Goal: Task Accomplishment & Management: Manage account settings

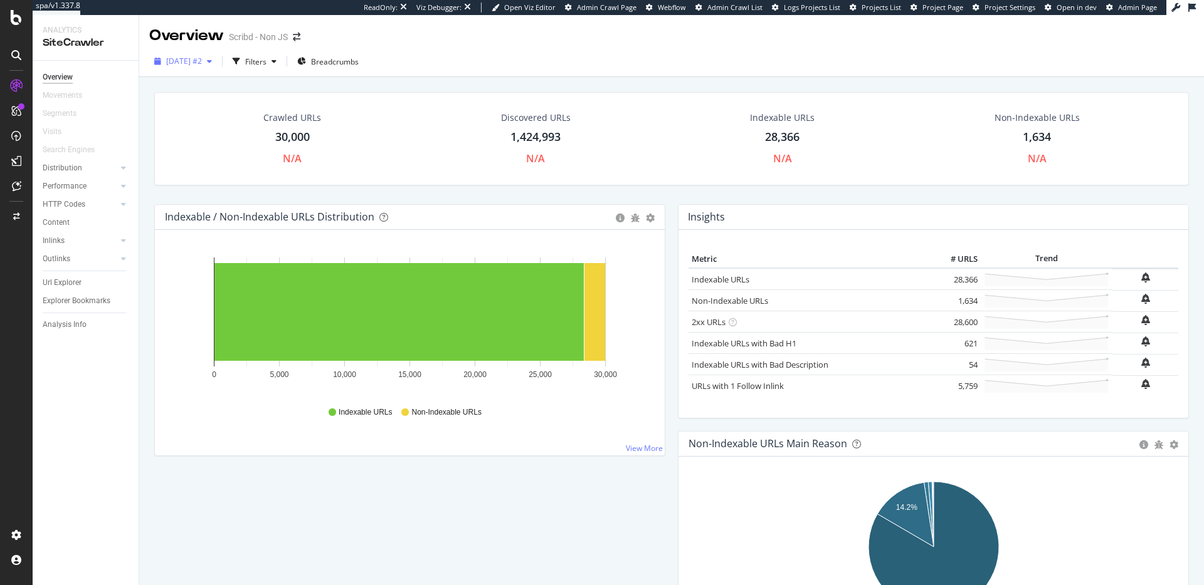
click at [196, 66] on span "2025 Aug. 29th #2" at bounding box center [184, 61] width 36 height 11
click at [202, 64] on span "2025 Aug. 29th #2" at bounding box center [184, 61] width 36 height 11
click at [217, 58] on div "button" at bounding box center [209, 62] width 15 height 8
drag, startPoint x: 202, startPoint y: 180, endPoint x: 223, endPoint y: 130, distance: 54.5
click at [202, 180] on div "Crawled URLs 30,000 N/A Discovered URLs 1,424,993 N/A Indexable URLs 28,366 N/A…" at bounding box center [671, 138] width 1034 height 93
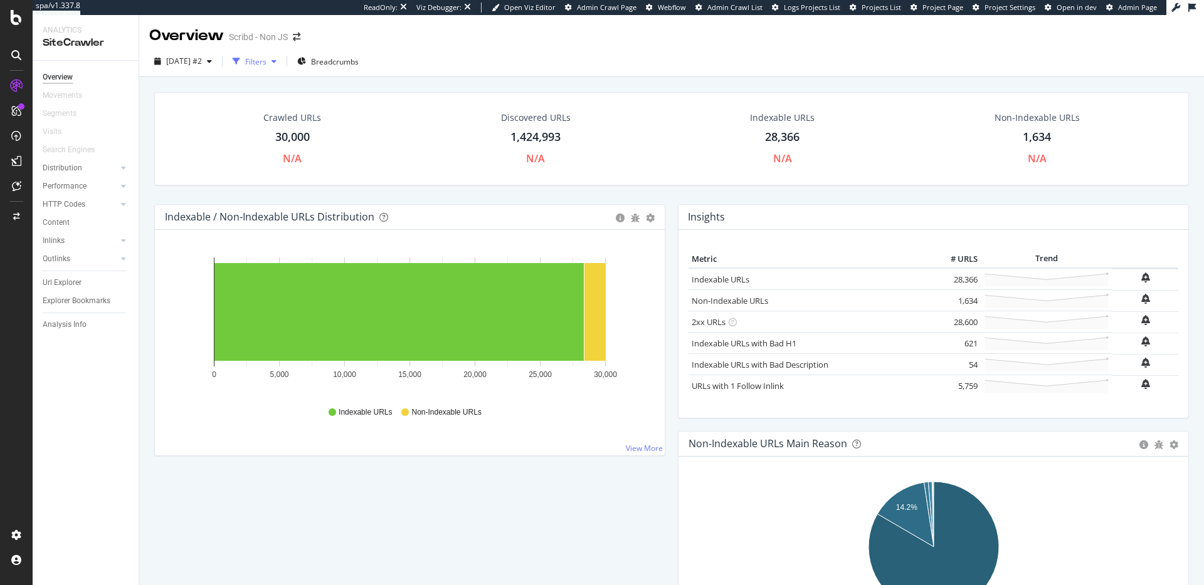
click at [266, 58] on div "Filters" at bounding box center [255, 61] width 21 height 11
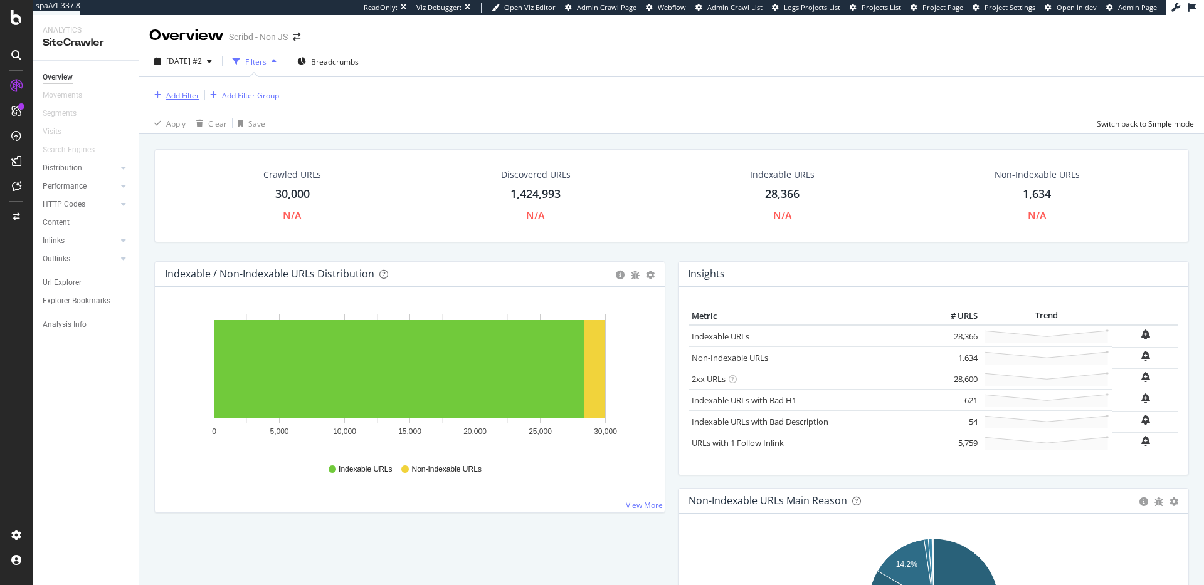
click at [174, 89] on div "Add Filter" at bounding box center [174, 95] width 50 height 14
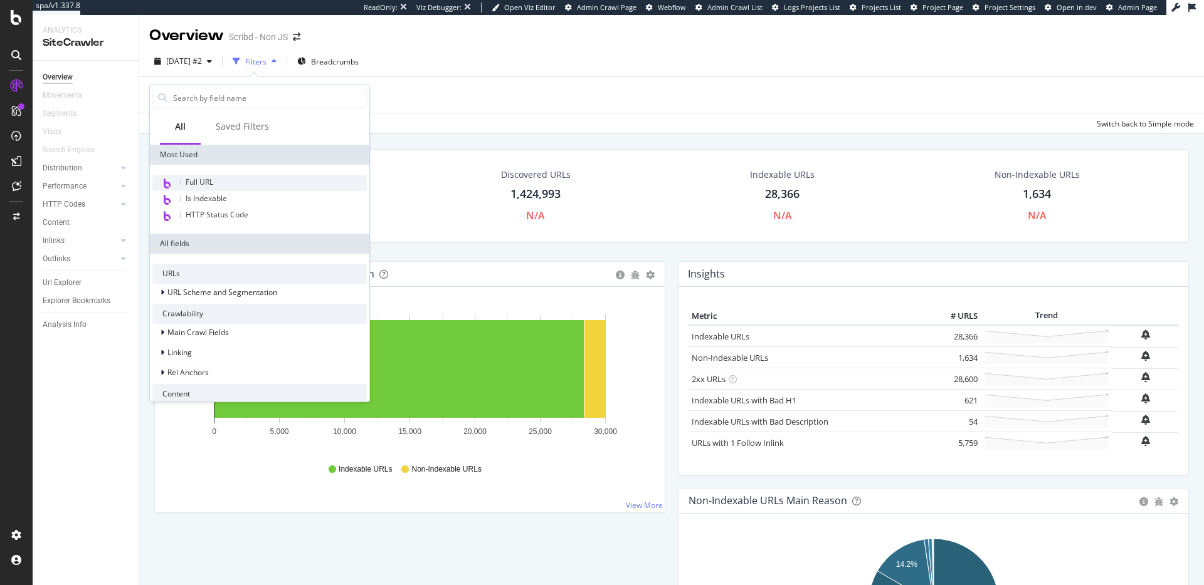
click at [242, 177] on div "Full URL" at bounding box center [259, 183] width 214 height 16
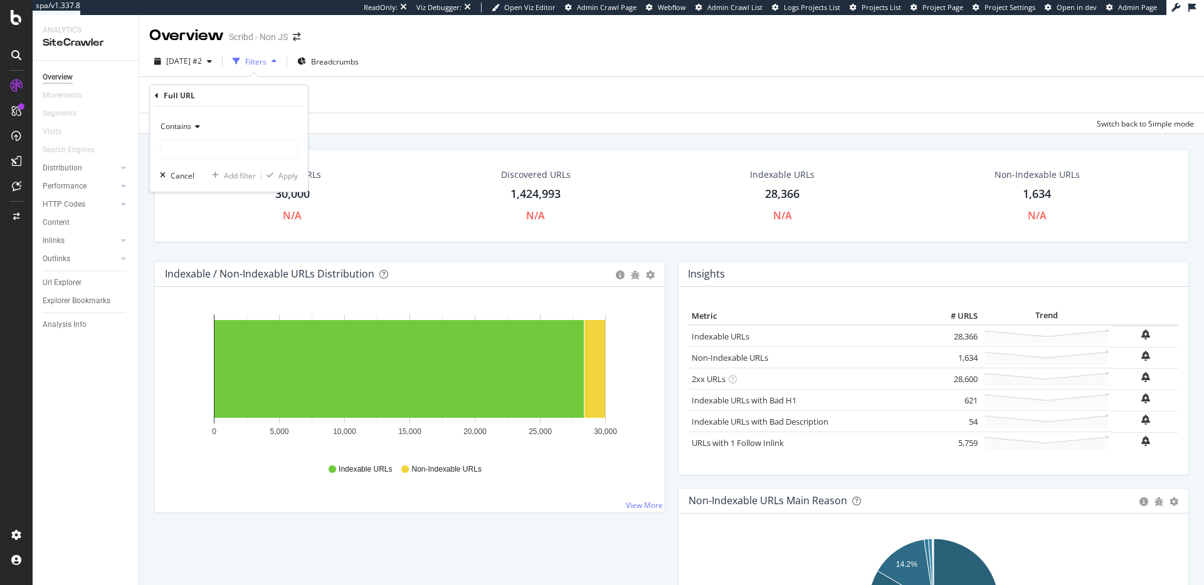
click at [201, 125] on div "Contains" at bounding box center [229, 127] width 138 height 20
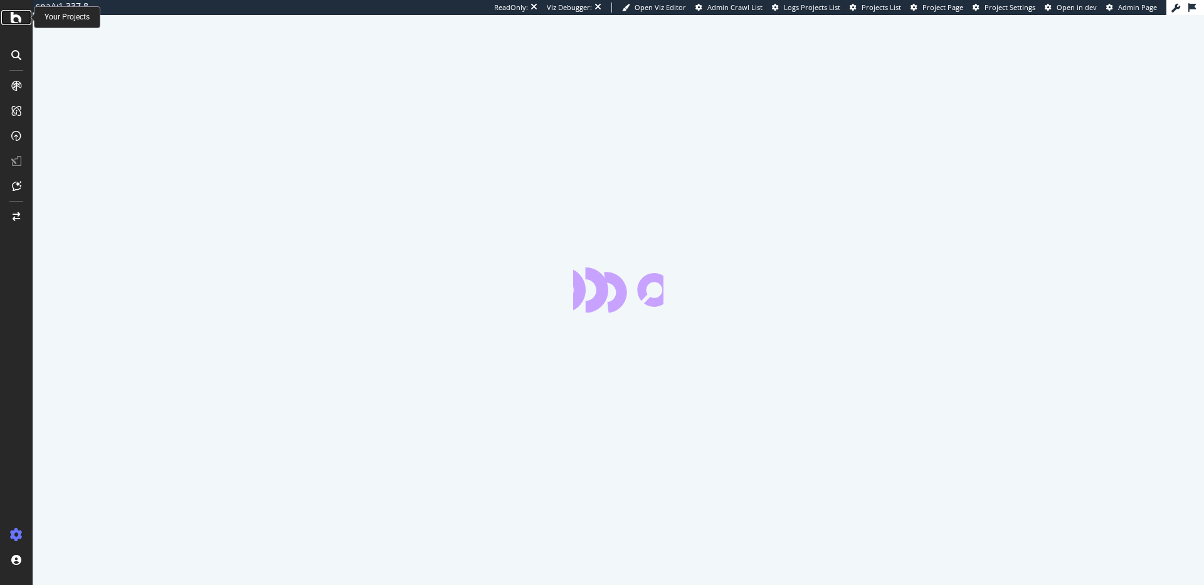
click at [17, 13] on icon at bounding box center [16, 17] width 11 height 15
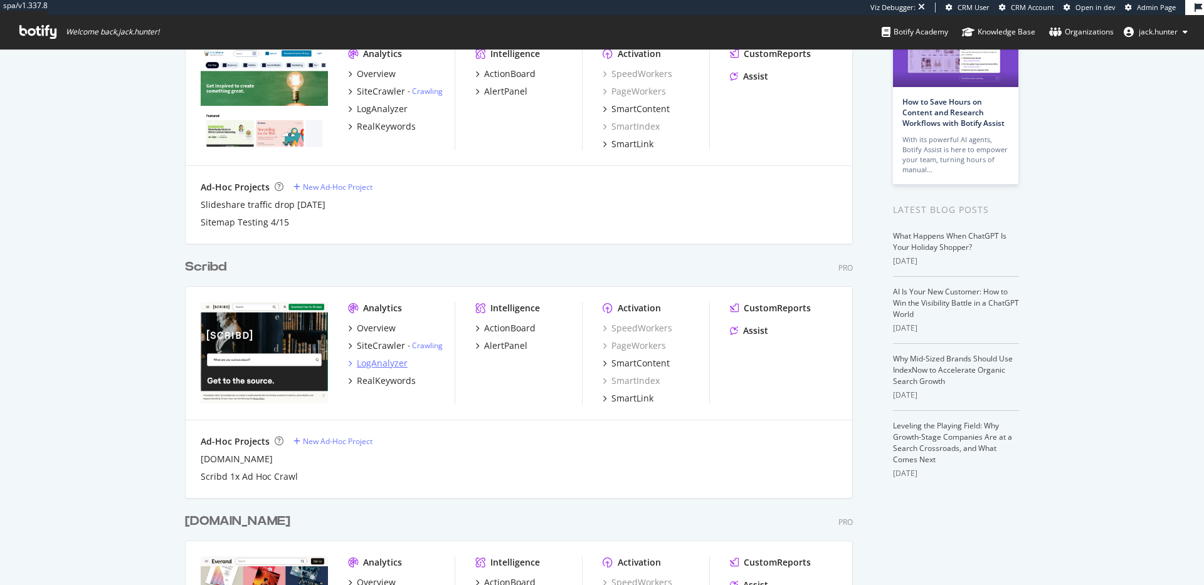
scroll to position [275, 0]
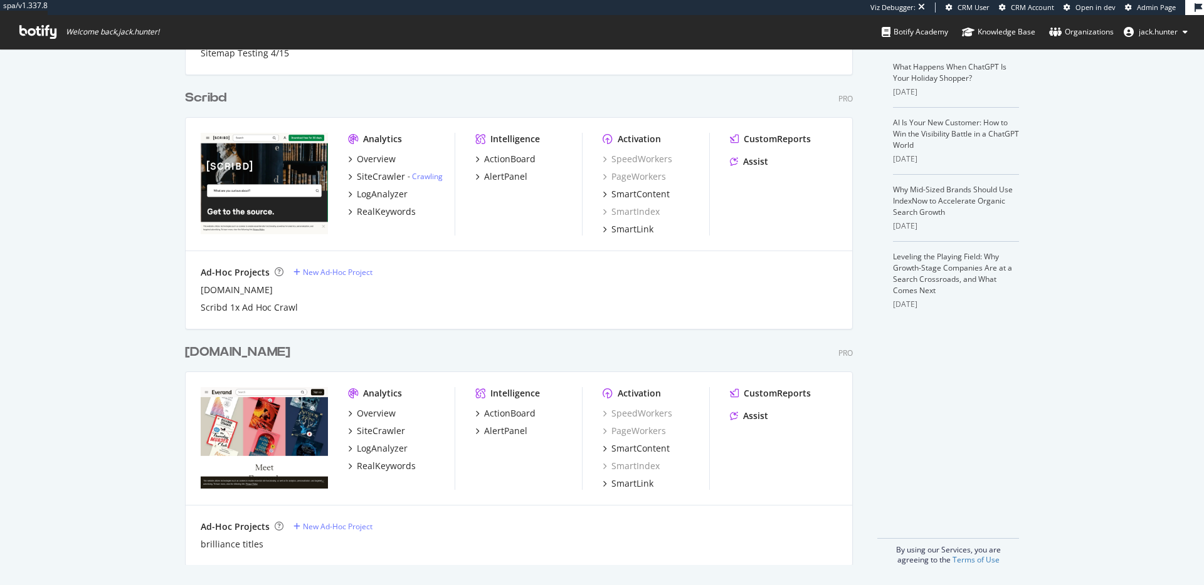
click at [211, 113] on div "Scribd Pro Analytics Overview SiteCrawler - Crawling LogAnalyzer RealKeywords I…" at bounding box center [524, 201] width 678 height 255
click at [209, 93] on div "Scribd" at bounding box center [205, 98] width 41 height 18
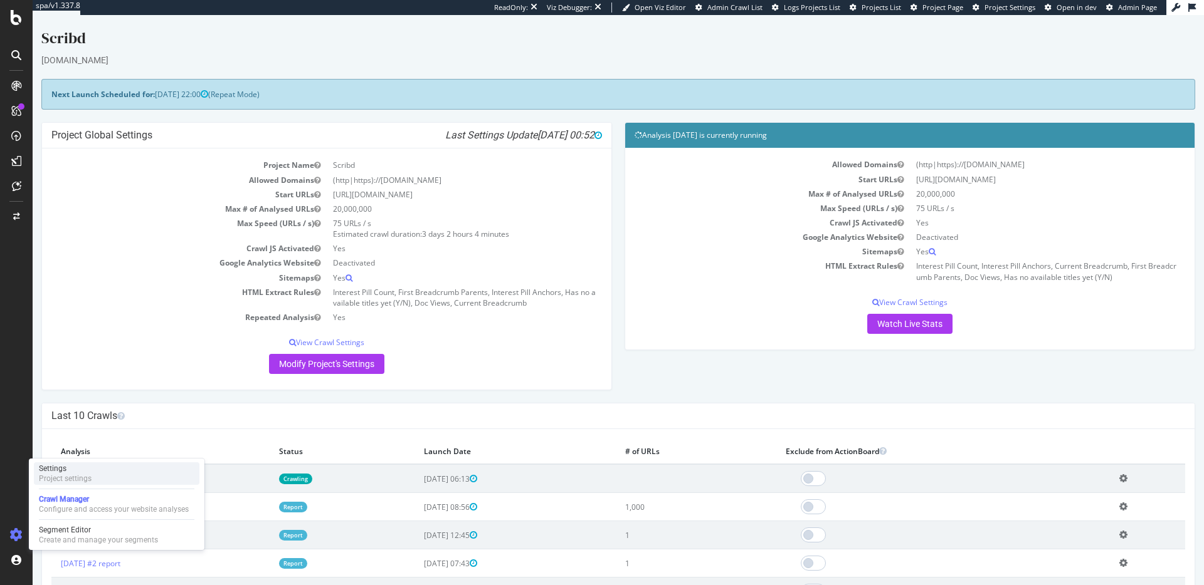
click at [95, 479] on div "Settings Project settings" at bounding box center [116, 474] width 165 height 23
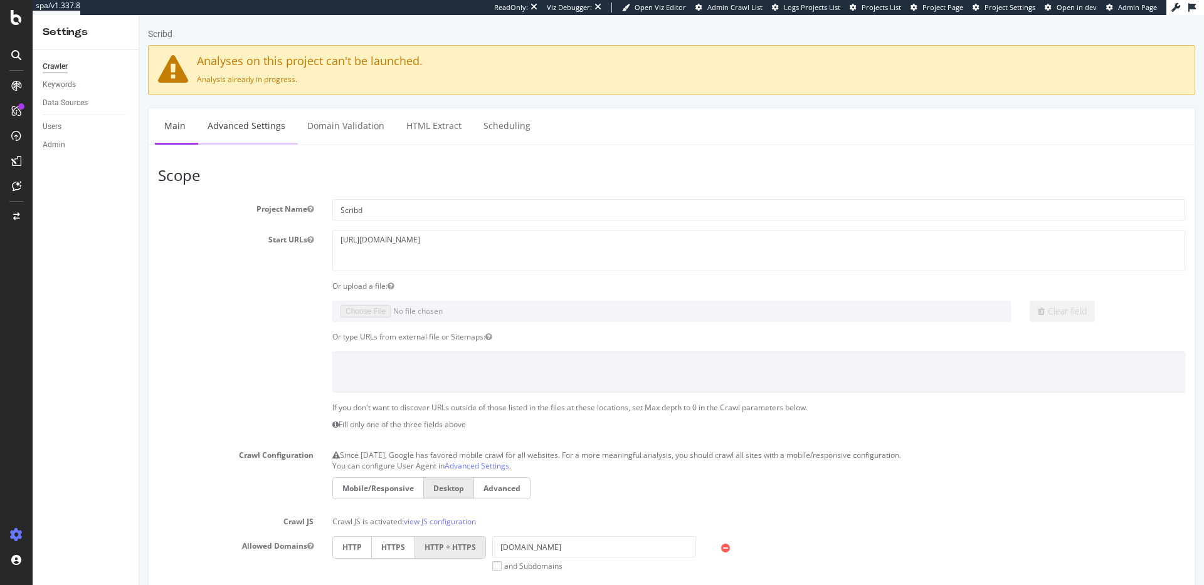
click at [280, 118] on link "Advanced Settings" at bounding box center [246, 125] width 97 height 34
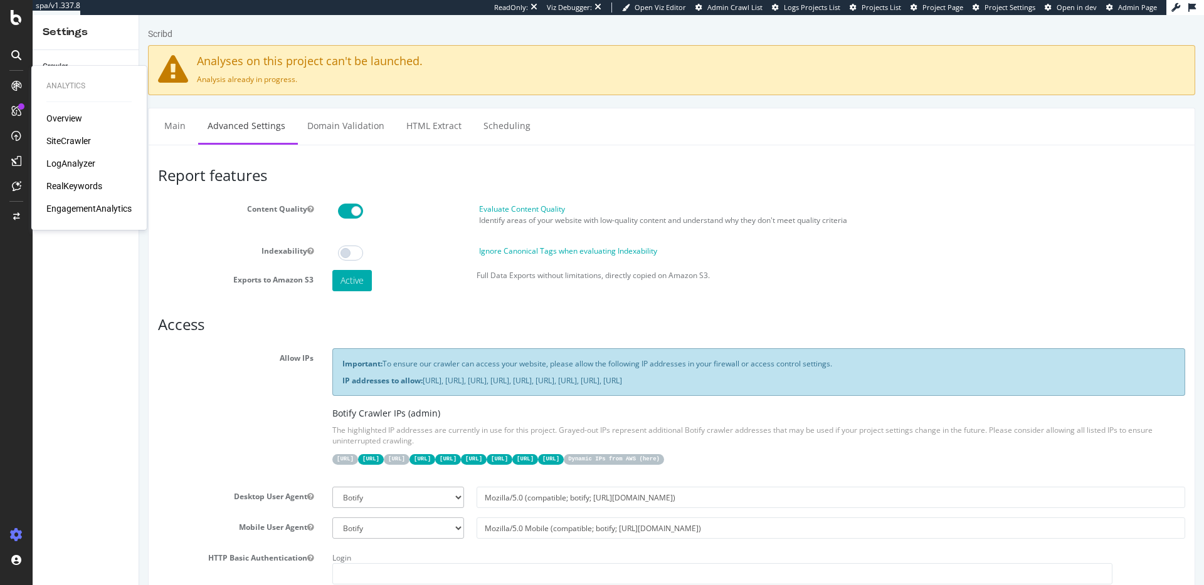
click at [71, 137] on div "SiteCrawler" at bounding box center [68, 141] width 45 height 13
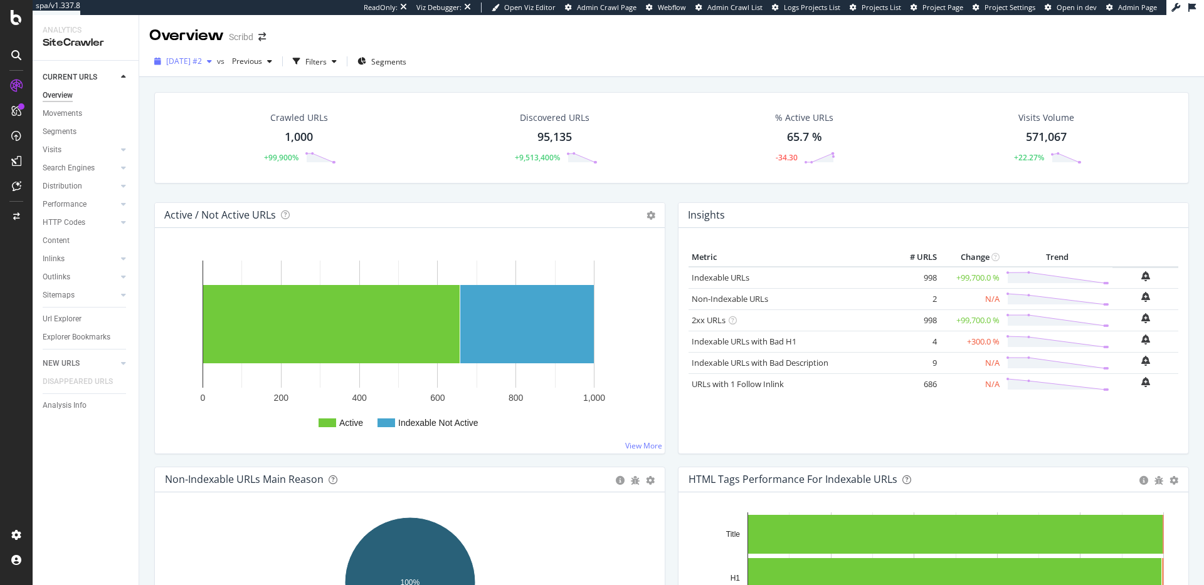
click at [193, 59] on span "[DATE] #2" at bounding box center [184, 61] width 36 height 11
click at [327, 56] on div "Filters" at bounding box center [315, 61] width 21 height 11
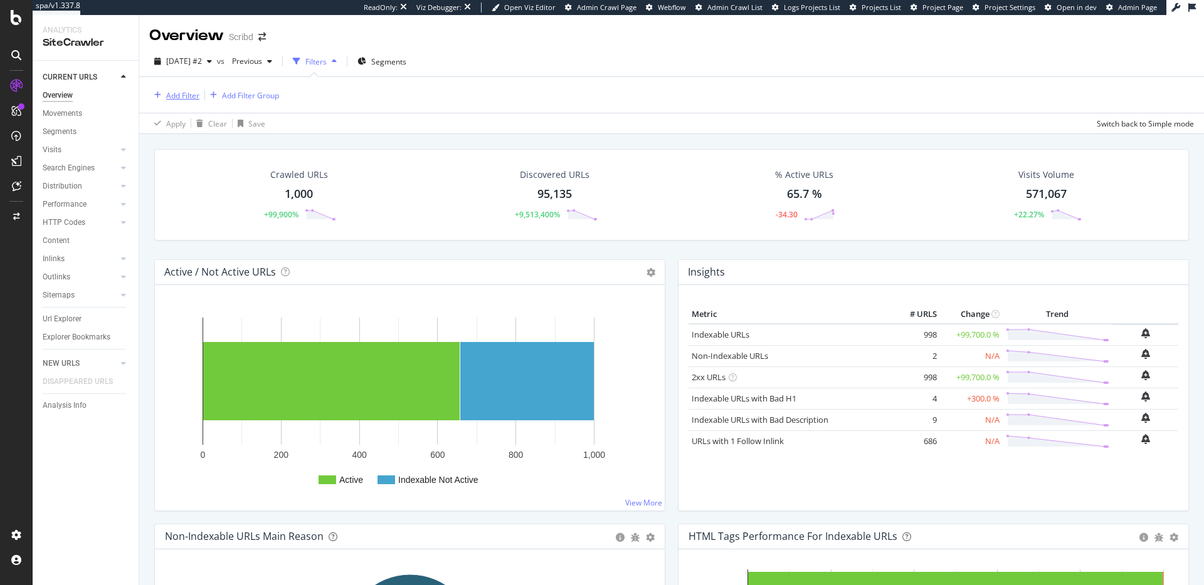
click at [167, 102] on button "Add Filter" at bounding box center [174, 95] width 50 height 15
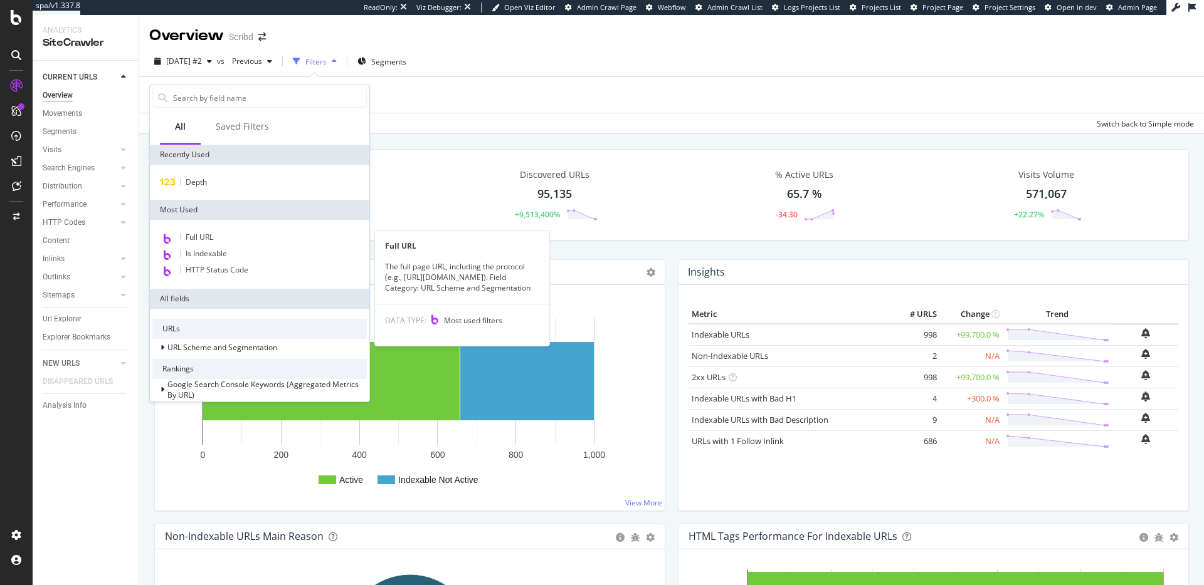
click at [213, 235] on span "Full URL" at bounding box center [200, 237] width 28 height 11
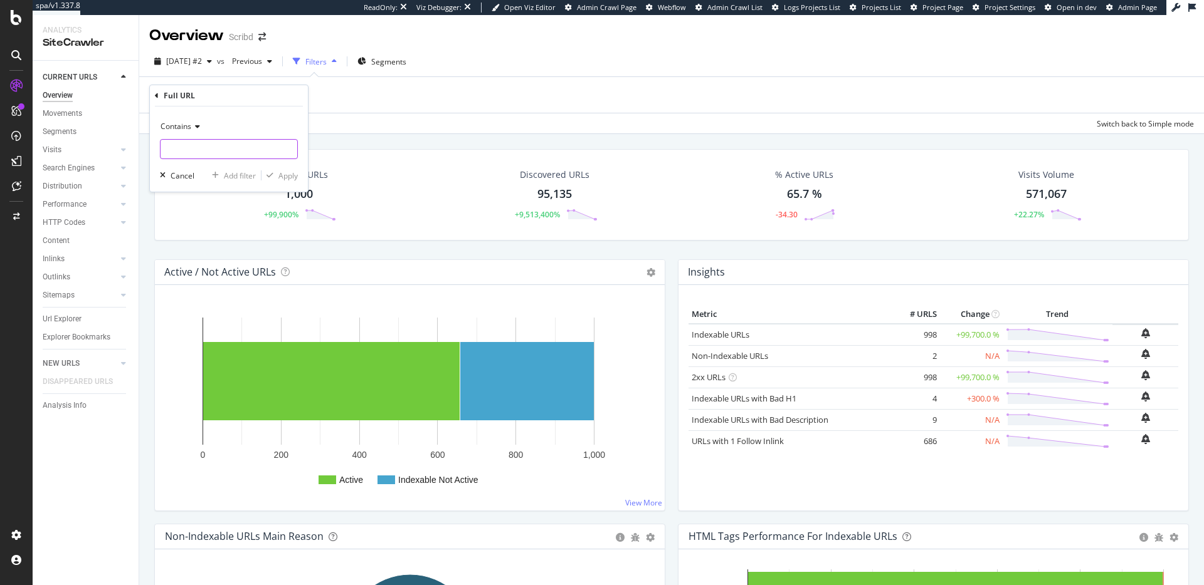
click at [238, 156] on input "text" at bounding box center [228, 149] width 137 height 20
paste input "[URL][DOMAIN_NAME]"
type input "[URL][DOMAIN_NAME]"
click at [286, 172] on div "Apply" at bounding box center [287, 176] width 19 height 11
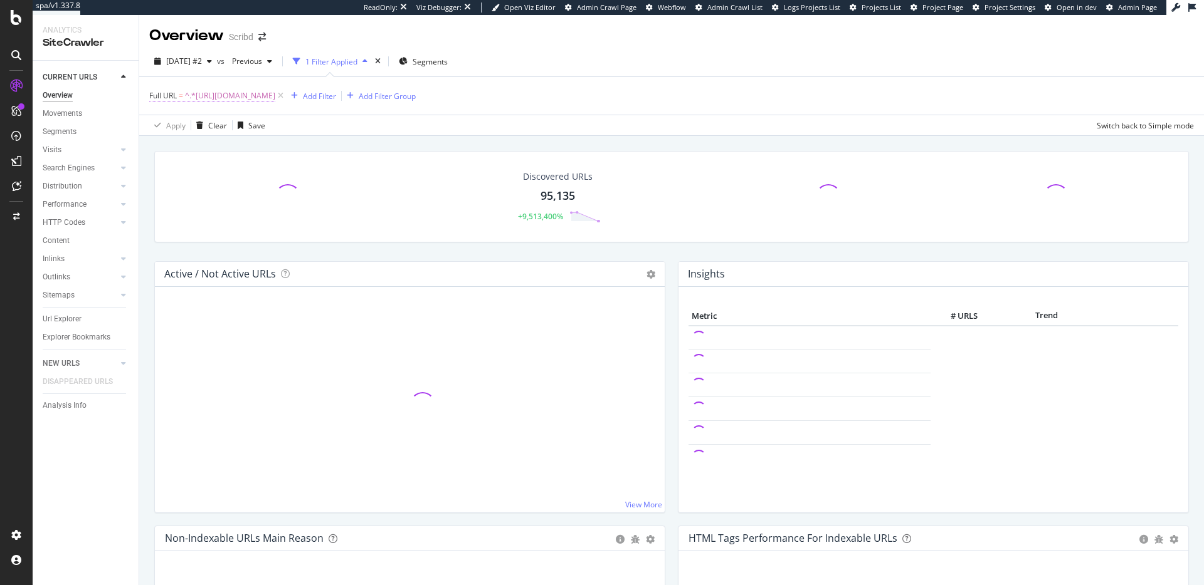
click at [243, 95] on span "^.*https://www.scribd.com/.*$" at bounding box center [230, 96] width 90 height 18
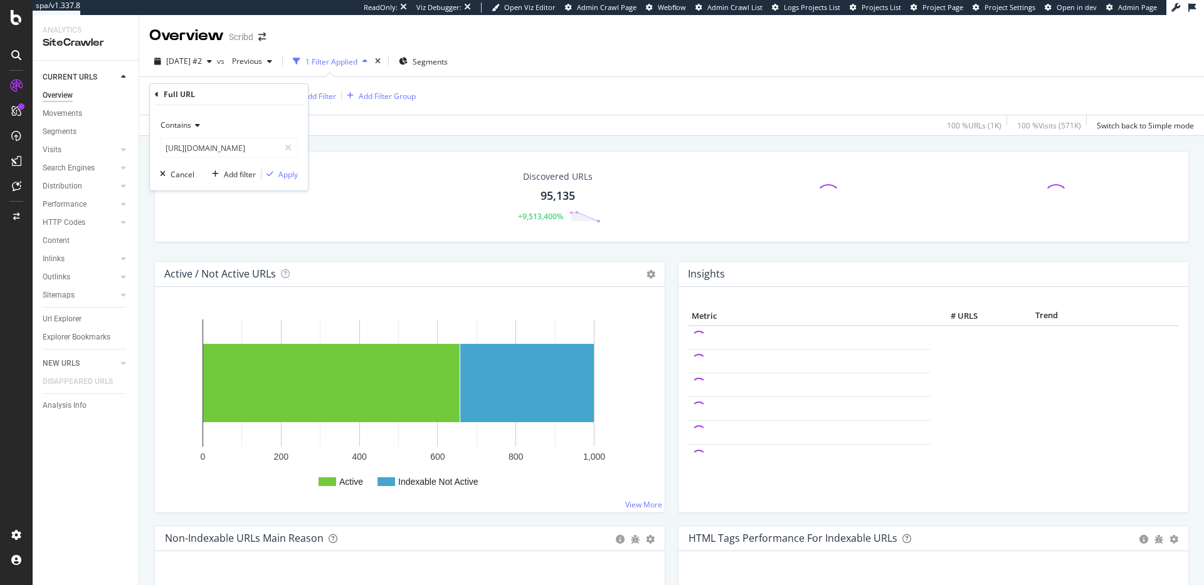
click at [189, 121] on span "Contains" at bounding box center [175, 125] width 31 height 11
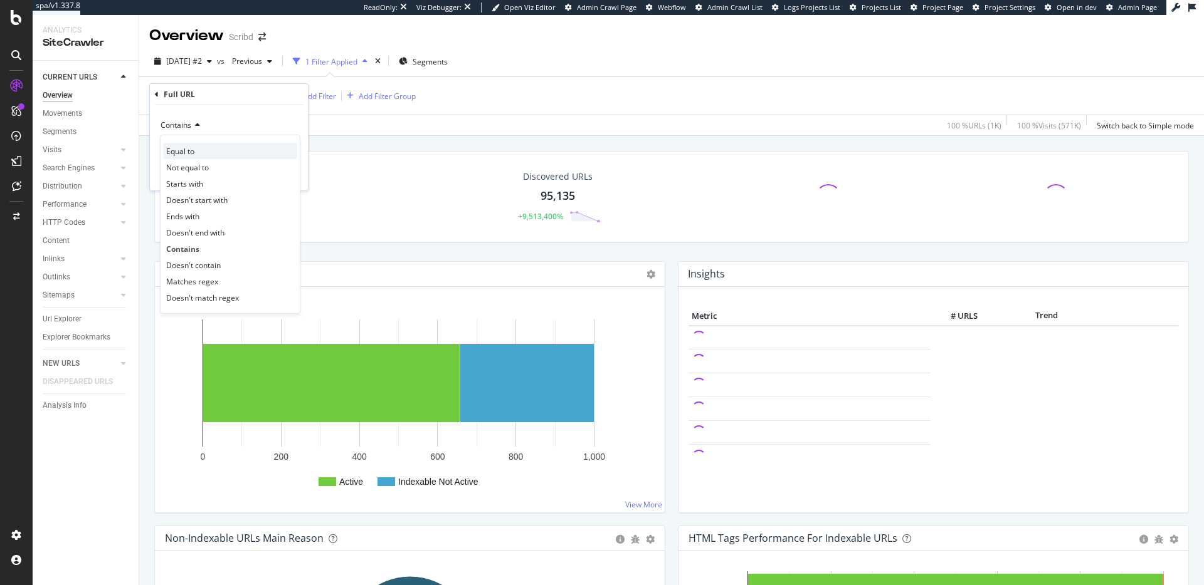
click at [196, 154] on div "Equal to" at bounding box center [230, 151] width 134 height 16
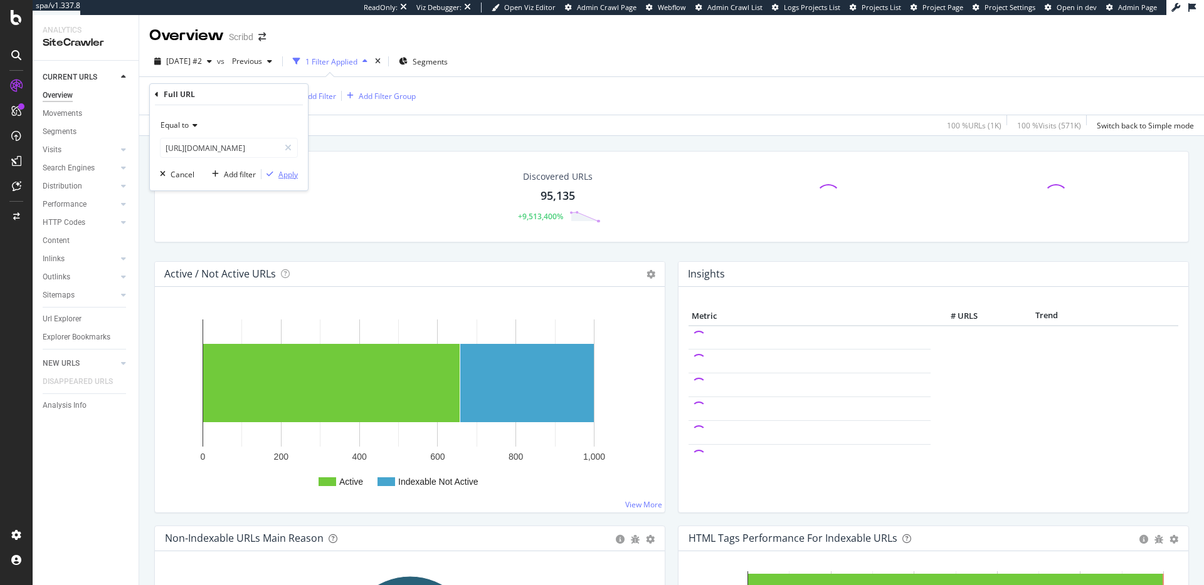
click at [270, 171] on icon "button" at bounding box center [269, 175] width 7 height 8
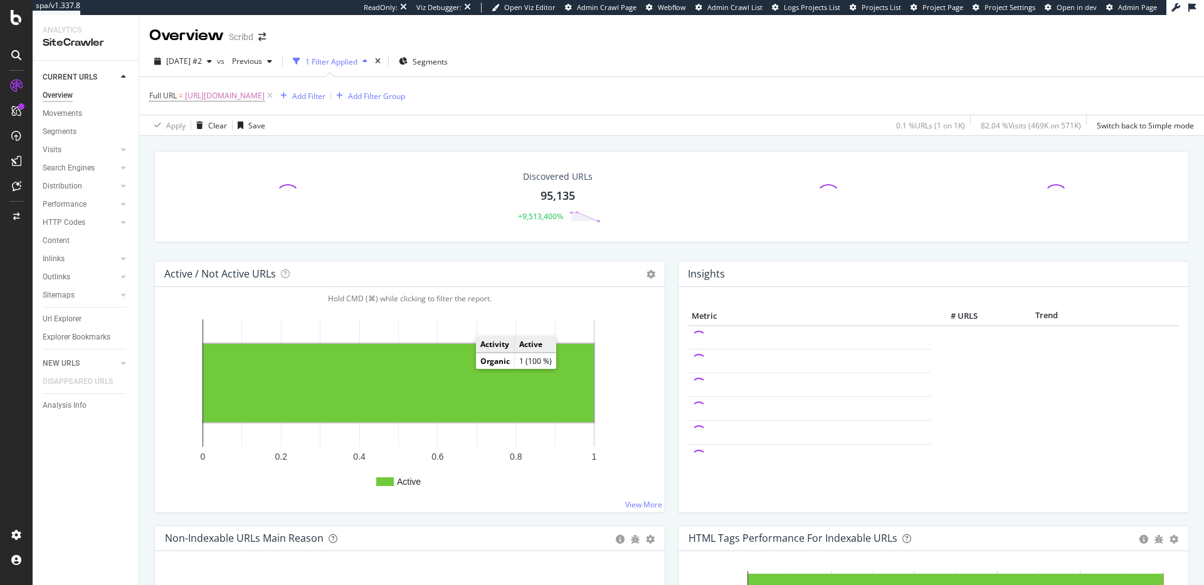
click at [463, 373] on rect "A chart." at bounding box center [398, 383] width 391 height 78
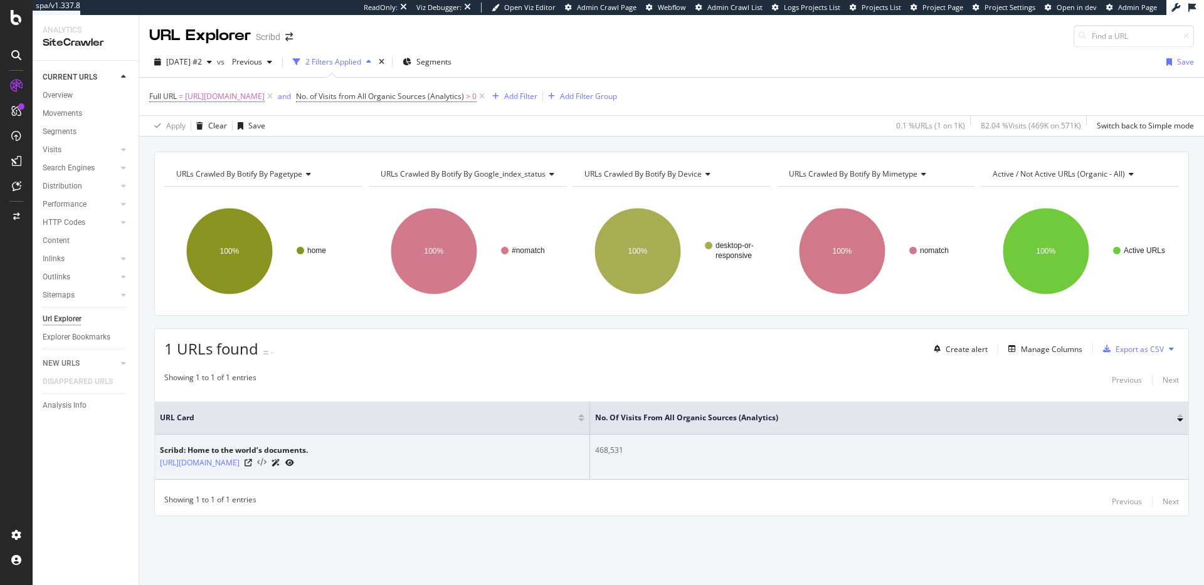
click at [266, 464] on icon at bounding box center [261, 463] width 9 height 9
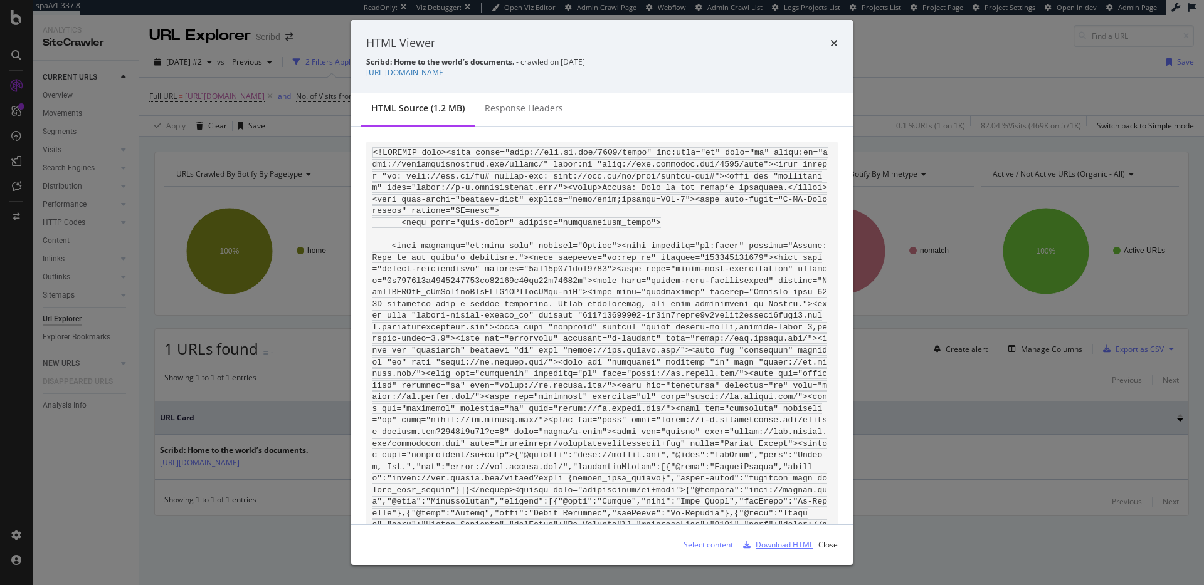
click at [779, 545] on div "Download HTML" at bounding box center [784, 545] width 58 height 11
click at [837, 38] on div "HTML Viewer Scribd: Home to the world’s documents. - crawled on 2025-08-22 http…" at bounding box center [601, 56] width 501 height 73
click at [835, 39] on icon "times" at bounding box center [834, 43] width 8 height 10
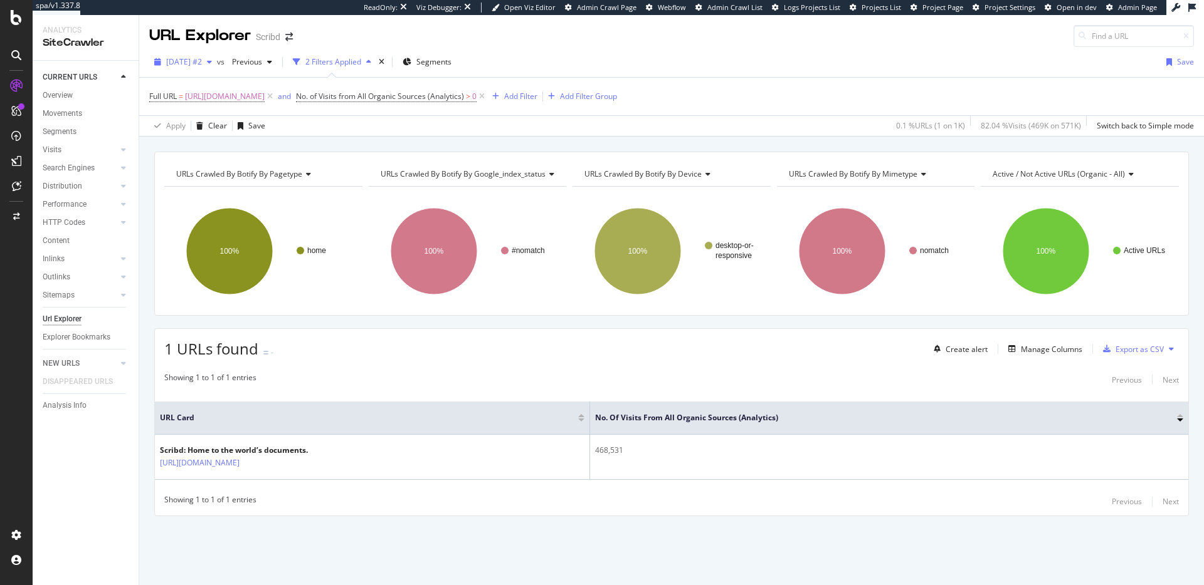
click at [202, 61] on span "2025 Aug. 22nd #2" at bounding box center [184, 61] width 36 height 11
click at [243, 175] on div "30.0M URLs" at bounding box center [258, 176] width 41 height 11
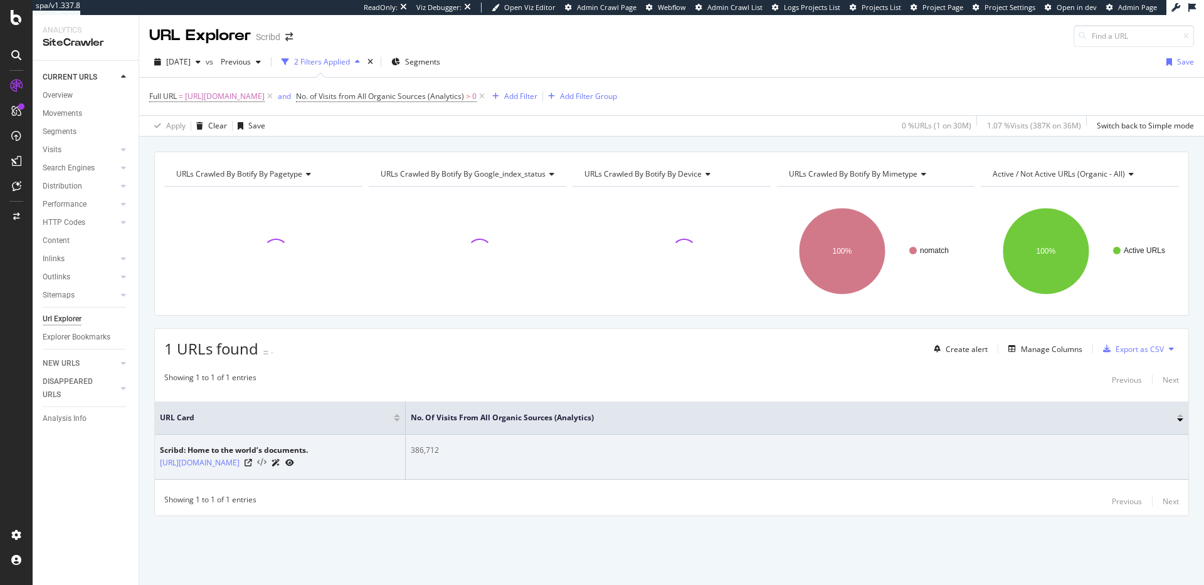
click at [266, 462] on icon at bounding box center [261, 463] width 9 height 9
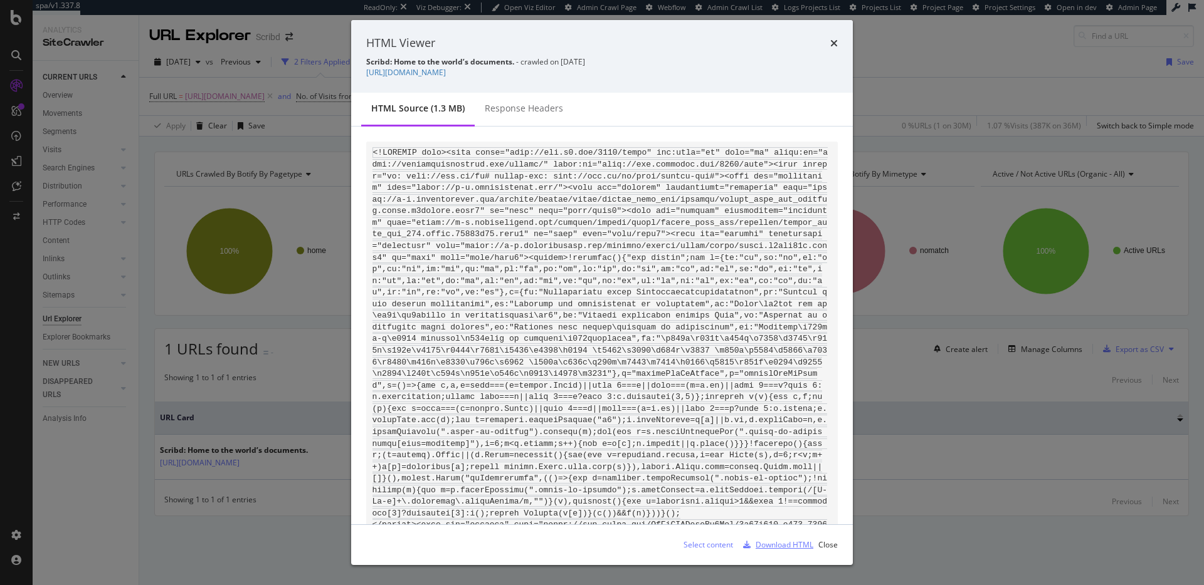
click at [790, 547] on div "Download HTML" at bounding box center [784, 545] width 58 height 11
drag, startPoint x: 214, startPoint y: 89, endPoint x: 218, endPoint y: 83, distance: 7.3
click at [214, 89] on div "HTML Viewer Scribd: Home to the world’s documents. - crawled on 2025-05-02 http…" at bounding box center [602, 292] width 1204 height 585
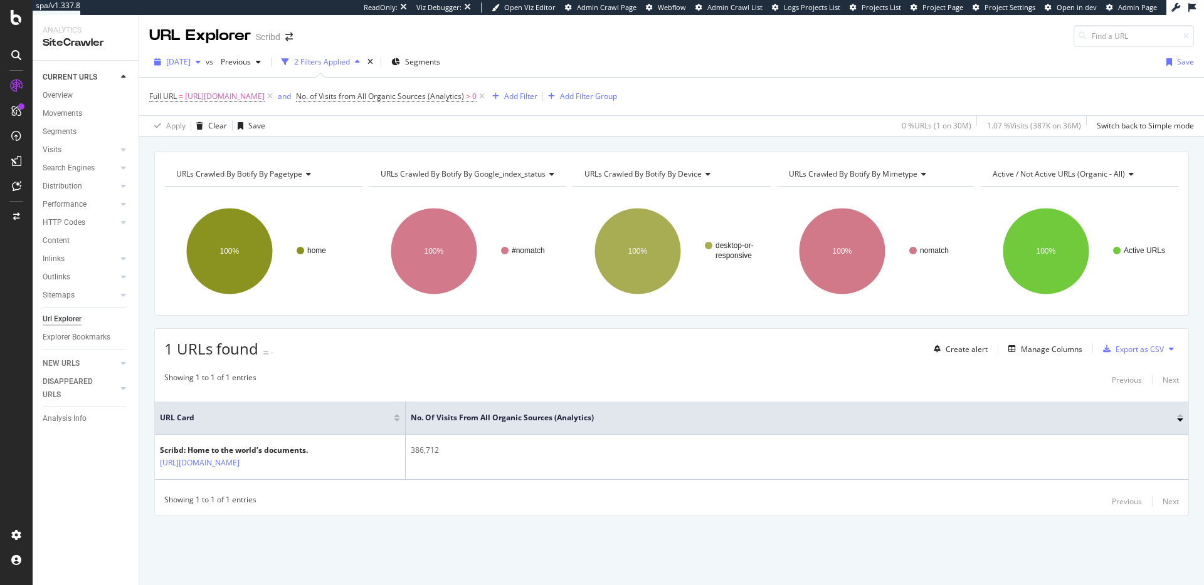
click at [191, 63] on span "2025 May. 2nd" at bounding box center [178, 61] width 24 height 11
click at [233, 142] on div "2025 Aug. 18th #2" at bounding box center [206, 147] width 78 height 11
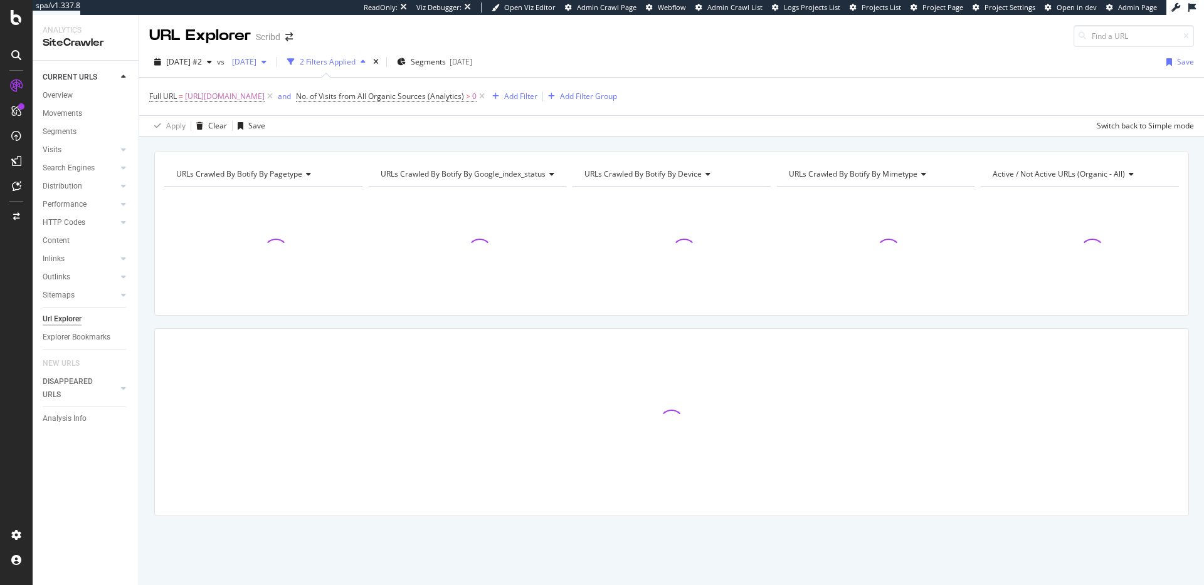
click at [256, 56] on span "2025 Apr. 2nd" at bounding box center [241, 61] width 29 height 11
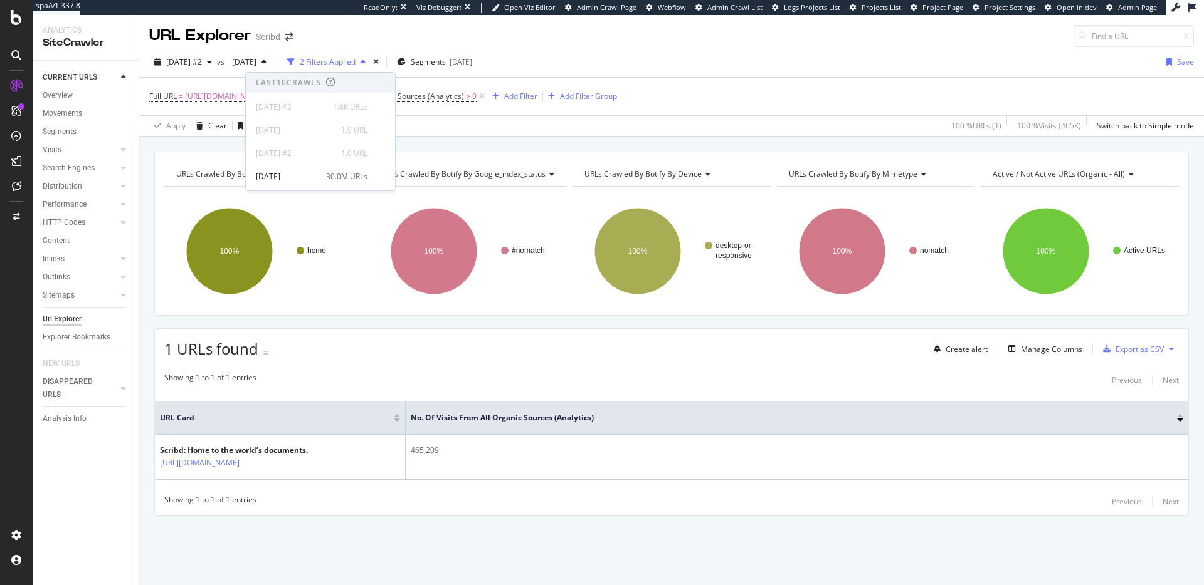
click at [553, 44] on div "URL Explorer Scribd" at bounding box center [671, 31] width 1064 height 32
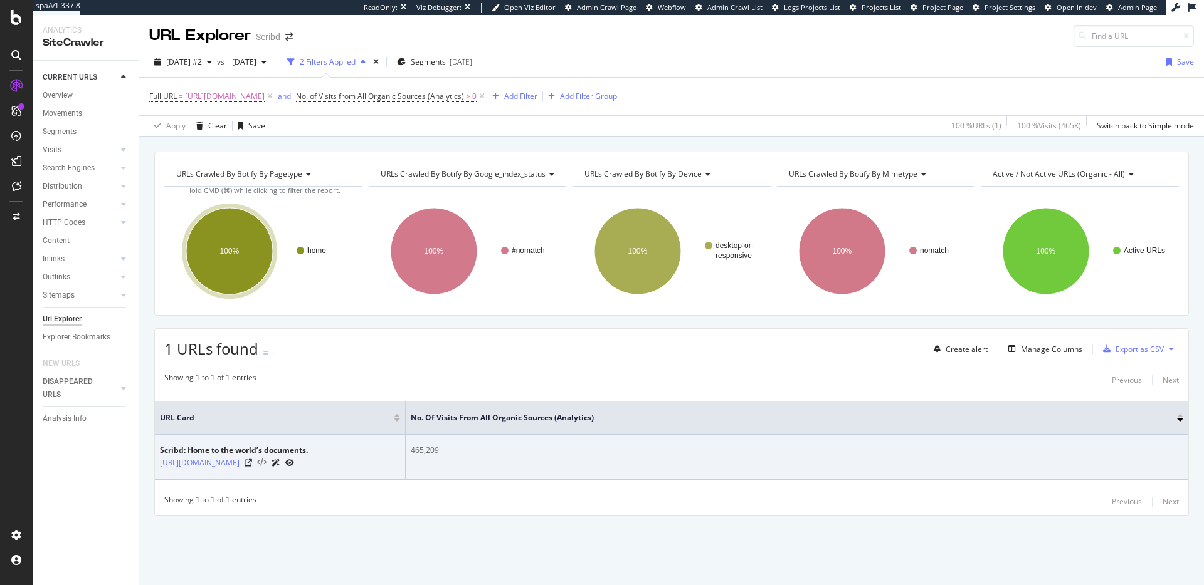
click at [266, 465] on icon at bounding box center [261, 463] width 9 height 9
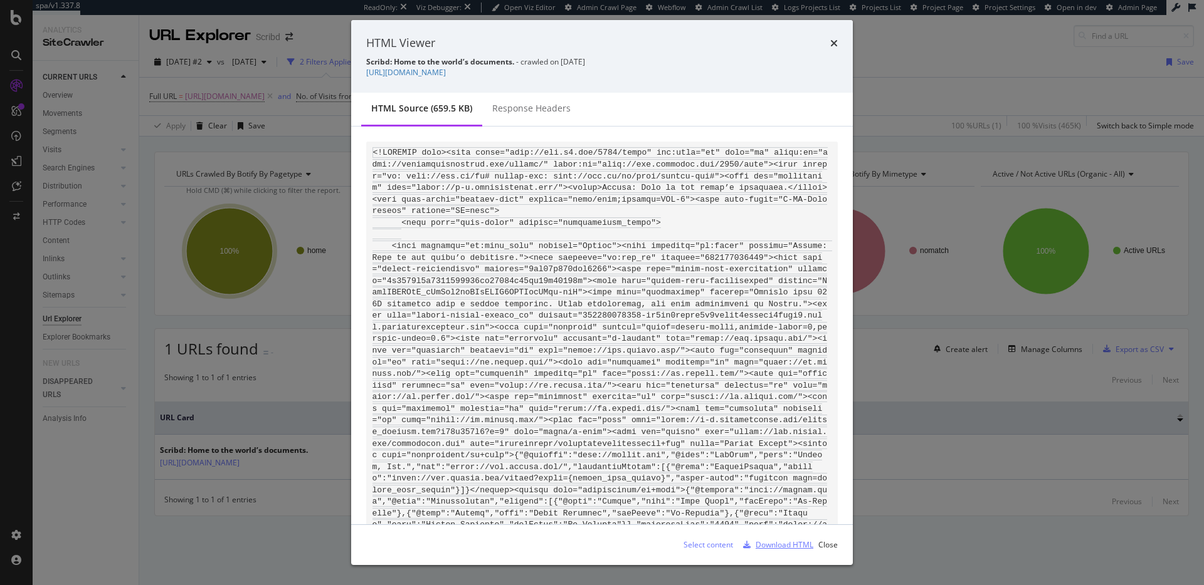
click at [774, 546] on div "Download HTML" at bounding box center [784, 545] width 58 height 11
click at [835, 41] on icon "times" at bounding box center [834, 43] width 8 height 10
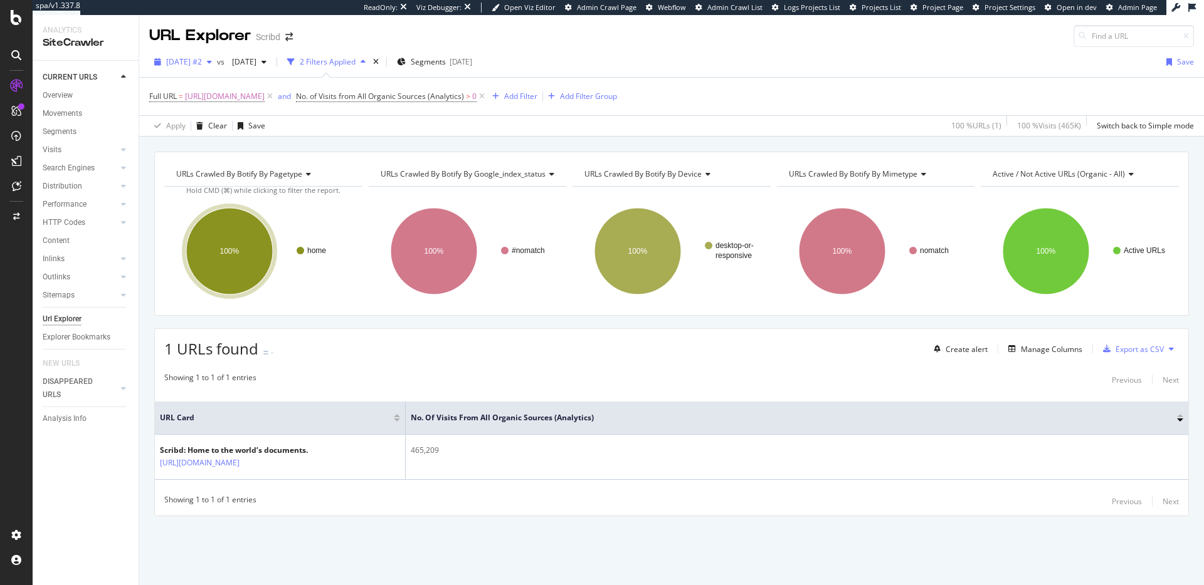
click at [187, 62] on span "2025 Aug. 18th #2" at bounding box center [184, 61] width 36 height 11
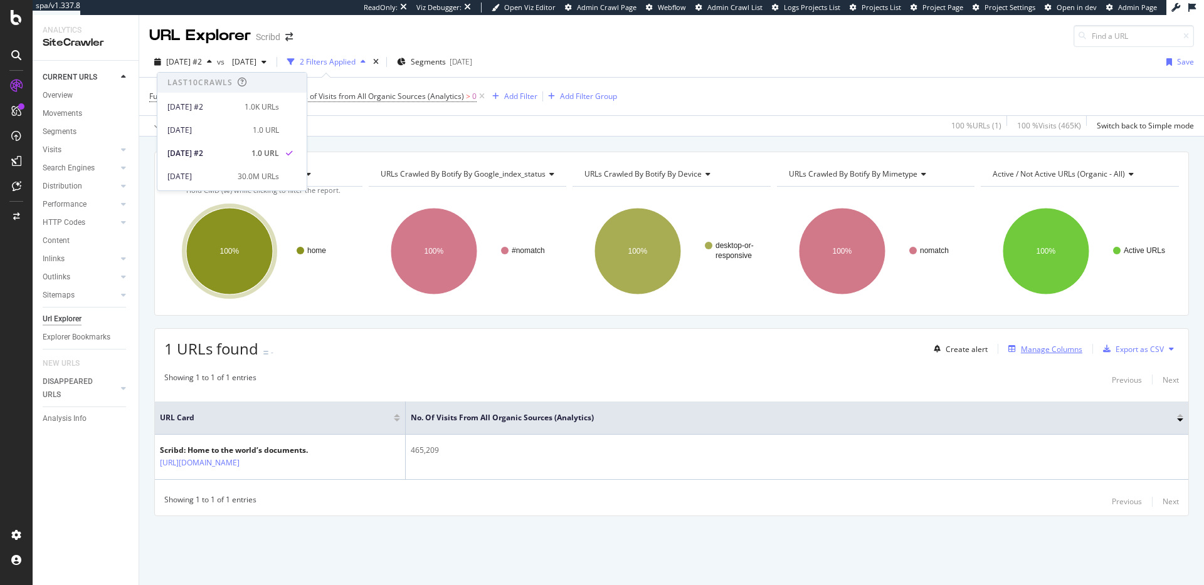
click at [1049, 347] on div "Manage Columns" at bounding box center [1051, 349] width 61 height 11
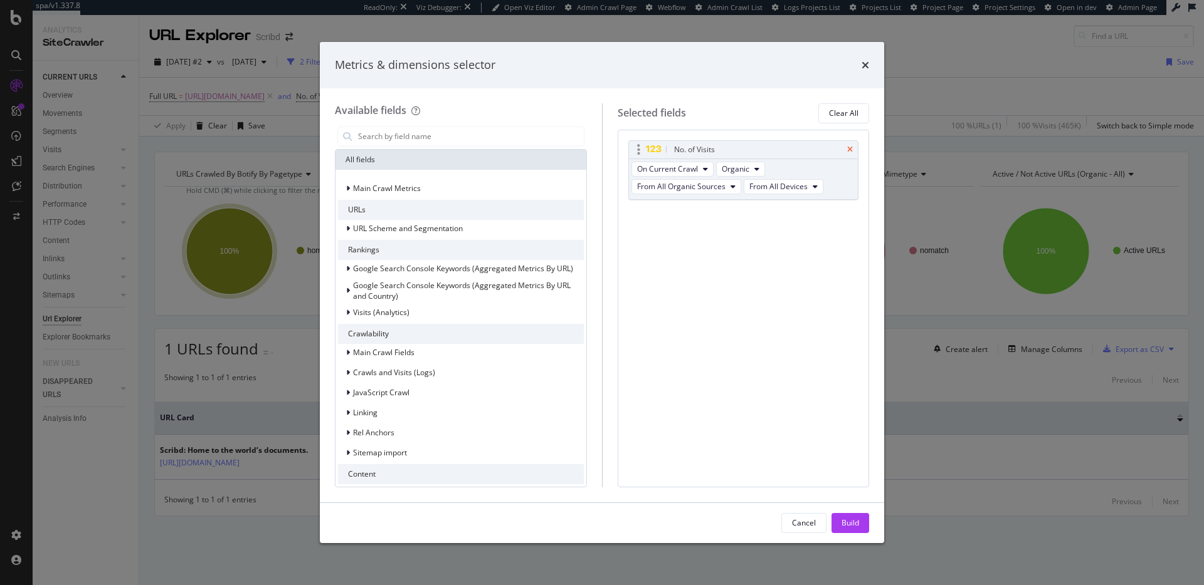
click at [848, 150] on icon "times" at bounding box center [850, 150] width 6 height 8
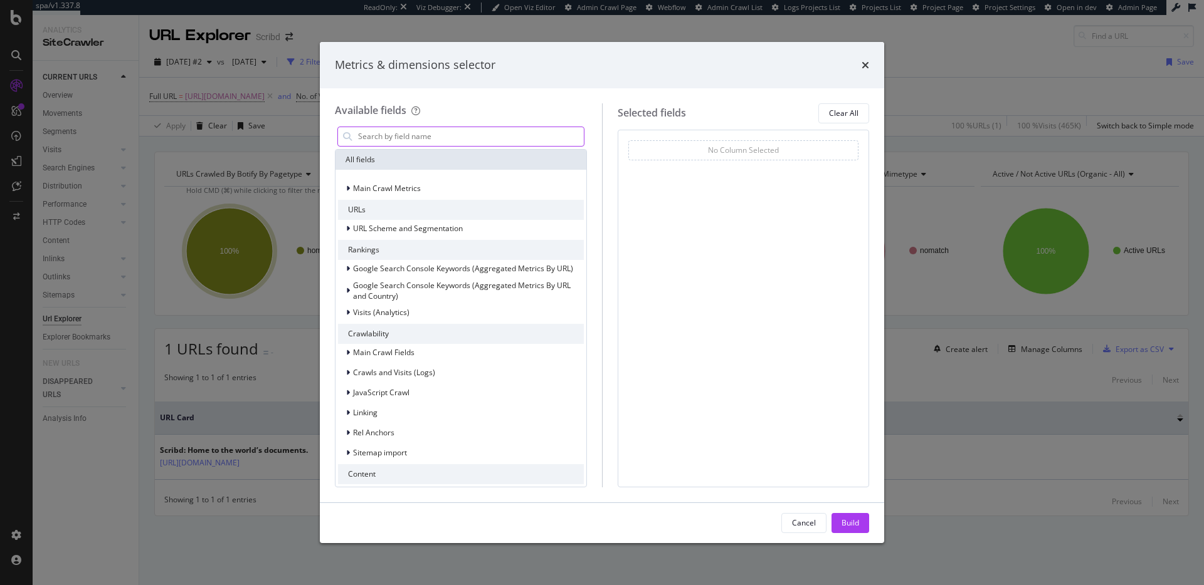
click at [398, 132] on input "modal" at bounding box center [470, 136] width 227 height 19
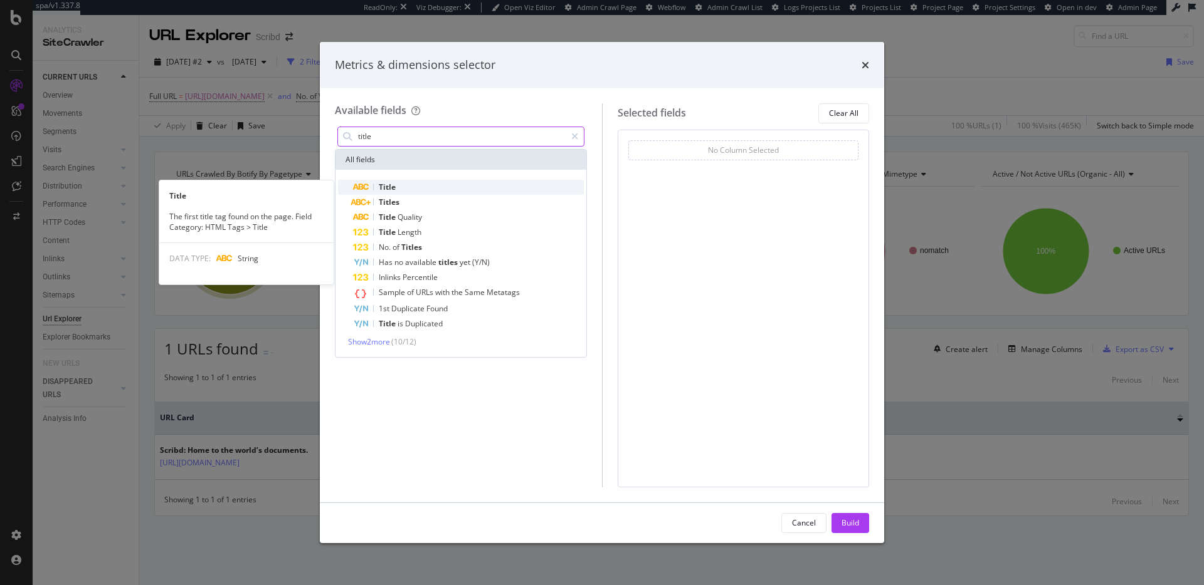
type input "title"
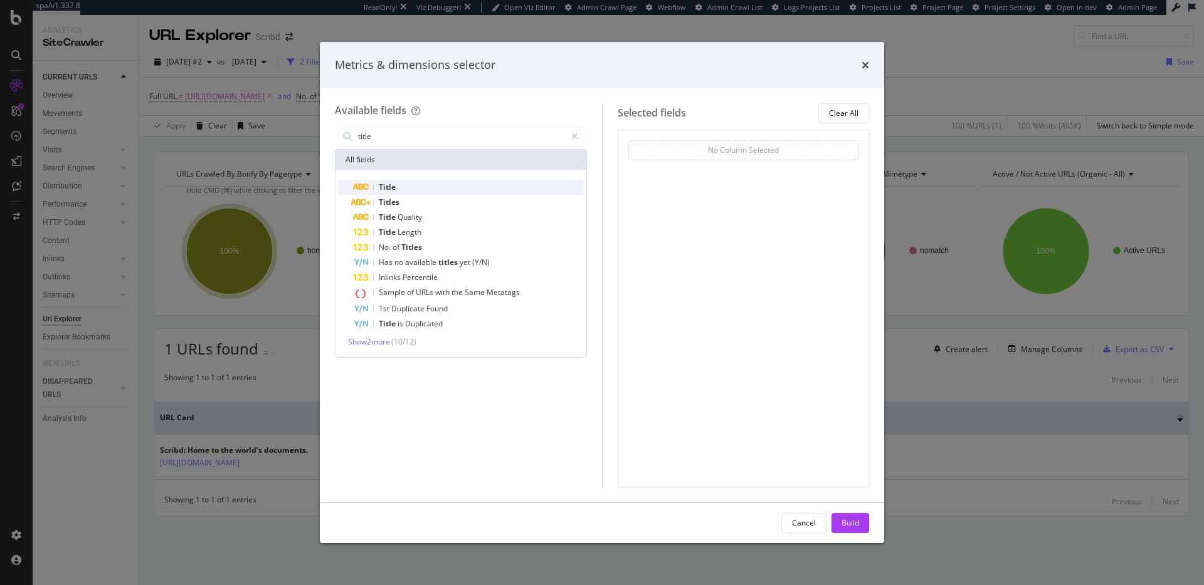
click at [432, 186] on div "Title" at bounding box center [468, 187] width 231 height 15
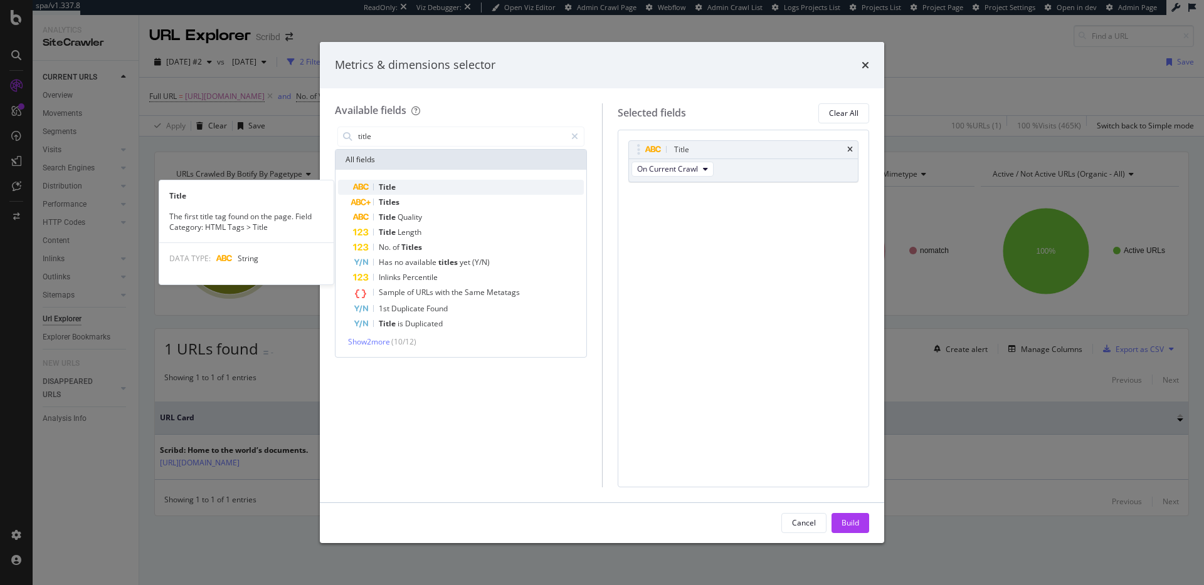
click at [473, 181] on div "Title" at bounding box center [468, 187] width 231 height 15
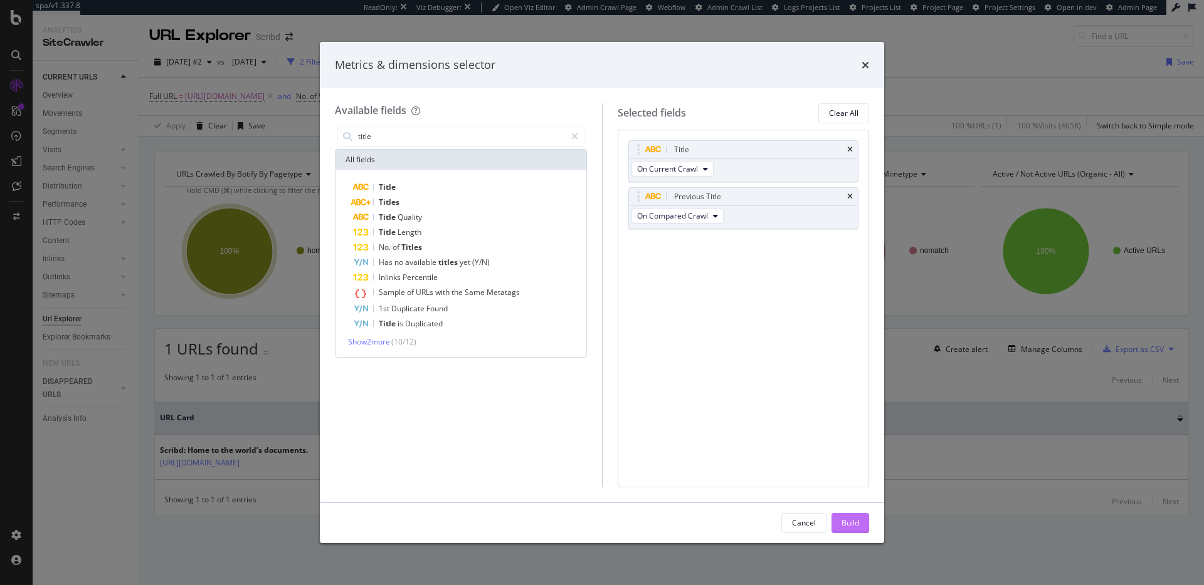
click at [849, 516] on div "Build" at bounding box center [850, 523] width 18 height 19
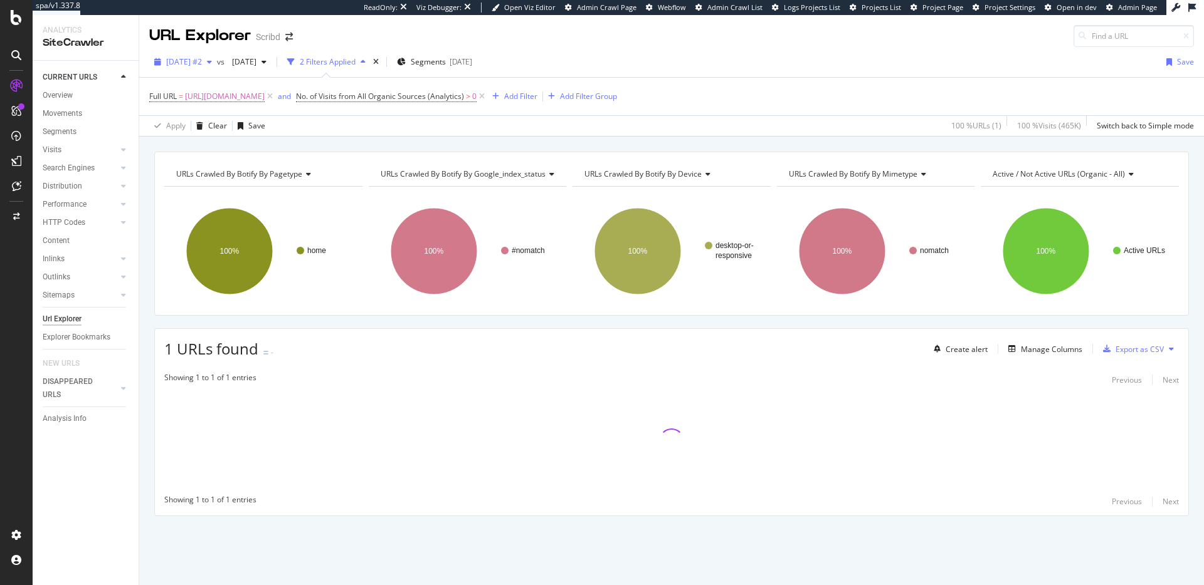
click at [197, 58] on span "2025 Aug. 18th #2" at bounding box center [184, 61] width 36 height 11
click at [256, 59] on span "2025 Apr. 2nd" at bounding box center [241, 61] width 29 height 11
click at [326, 176] on div "30.0M URLs" at bounding box center [346, 176] width 41 height 11
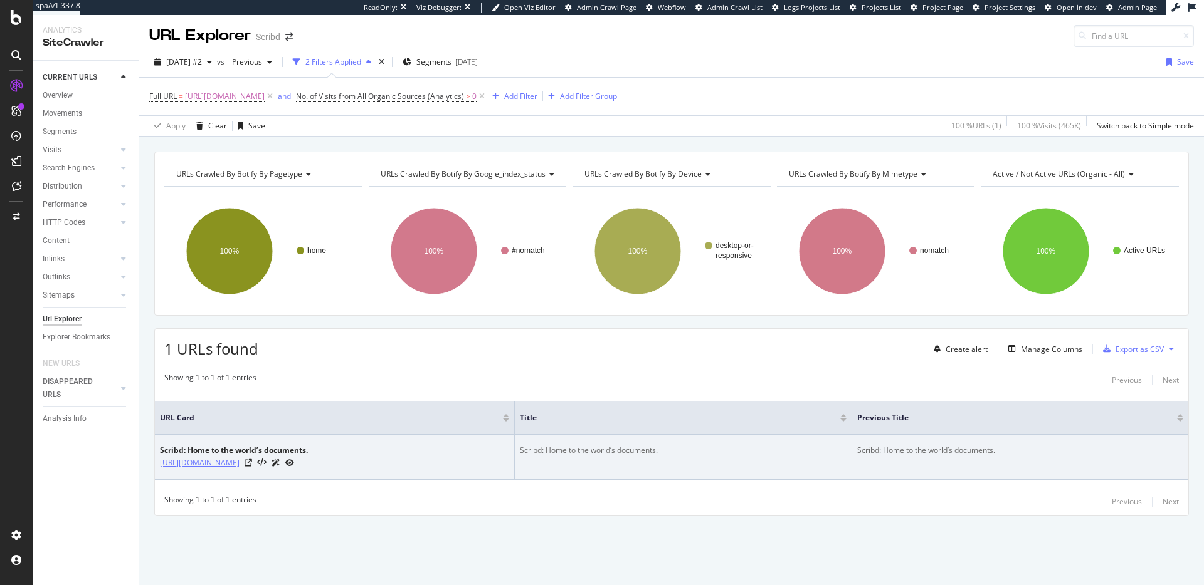
click at [224, 463] on link "https://www.scribd.com/" at bounding box center [200, 463] width 80 height 13
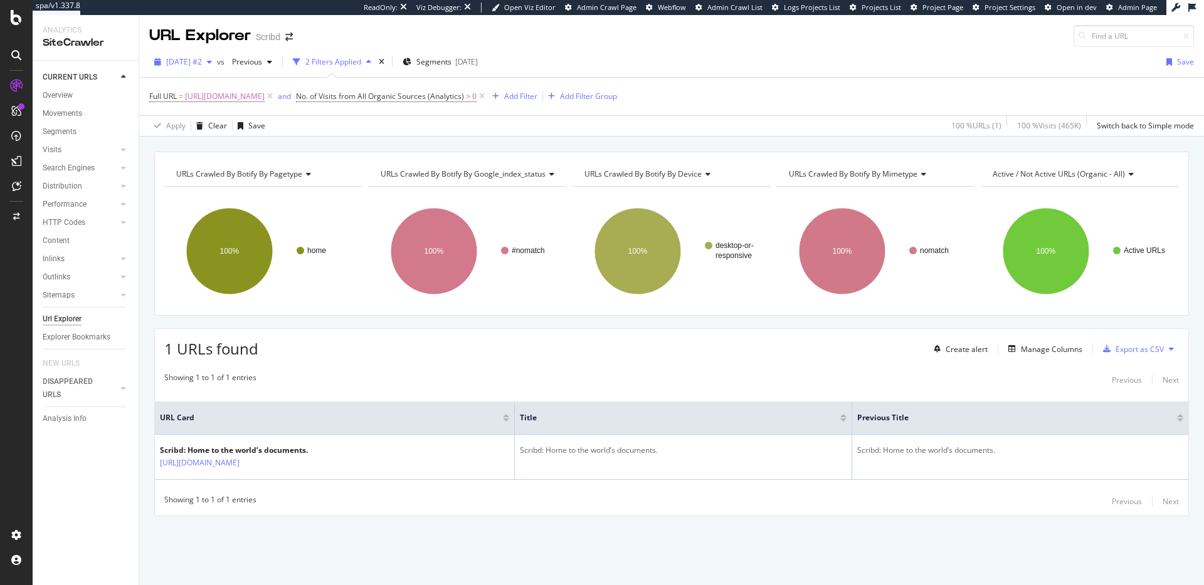
click at [196, 58] on span "2025 Aug. 18th #2" at bounding box center [184, 61] width 36 height 11
click at [242, 179] on div "30.0M URLs" at bounding box center [258, 176] width 41 height 11
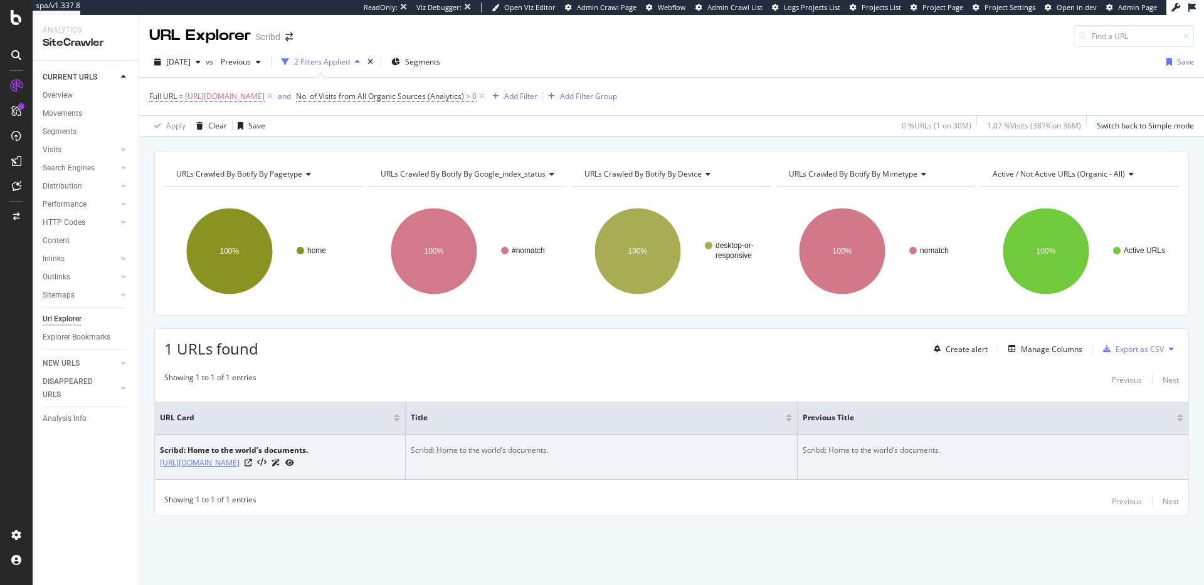
click at [233, 463] on link "https://www.scribd.com/" at bounding box center [200, 463] width 80 height 13
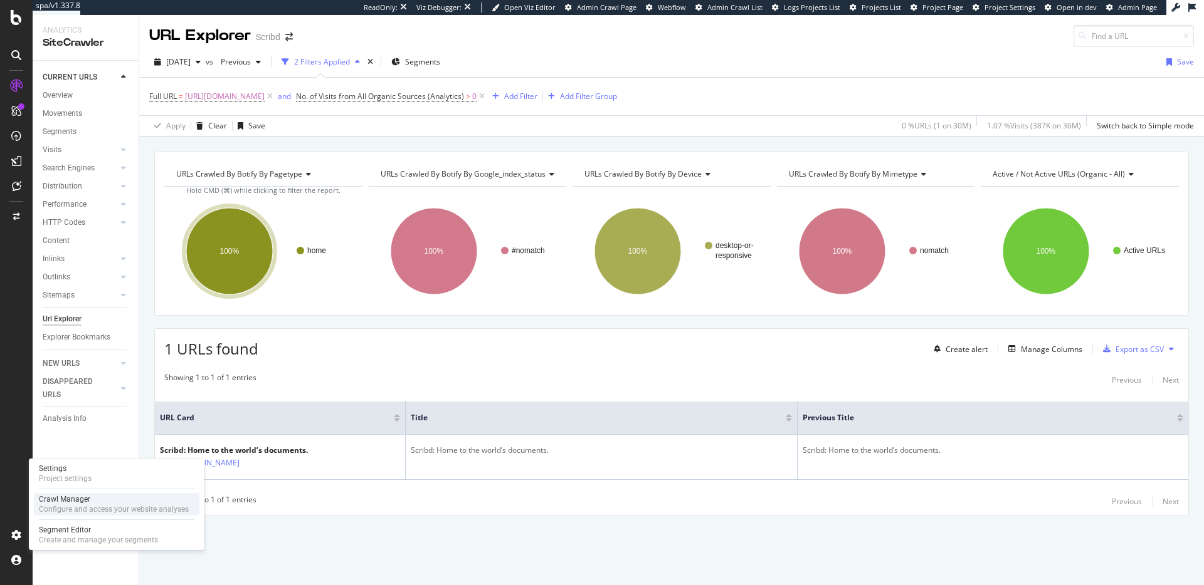
click at [67, 511] on div "Configure and access your website analyses" at bounding box center [114, 510] width 150 height 10
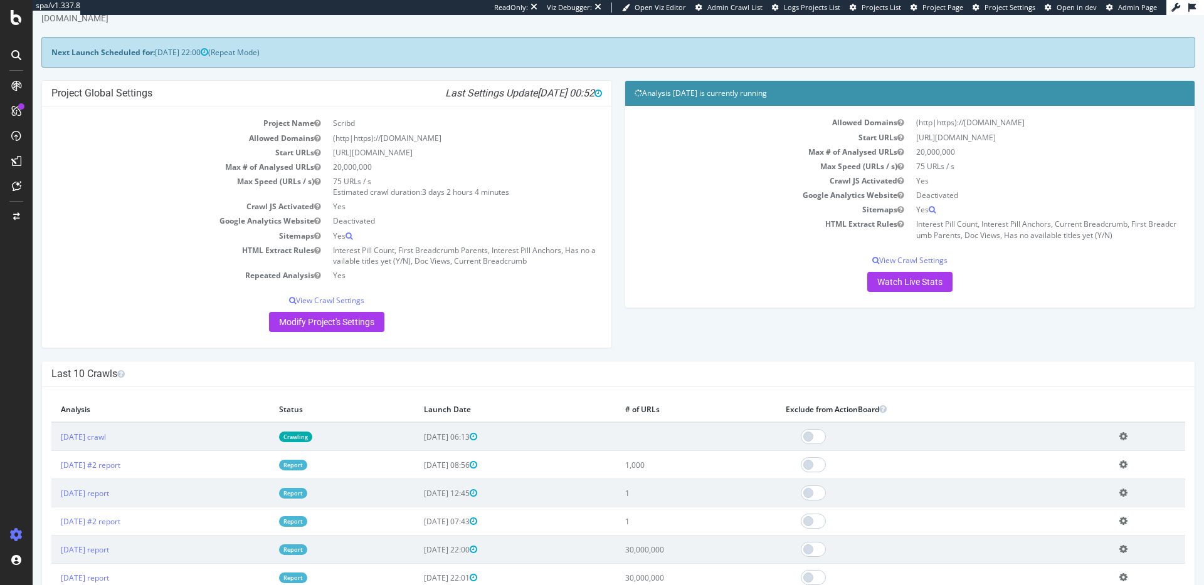
scroll to position [30, 0]
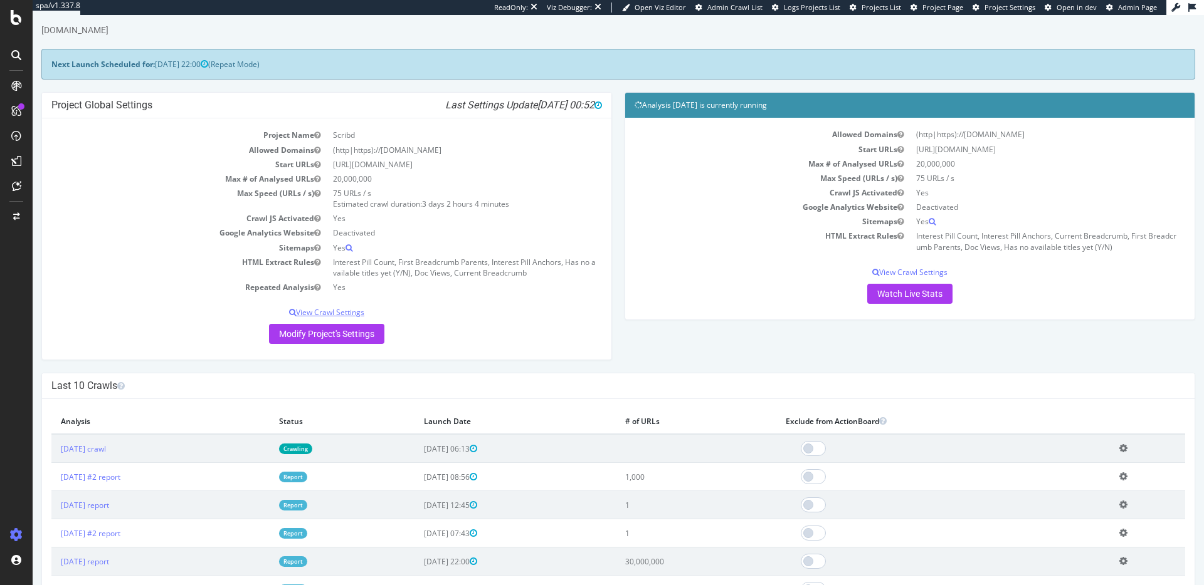
click at [333, 310] on p "View Crawl Settings" at bounding box center [326, 312] width 550 height 11
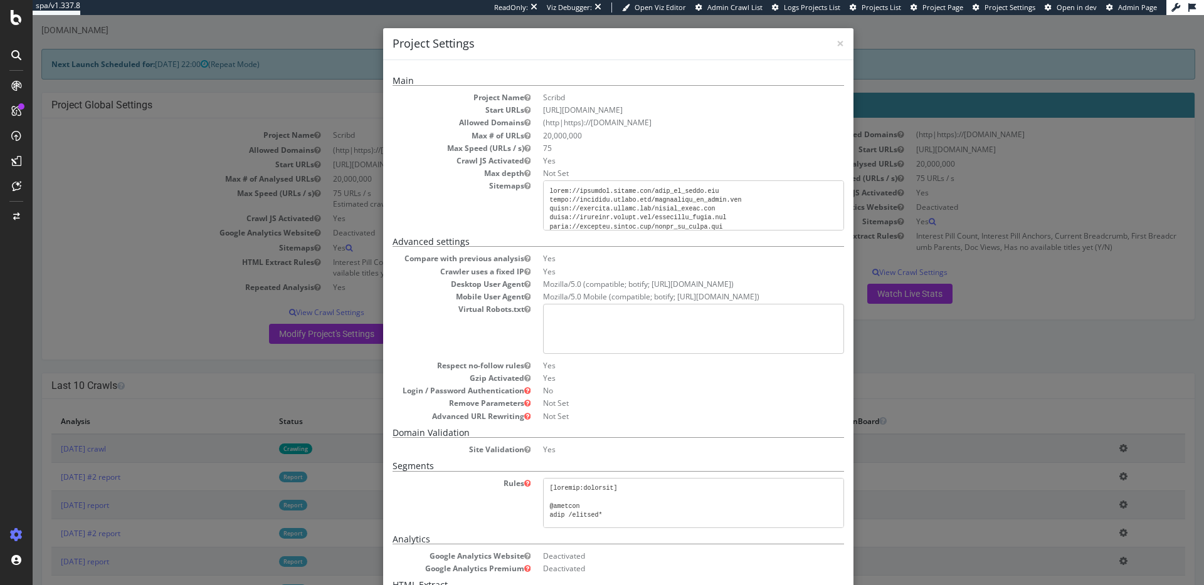
scroll to position [0, 0]
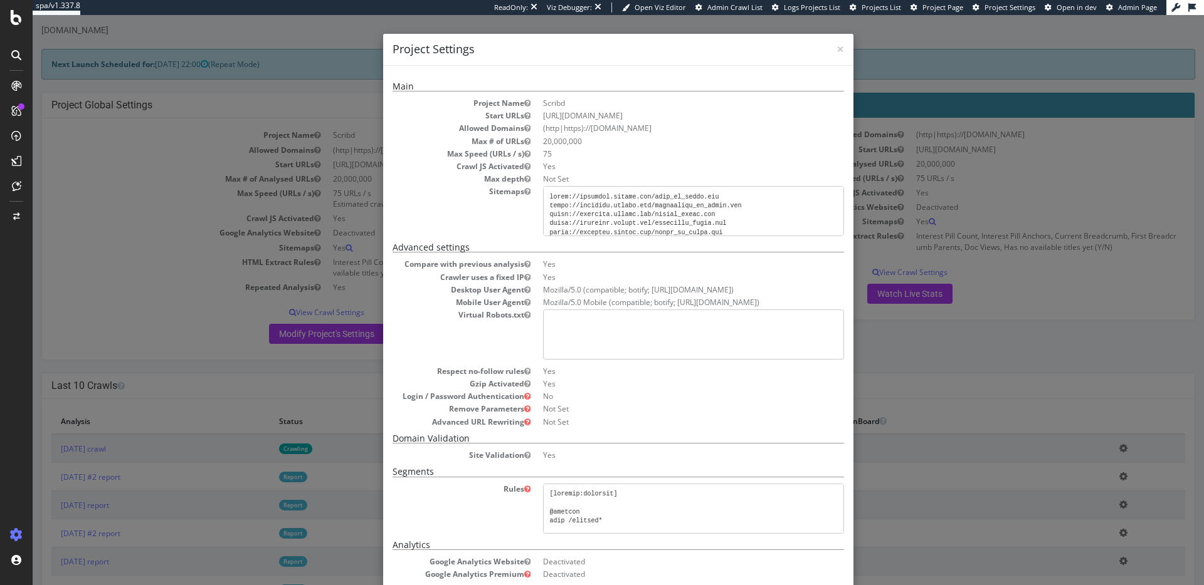
click at [844, 48] on div "× Close Project Settings" at bounding box center [618, 50] width 470 height 32
click at [841, 48] on span "×" at bounding box center [840, 49] width 8 height 18
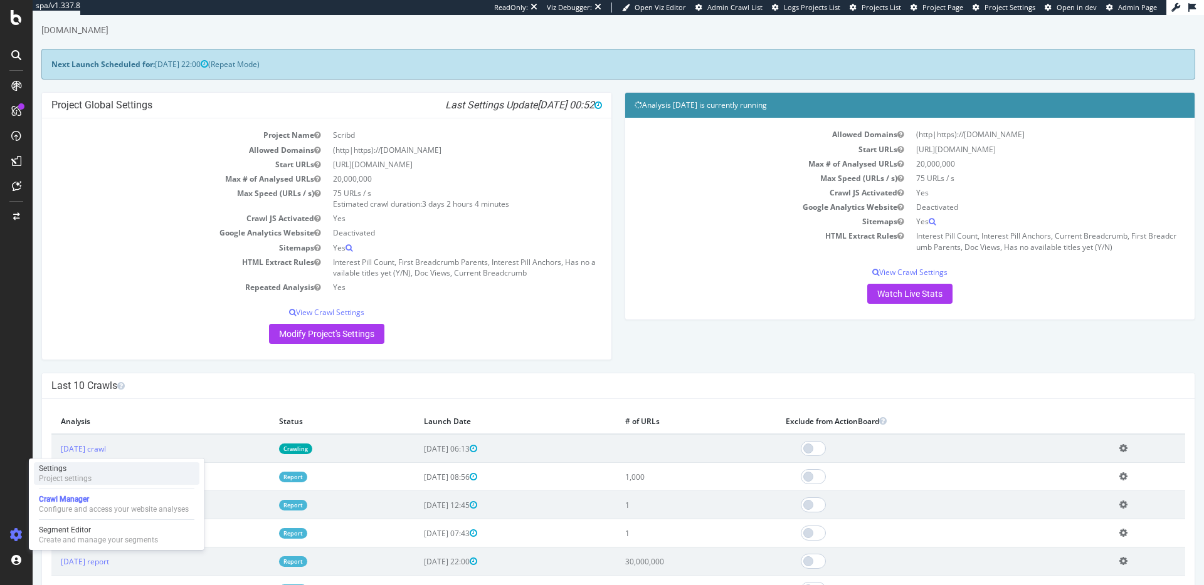
click at [92, 483] on div "Settings Project settings" at bounding box center [116, 474] width 165 height 23
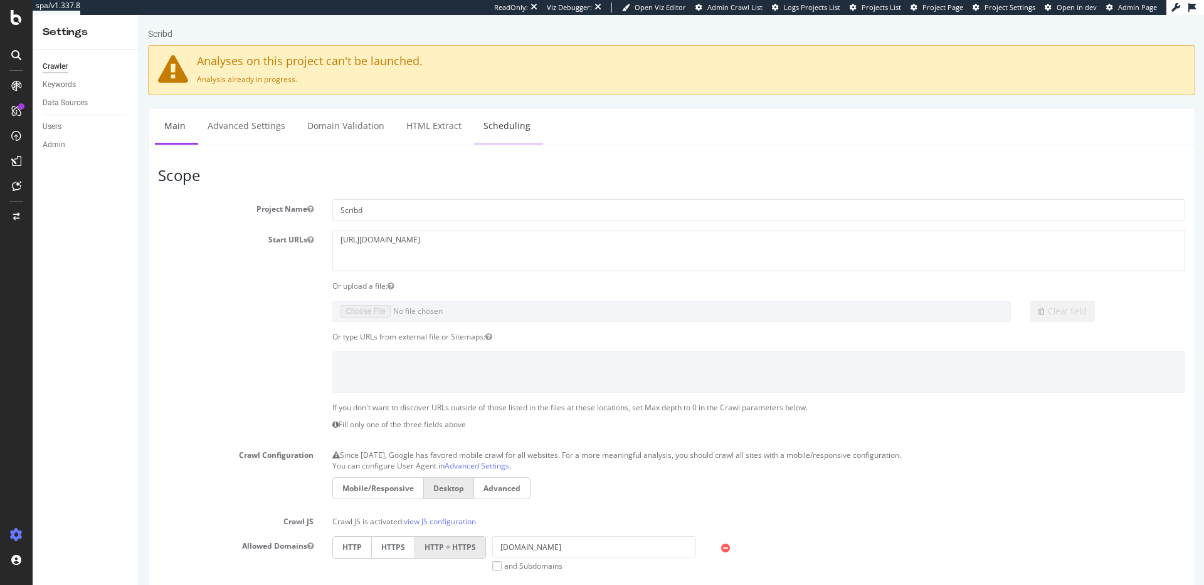
click at [498, 129] on link "Scheduling" at bounding box center [507, 125] width 66 height 34
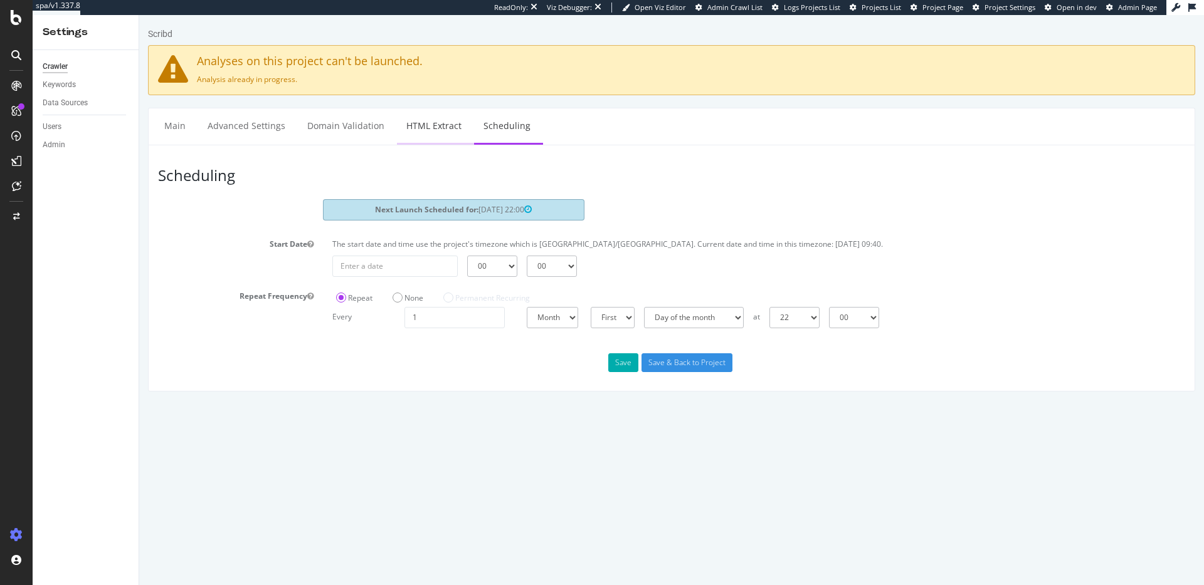
click at [438, 131] on link "HTML Extract" at bounding box center [434, 125] width 74 height 34
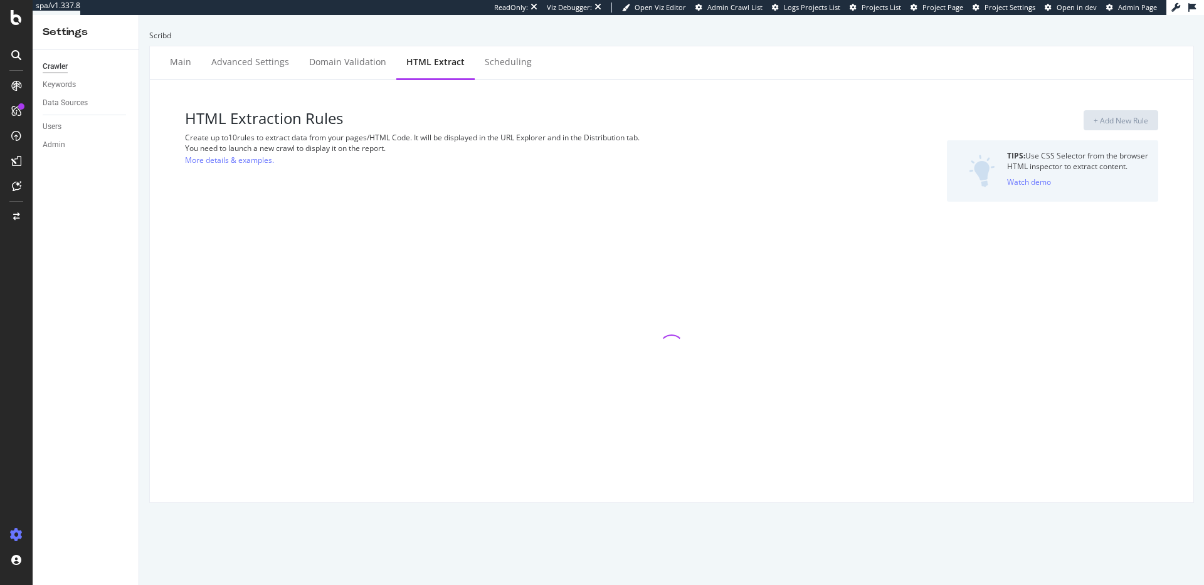
select select "count"
select select "list"
select select "exist"
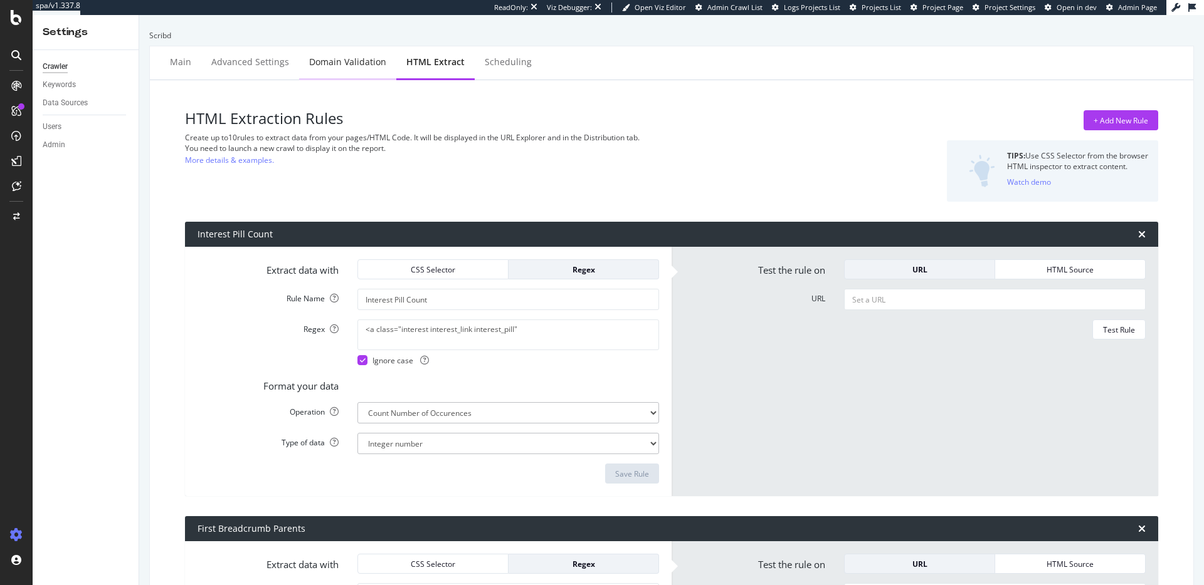
click at [349, 75] on div "Domain Validation" at bounding box center [347, 63] width 97 height 34
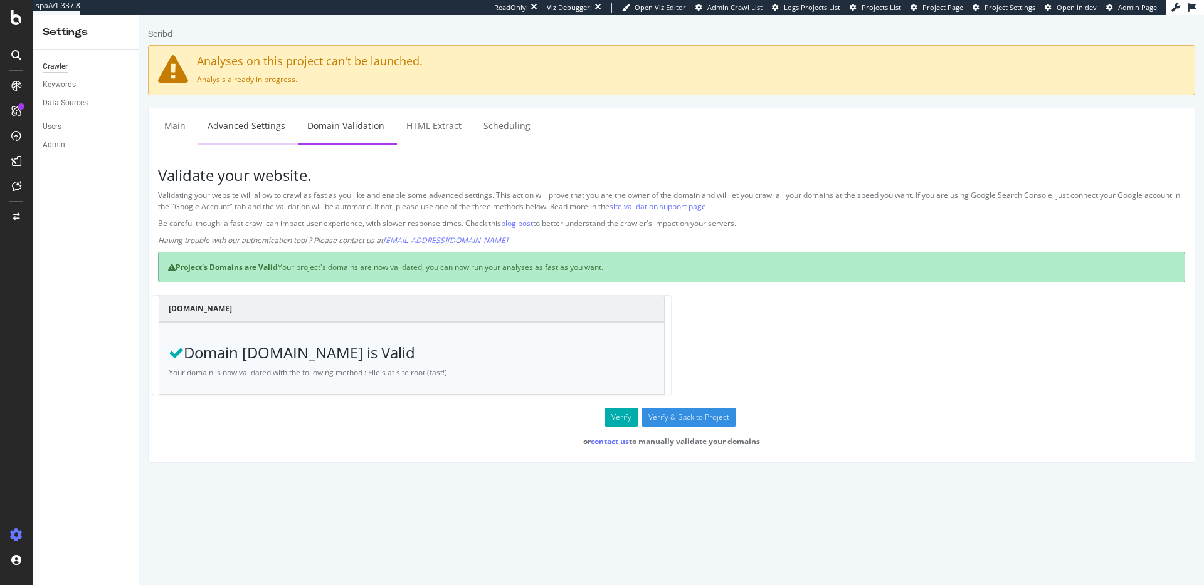
click at [259, 133] on link "Advanced Settings" at bounding box center [246, 125] width 97 height 34
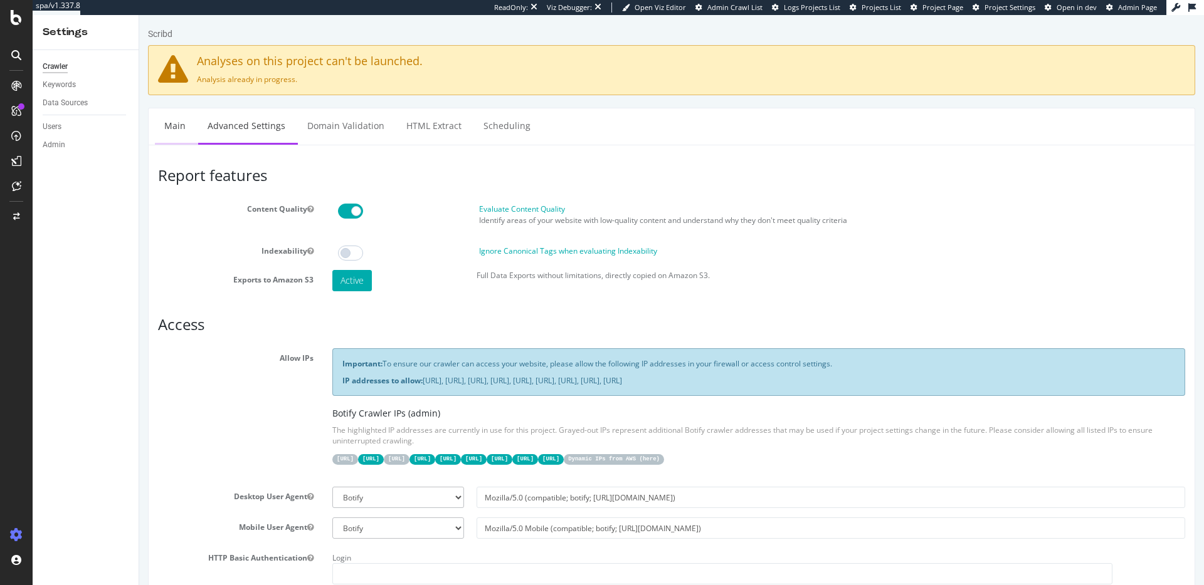
click at [174, 125] on link "Main" at bounding box center [175, 125] width 40 height 34
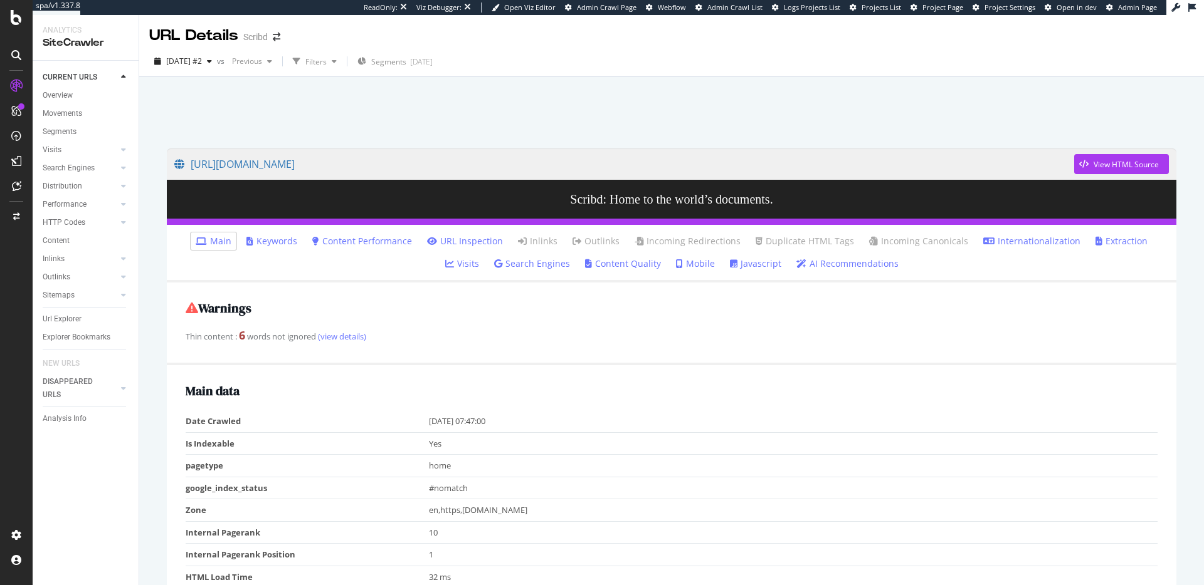
click at [742, 267] on link "Javascript" at bounding box center [755, 264] width 51 height 13
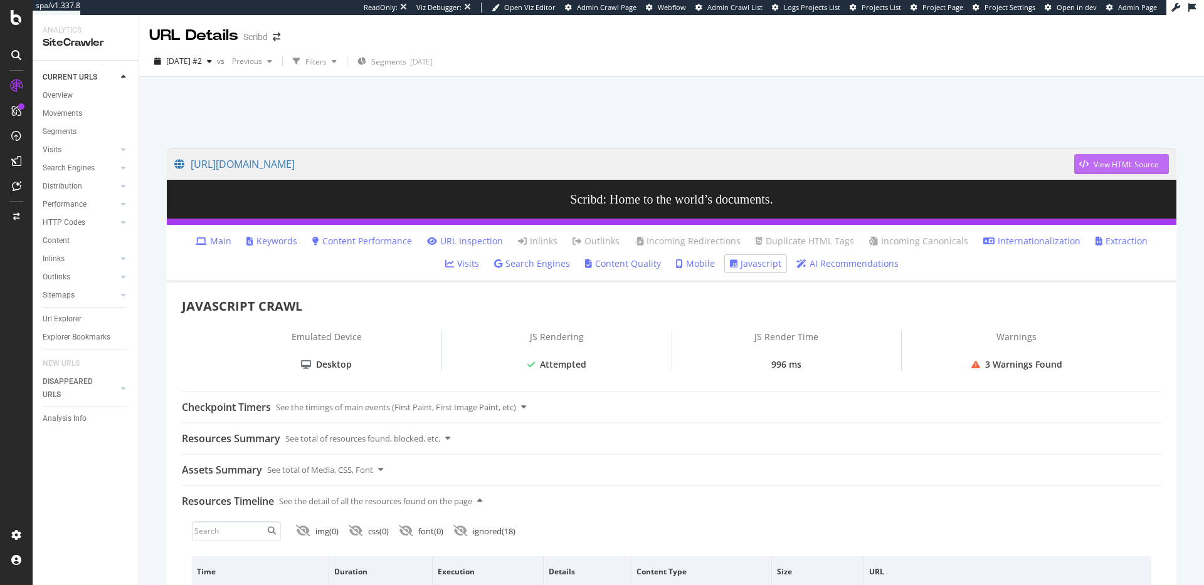
click at [1125, 168] on div "View HTML Source" at bounding box center [1125, 164] width 65 height 11
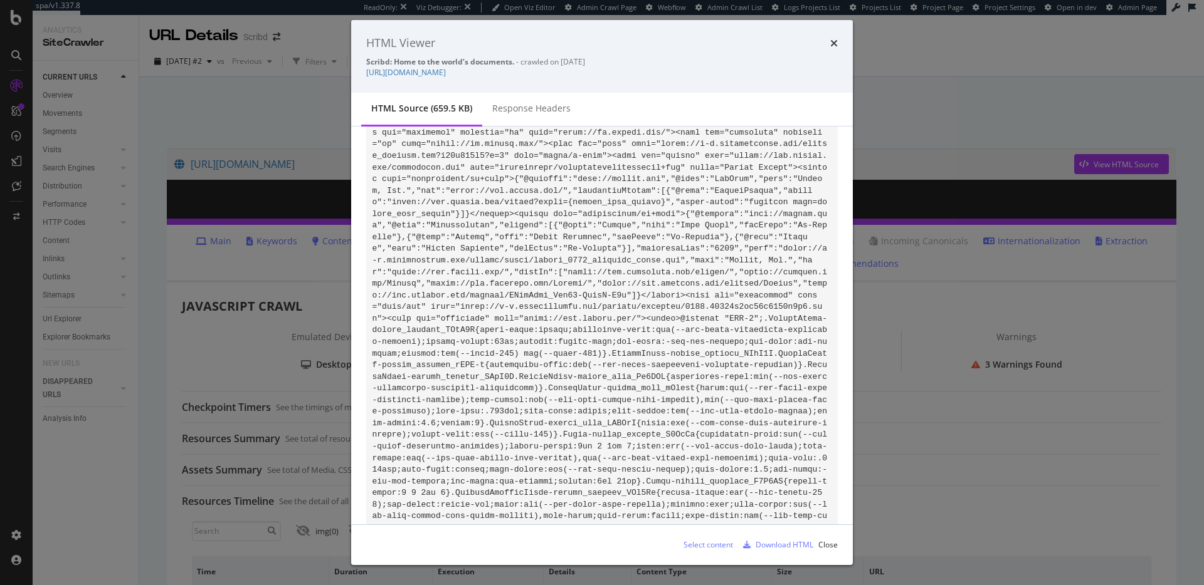
scroll to position [306, 0]
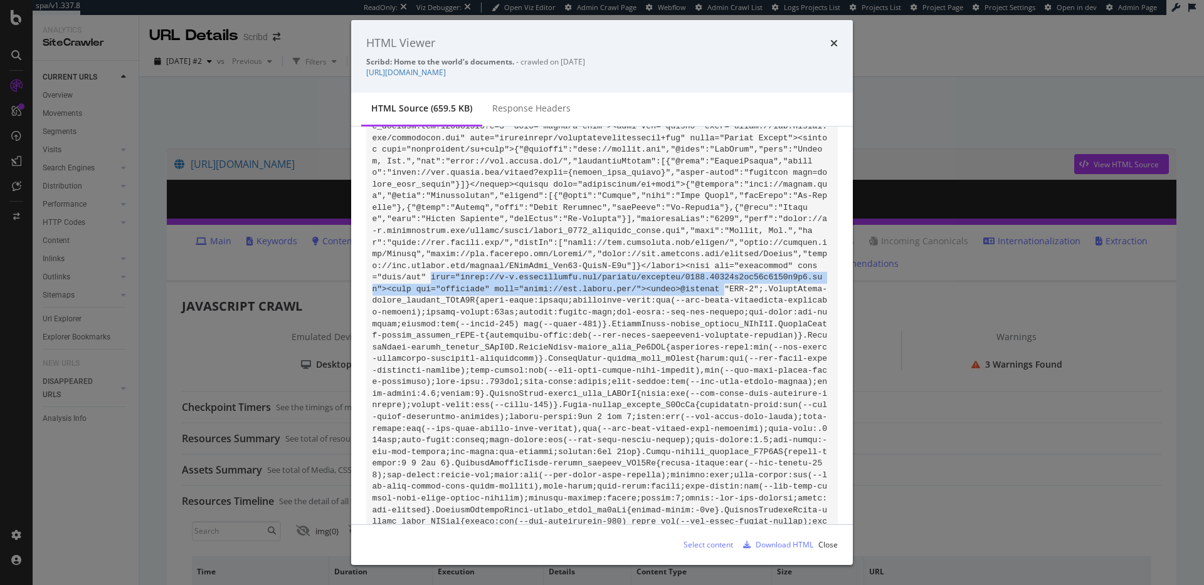
drag, startPoint x: 431, startPoint y: 275, endPoint x: 704, endPoint y: 291, distance: 273.2
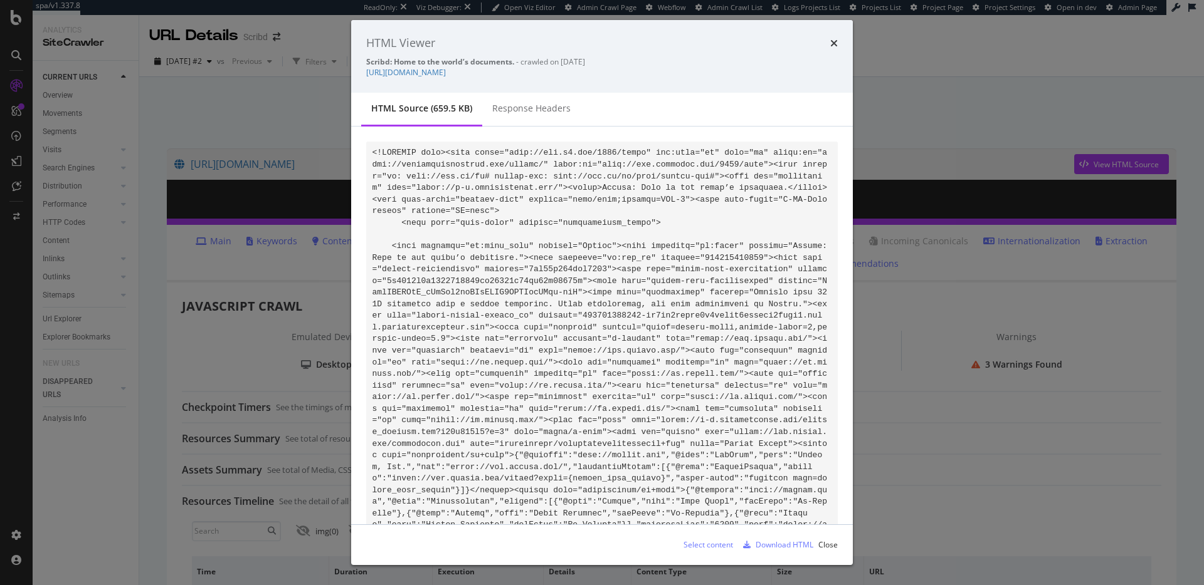
scroll to position [81992, 0]
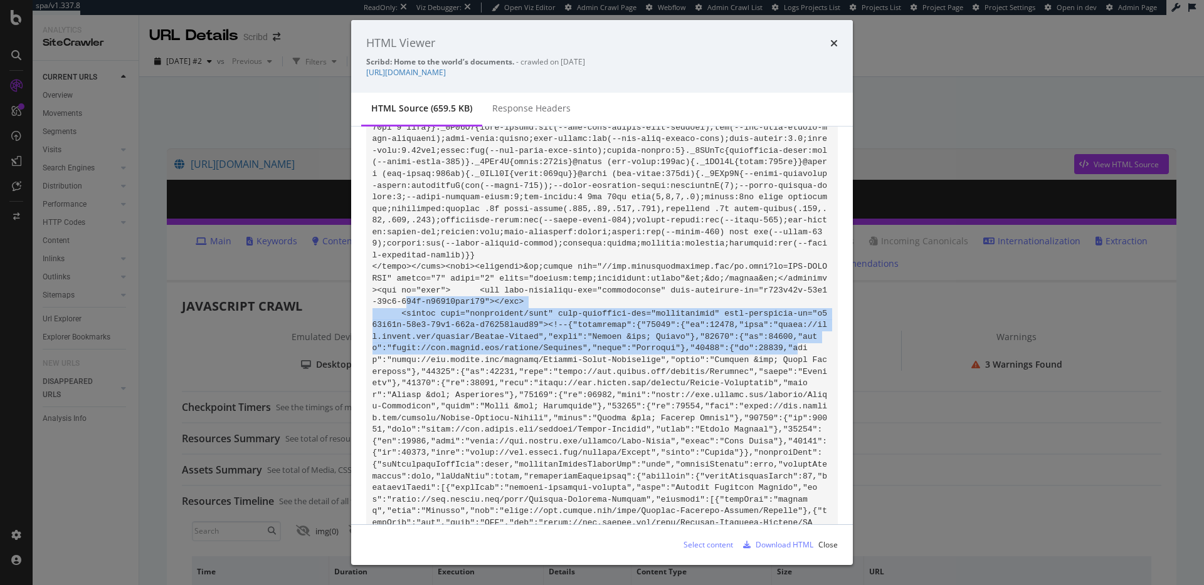
drag, startPoint x: 491, startPoint y: 317, endPoint x: 789, endPoint y: 352, distance: 299.8
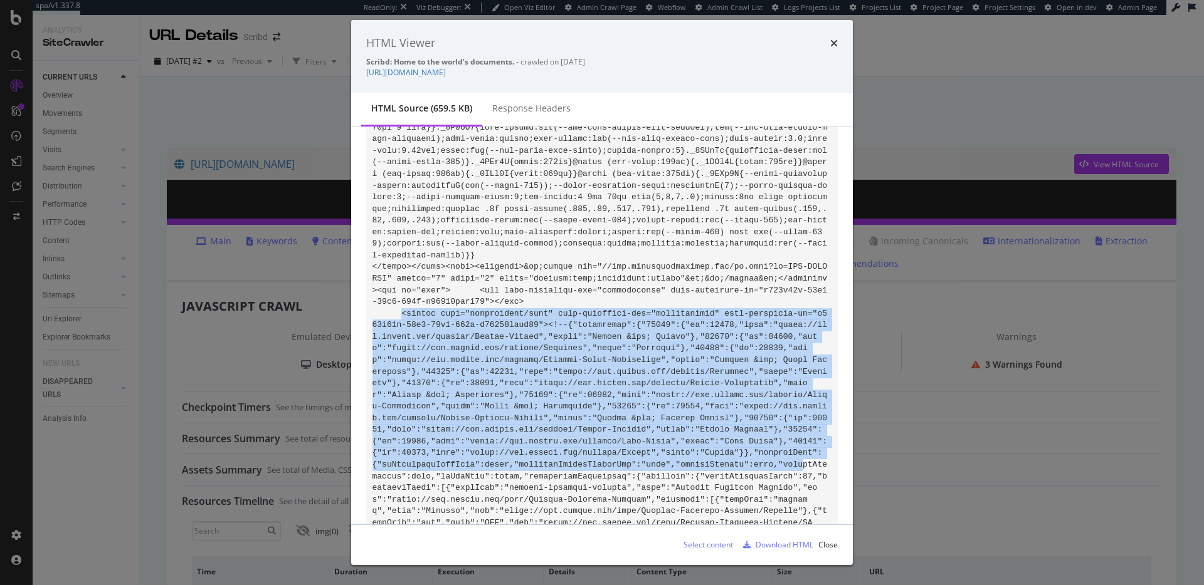
drag, startPoint x: 404, startPoint y: 316, endPoint x: 804, endPoint y: 461, distance: 425.0
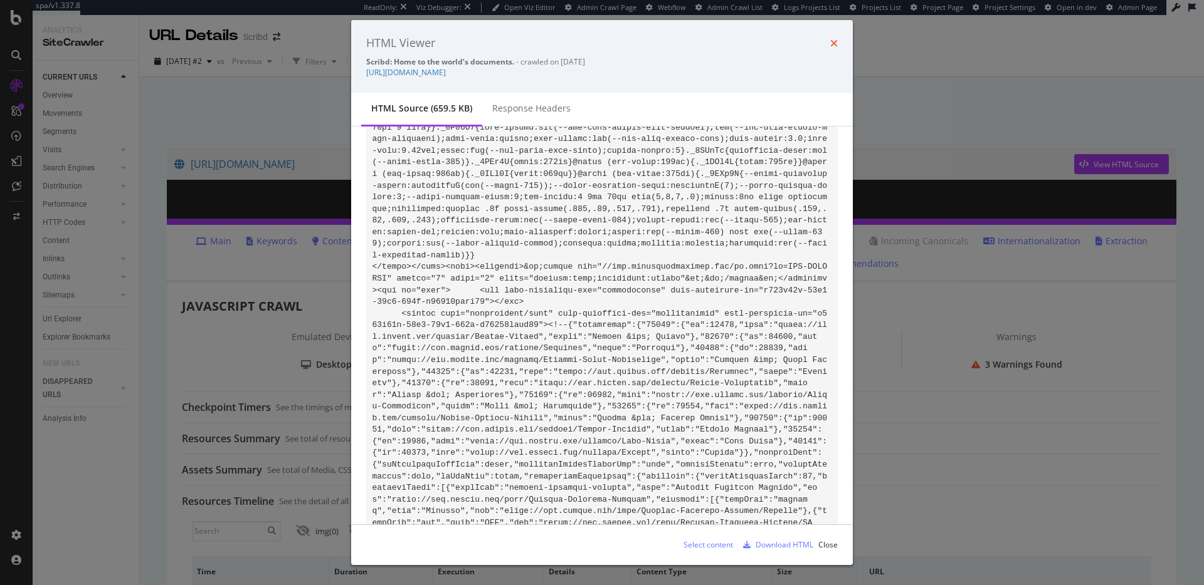
click at [832, 43] on icon "times" at bounding box center [834, 43] width 8 height 10
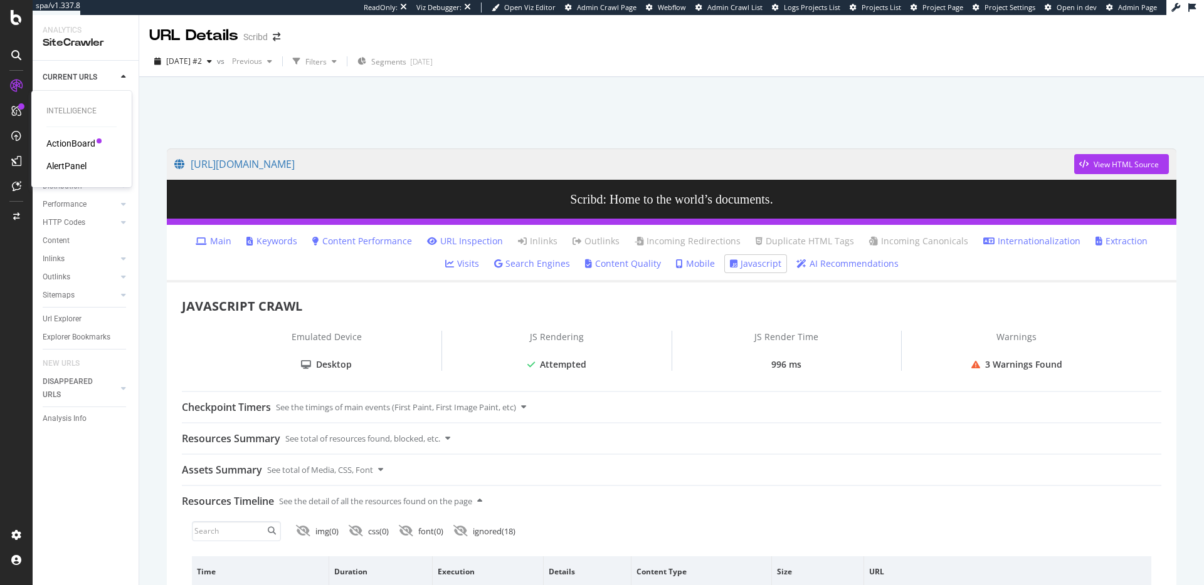
click at [66, 165] on div "AlertPanel" at bounding box center [66, 166] width 40 height 13
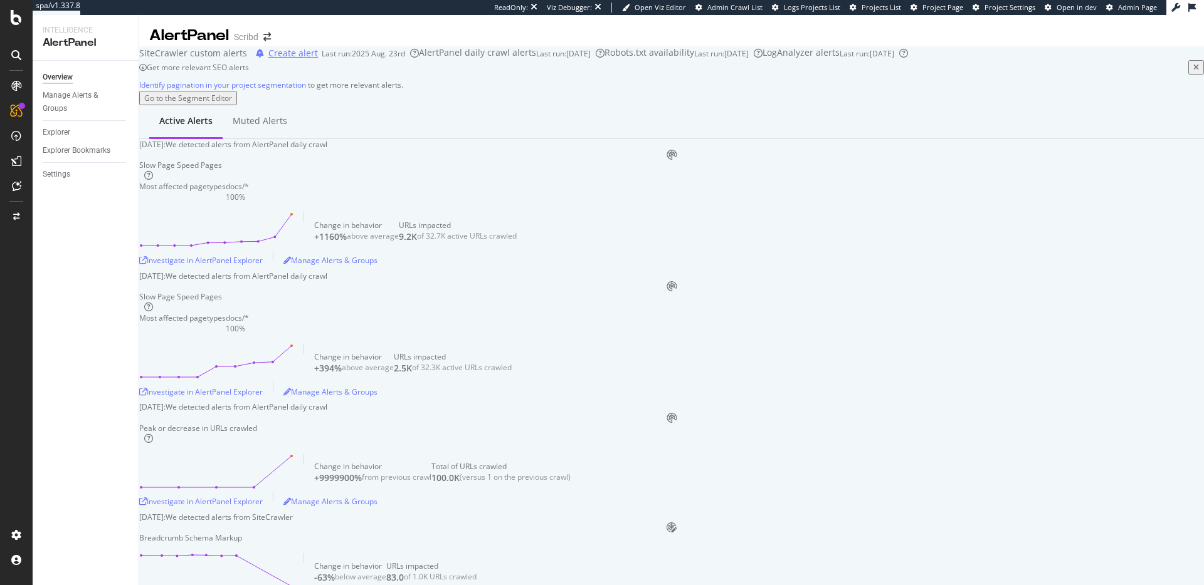
click at [318, 60] on div "Create alert" at bounding box center [293, 53] width 50 height 13
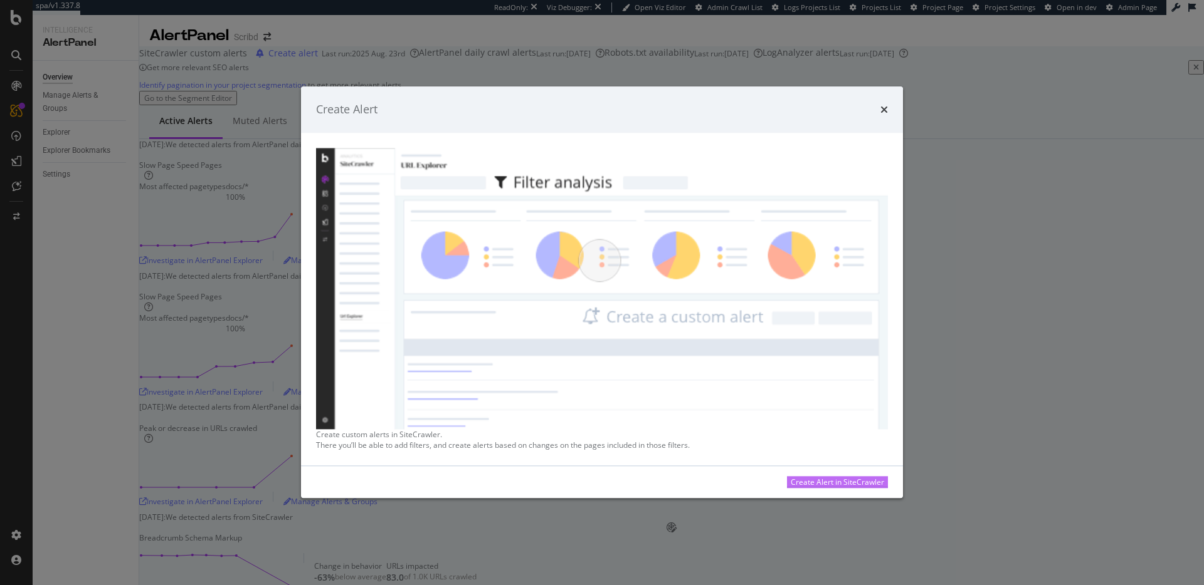
click at [790, 478] on div "Create Alert in SiteCrawler" at bounding box center [836, 483] width 93 height 11
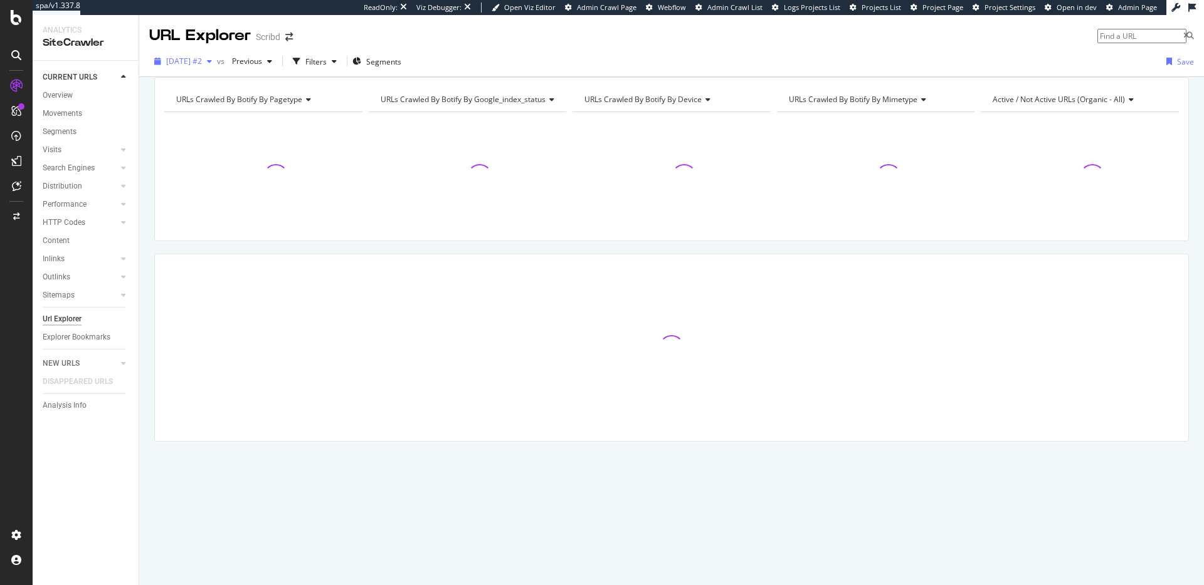
click at [202, 59] on span "2025 Aug. 22nd #2" at bounding box center [184, 61] width 36 height 11
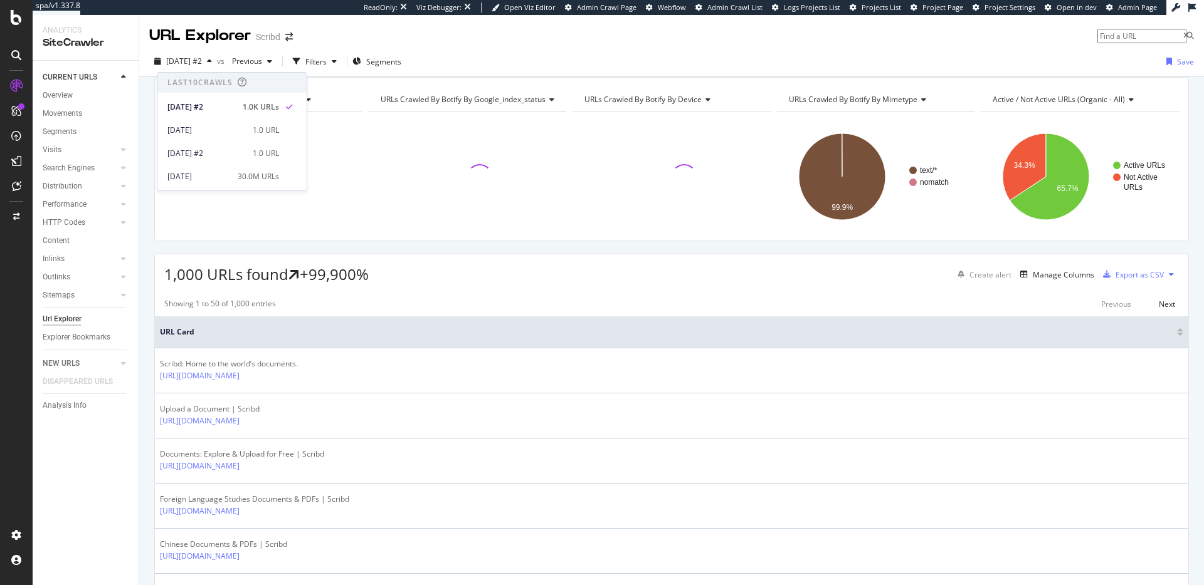
click at [387, 50] on div "2025 Aug. 22nd #2 vs Previous Filters Segments Save" at bounding box center [671, 61] width 1064 height 31
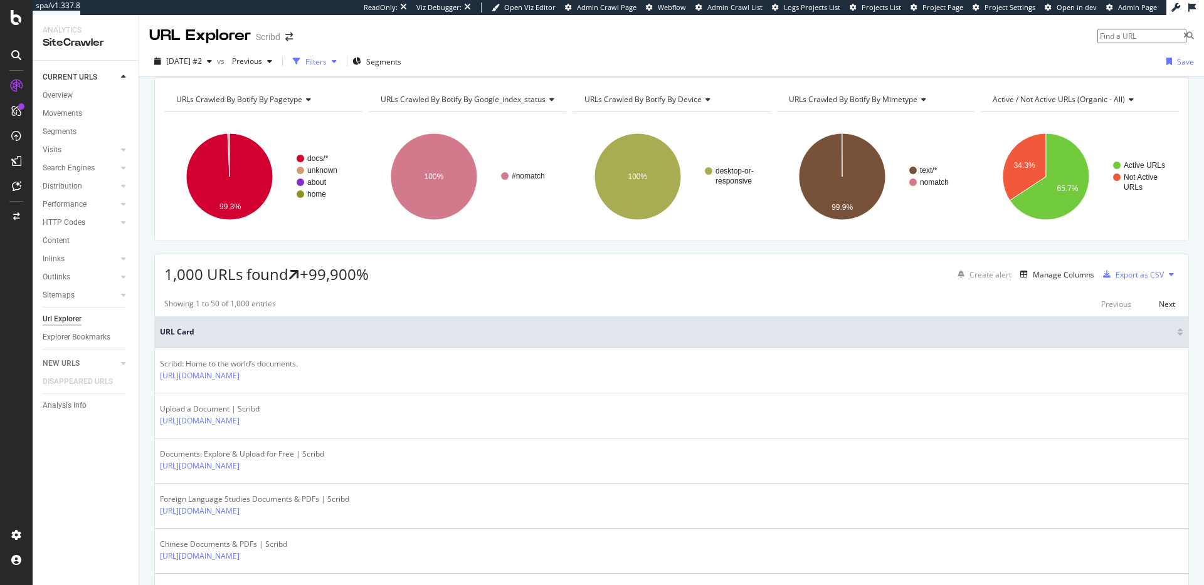
click at [327, 61] on div "Filters" at bounding box center [315, 61] width 21 height 11
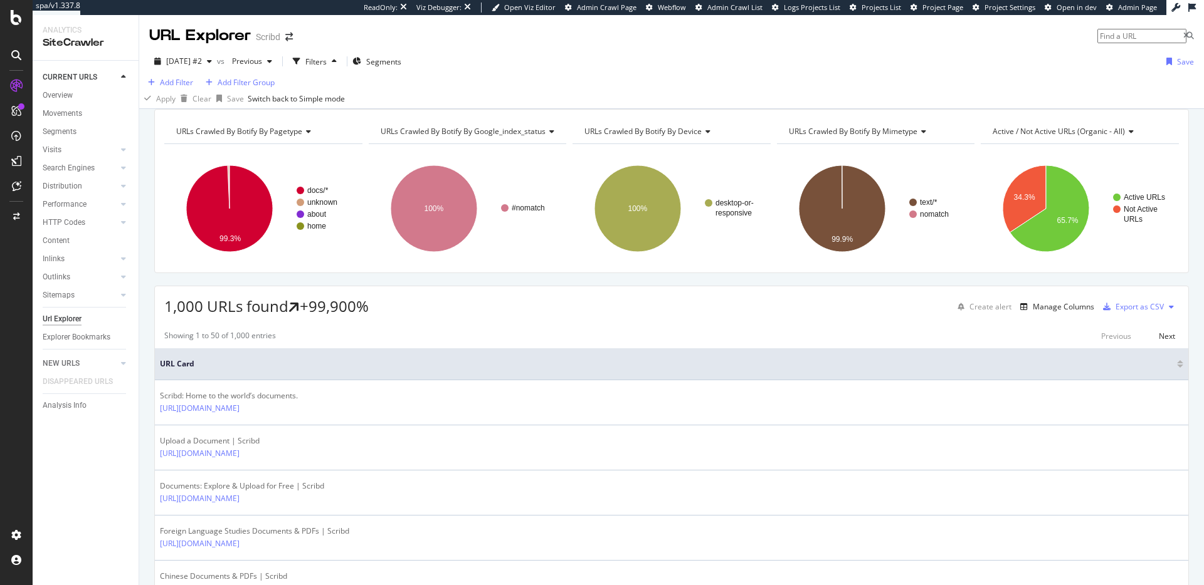
click at [484, 61] on div "2025 Aug. 22nd #2 vs Previous Filters Segments Save" at bounding box center [671, 63] width 1064 height 25
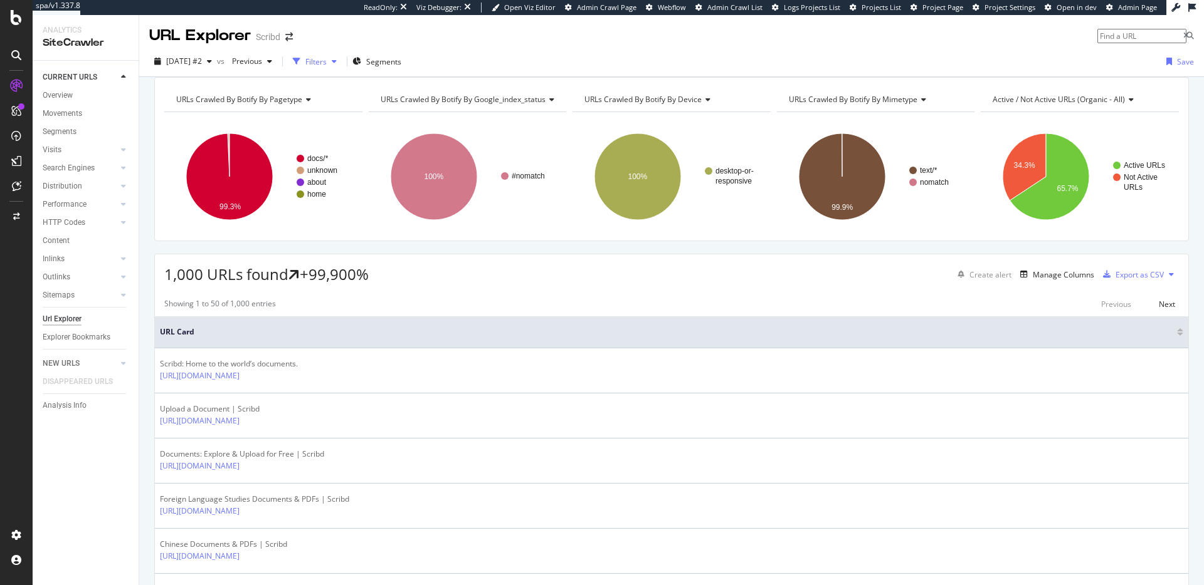
click at [342, 70] on div "Filters" at bounding box center [315, 61] width 54 height 19
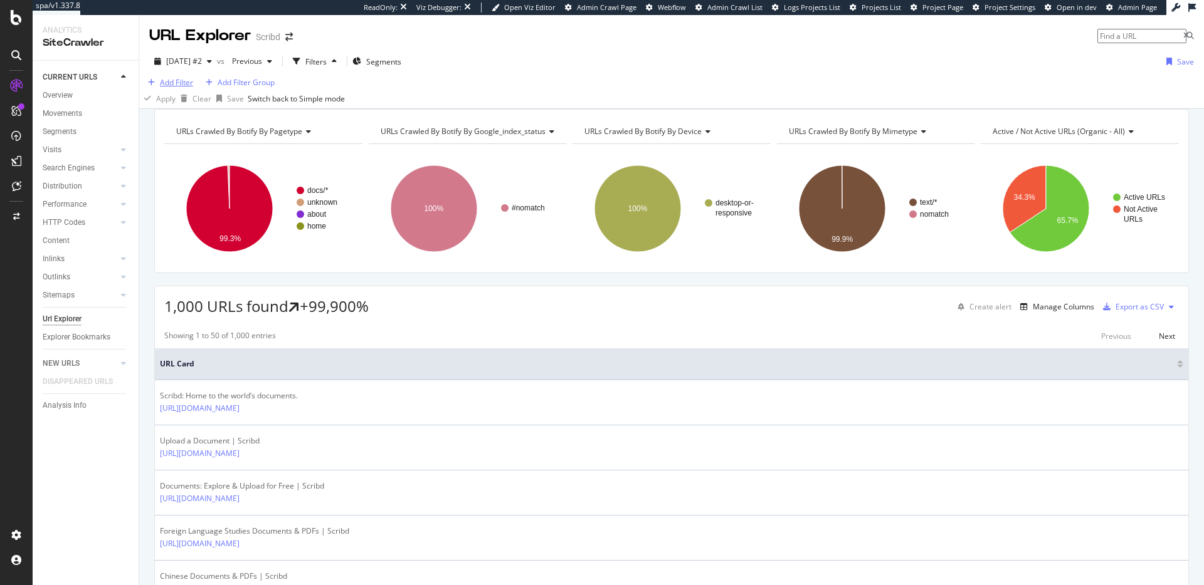
click at [193, 88] on div "Add Filter" at bounding box center [176, 82] width 33 height 11
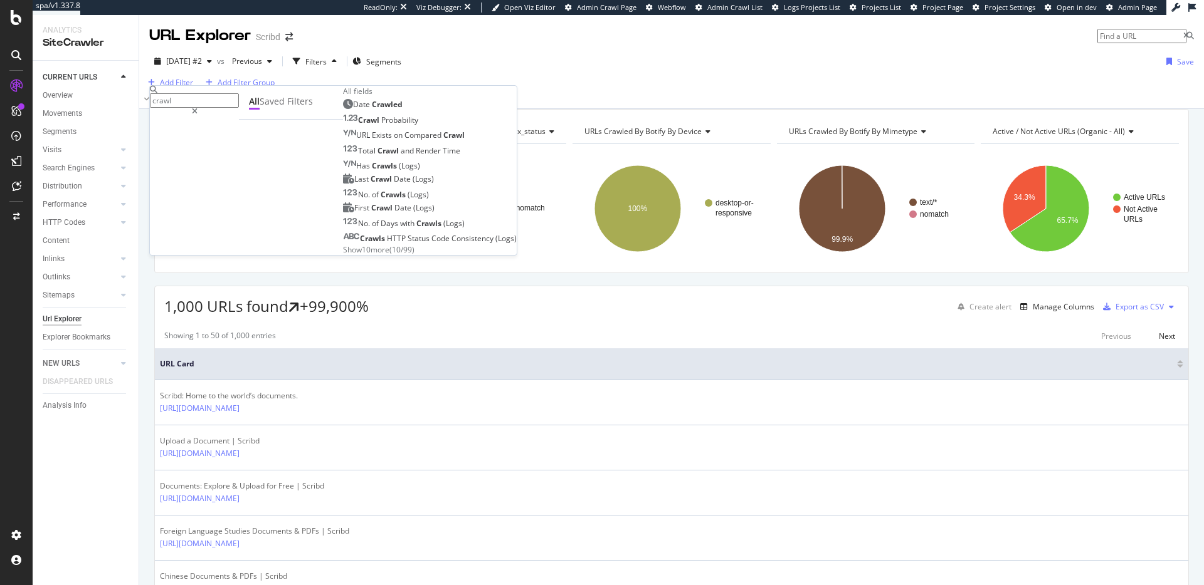
click at [219, 99] on input "crawl" at bounding box center [194, 100] width 89 height 14
type input "a"
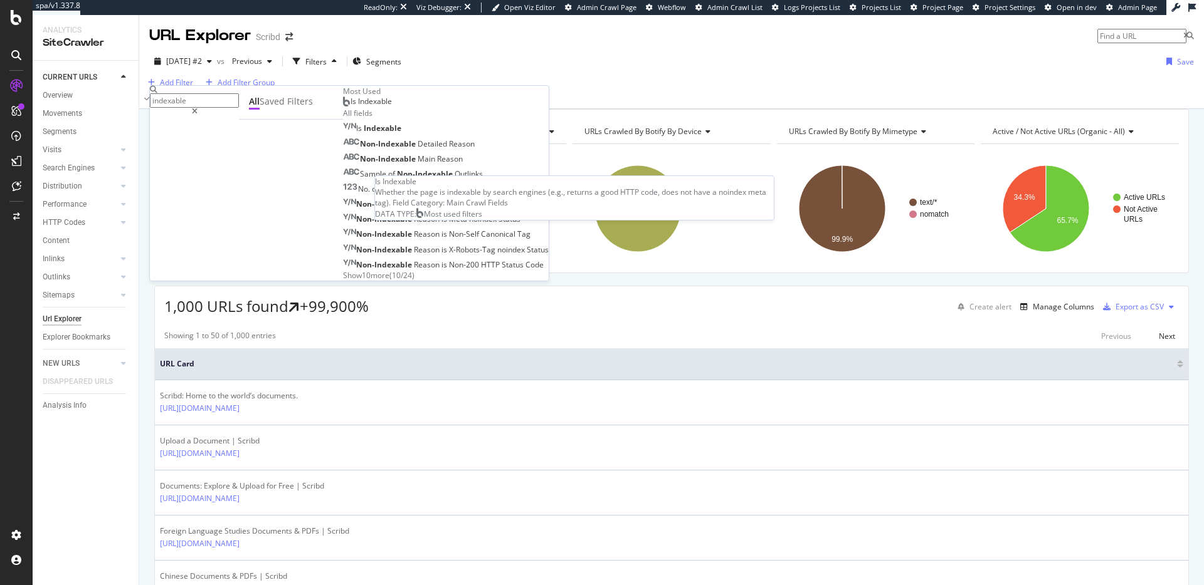
type input "indexable"
click at [350, 107] on span "Is Indexable" at bounding box center [370, 101] width 41 height 11
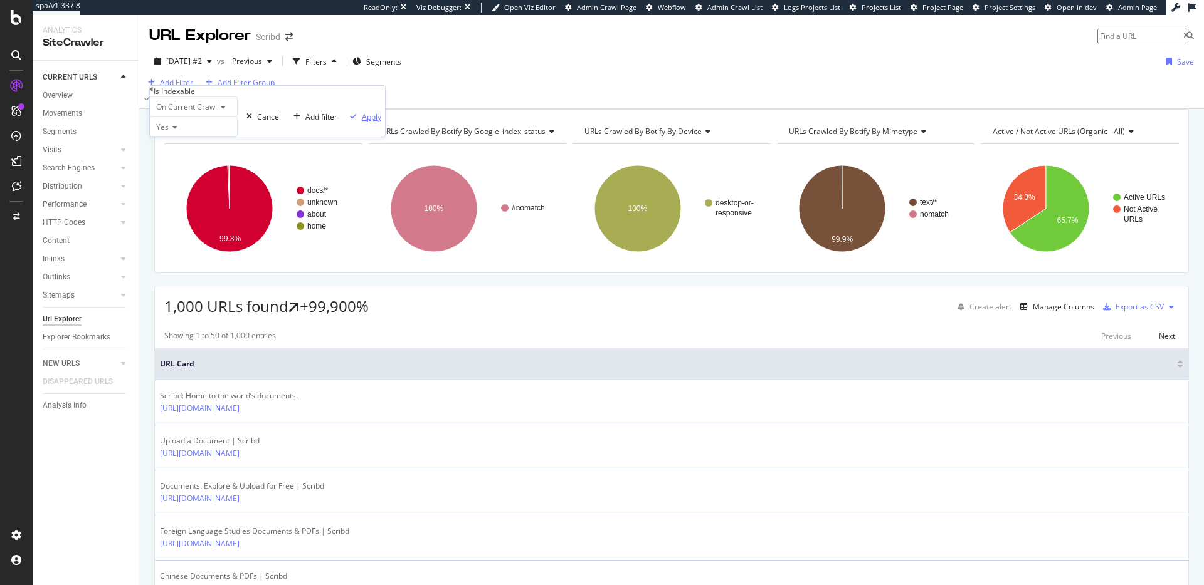
click at [362, 122] on div "Apply" at bounding box center [371, 117] width 19 height 11
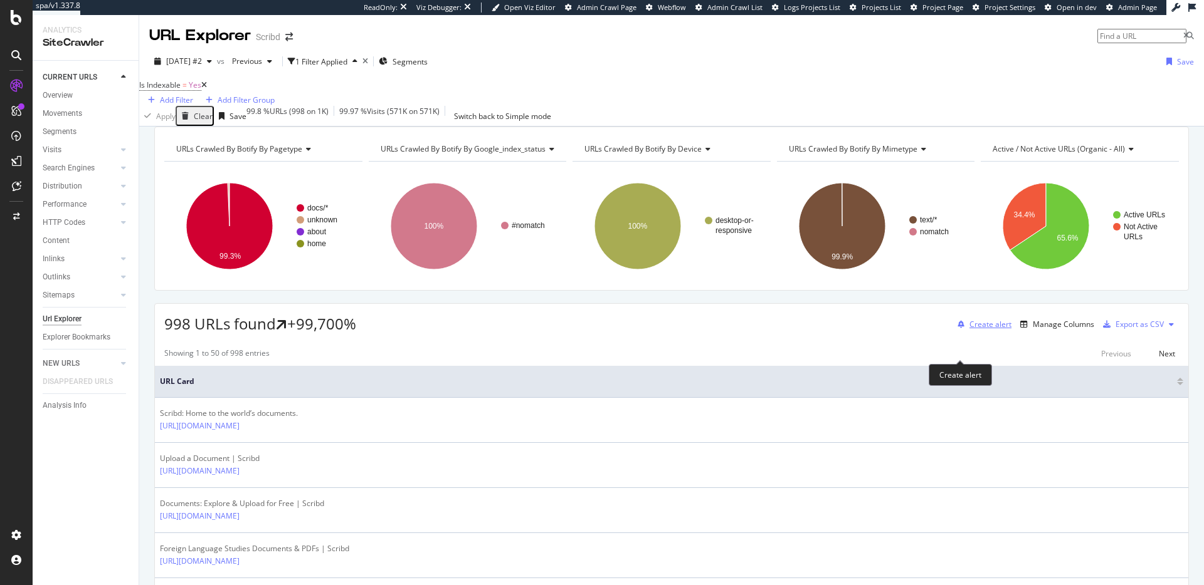
click at [972, 330] on div "Create alert" at bounding box center [990, 324] width 42 height 11
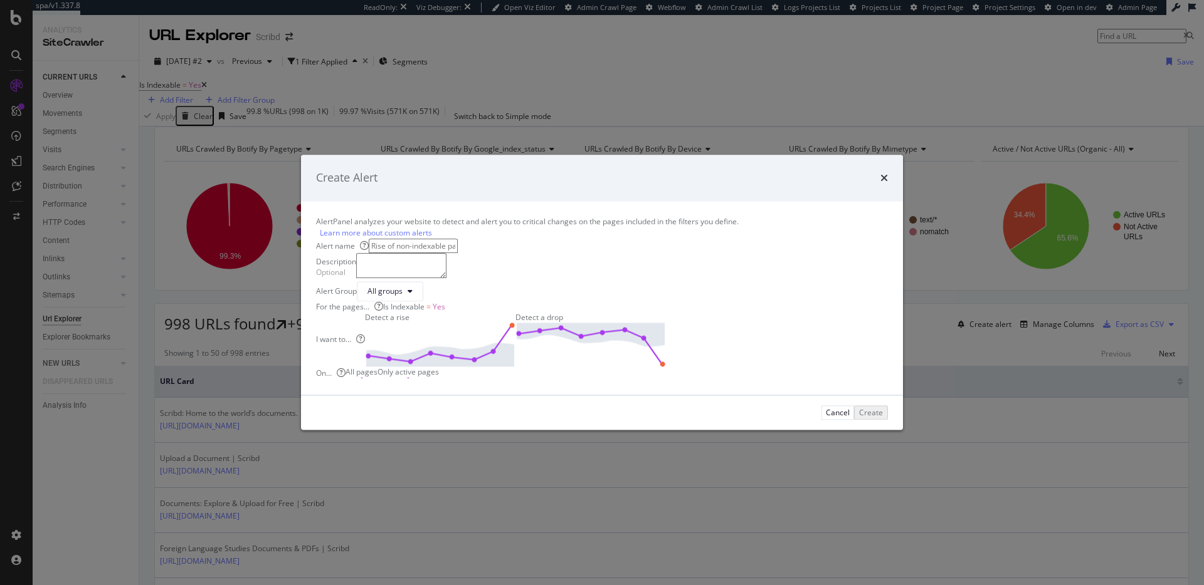
drag, startPoint x: 596, startPoint y: 204, endPoint x: 616, endPoint y: 201, distance: 20.2
click at [458, 239] on input "modal" at bounding box center [413, 246] width 89 height 14
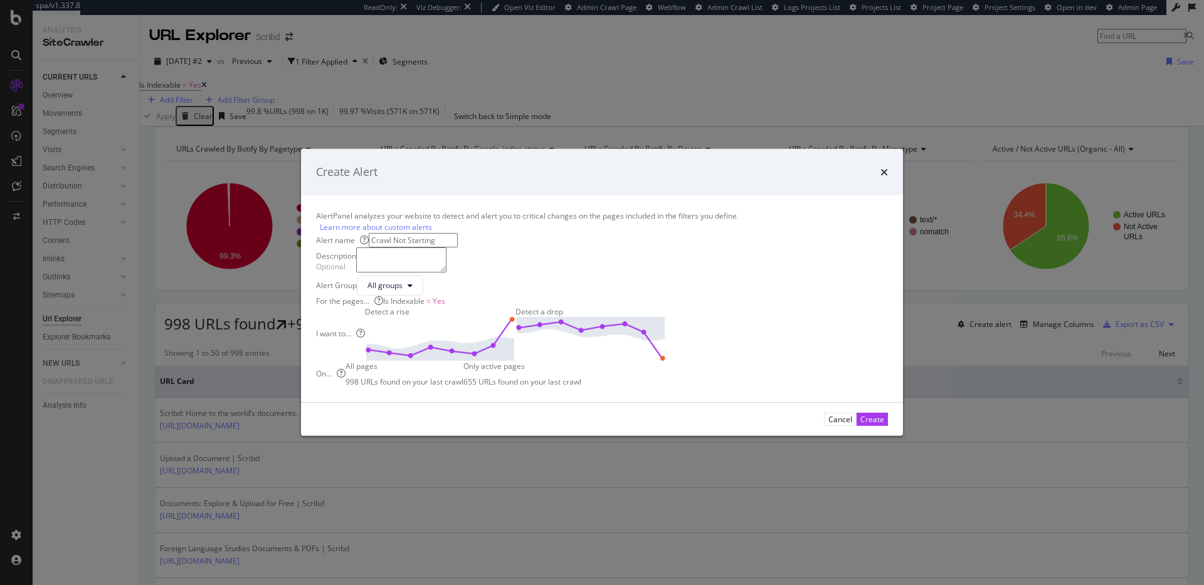
click at [458, 233] on input "Crawl Not Starting" at bounding box center [413, 240] width 89 height 14
type input "Drop in indexable URLs"
click at [402, 280] on div "All groups" at bounding box center [384, 285] width 35 height 11
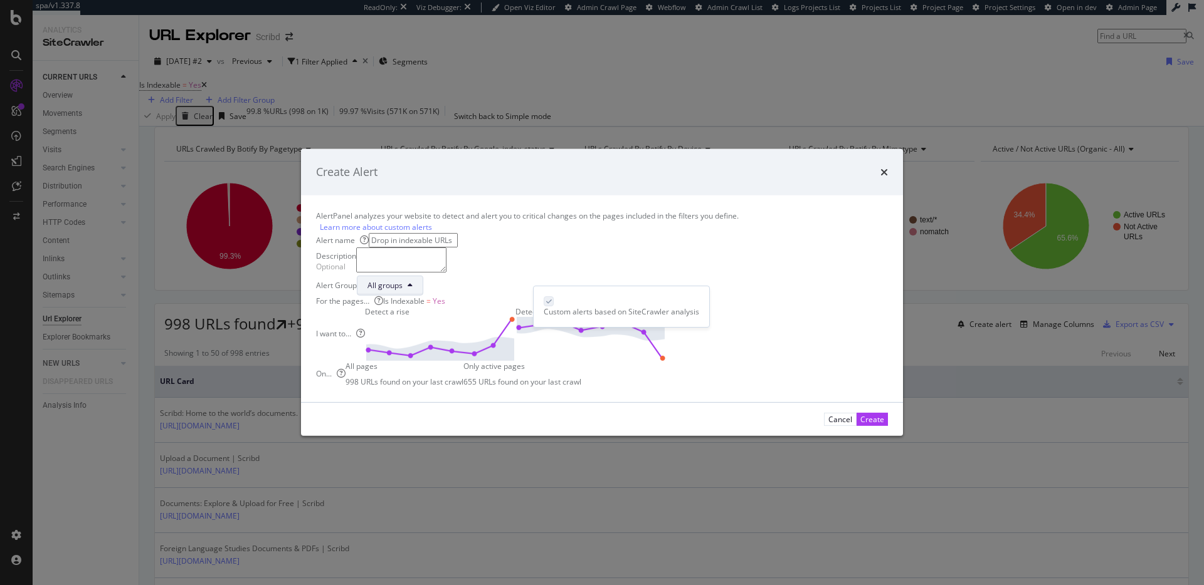
click at [423, 278] on div "All groups" at bounding box center [390, 285] width 66 height 20
click at [666, 354] on img "modal" at bounding box center [590, 339] width 150 height 44
click at [860, 425] on div "Create" at bounding box center [872, 419] width 24 height 11
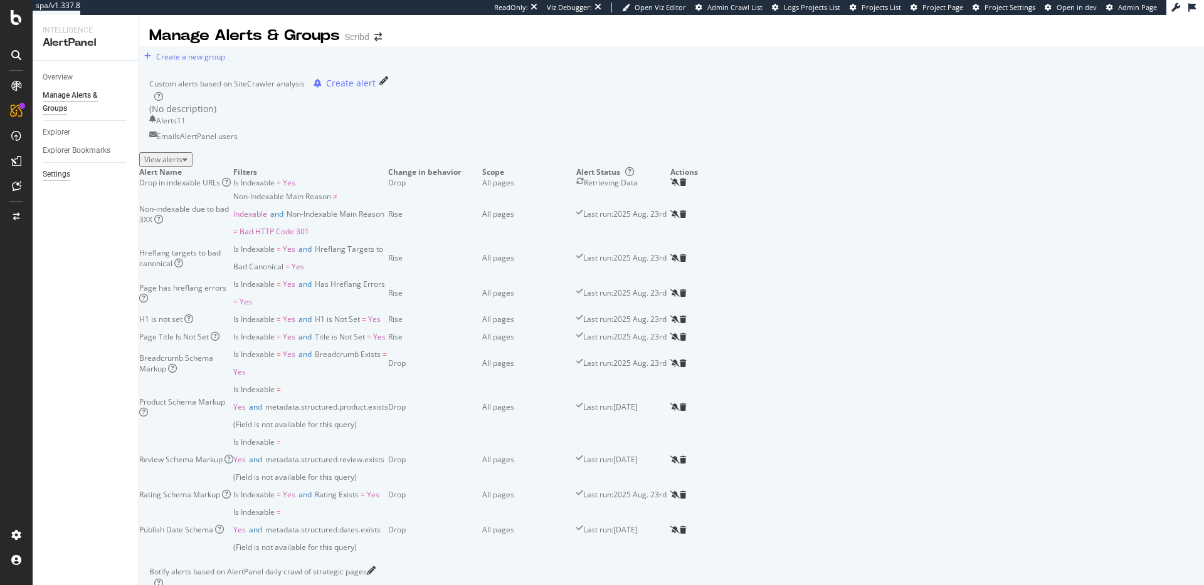
click at [60, 171] on div "Settings" at bounding box center [57, 174] width 28 height 13
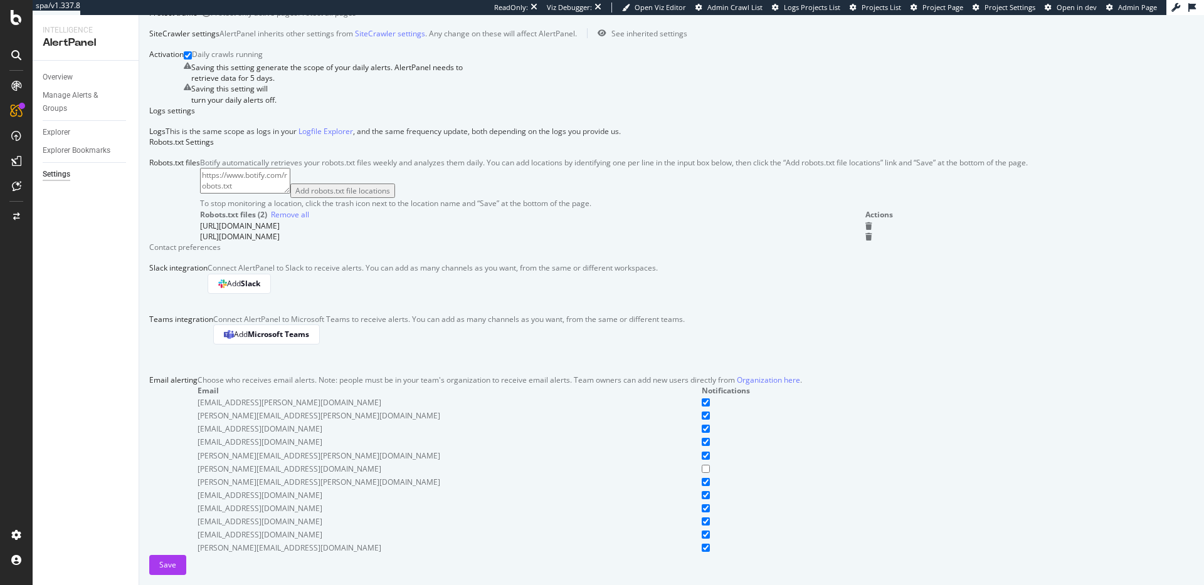
scroll to position [653, 0]
click at [260, 278] on div "Add Slack" at bounding box center [239, 283] width 42 height 11
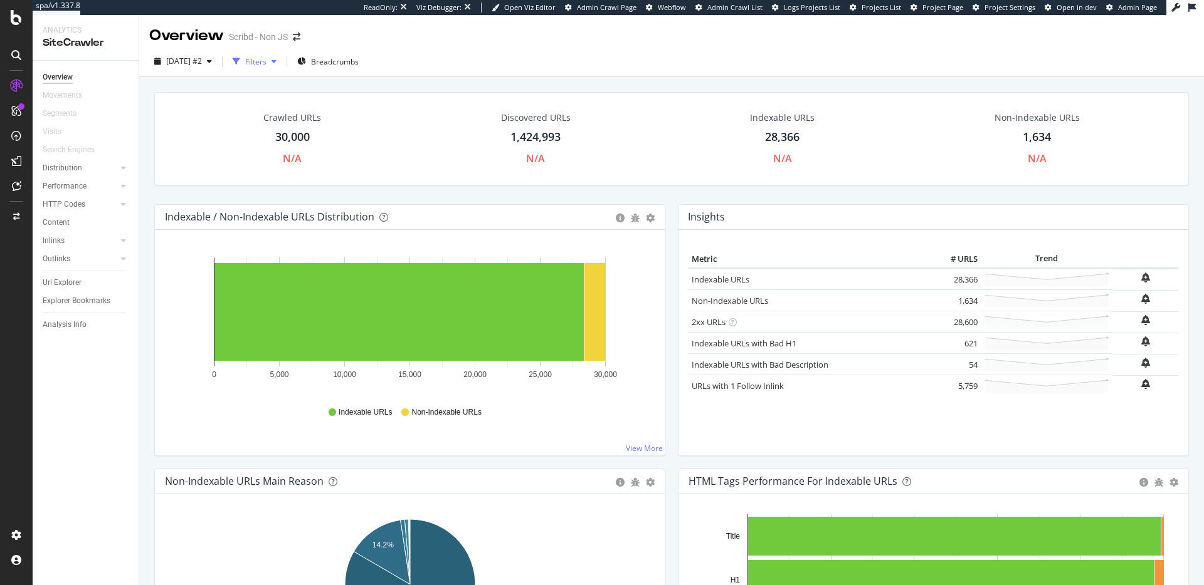
click at [245, 57] on div "button" at bounding box center [237, 62] width 18 height 18
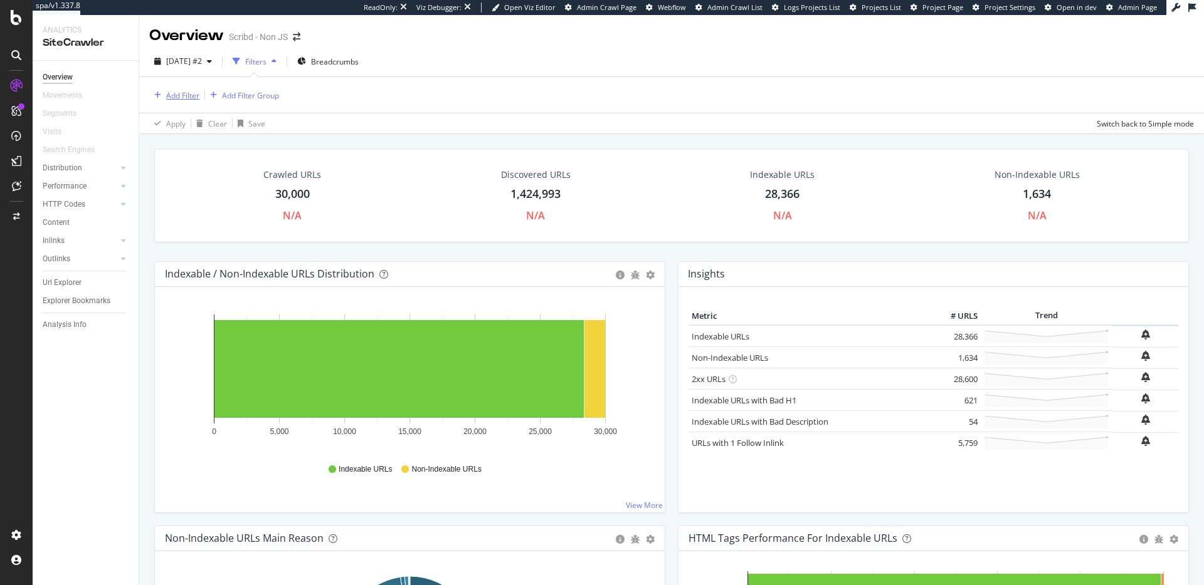
click at [191, 93] on div "Add Filter" at bounding box center [182, 95] width 33 height 11
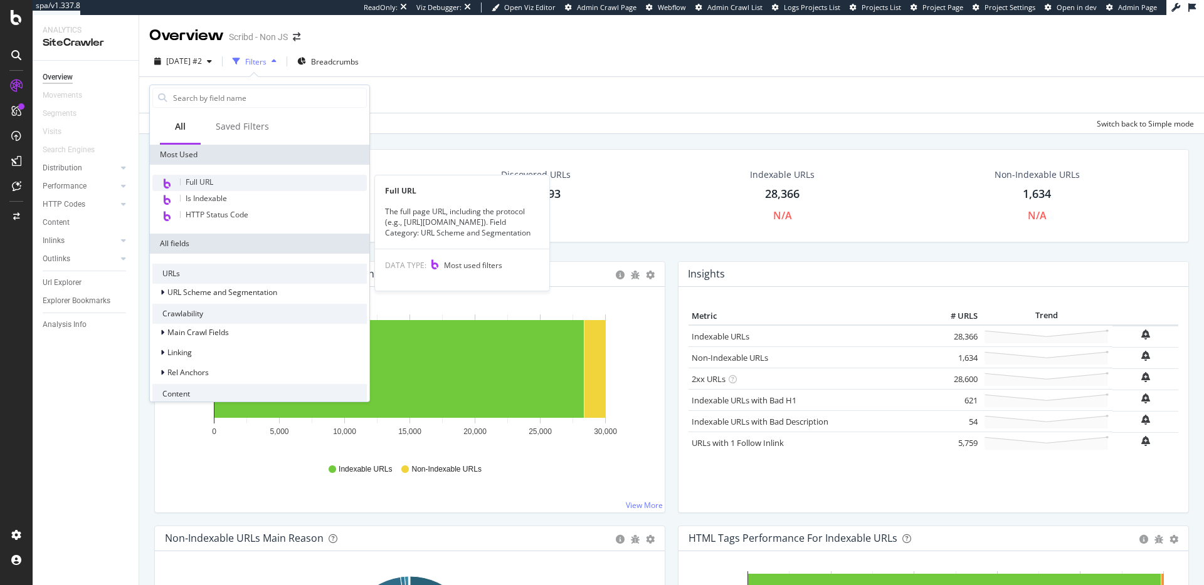
click at [217, 179] on div "Full URL" at bounding box center [259, 183] width 214 height 16
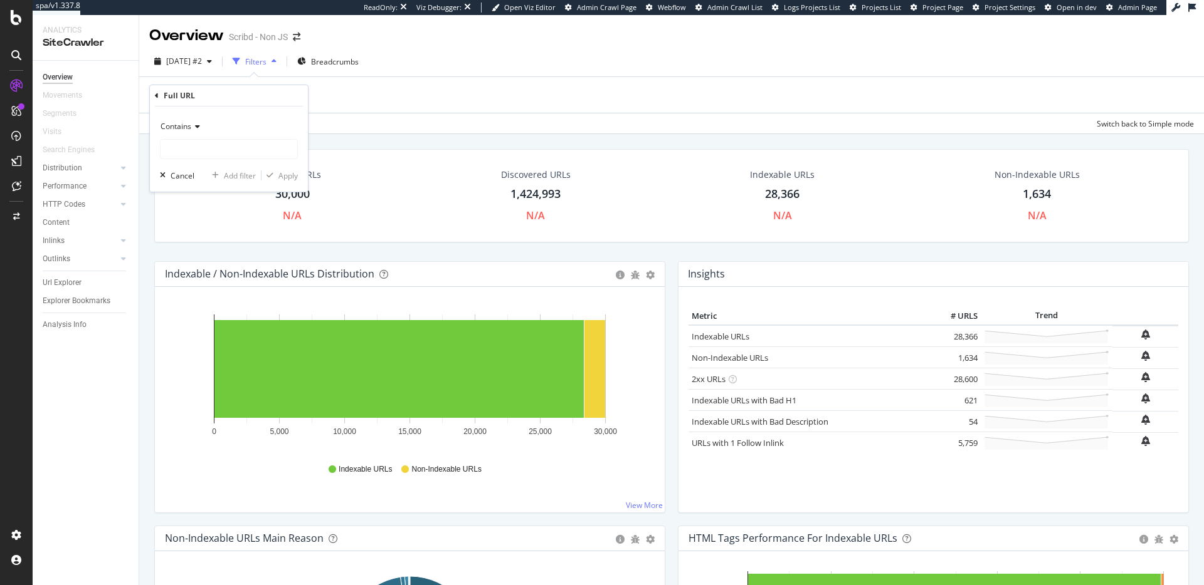
click at [191, 127] on span "Contains" at bounding box center [175, 126] width 31 height 11
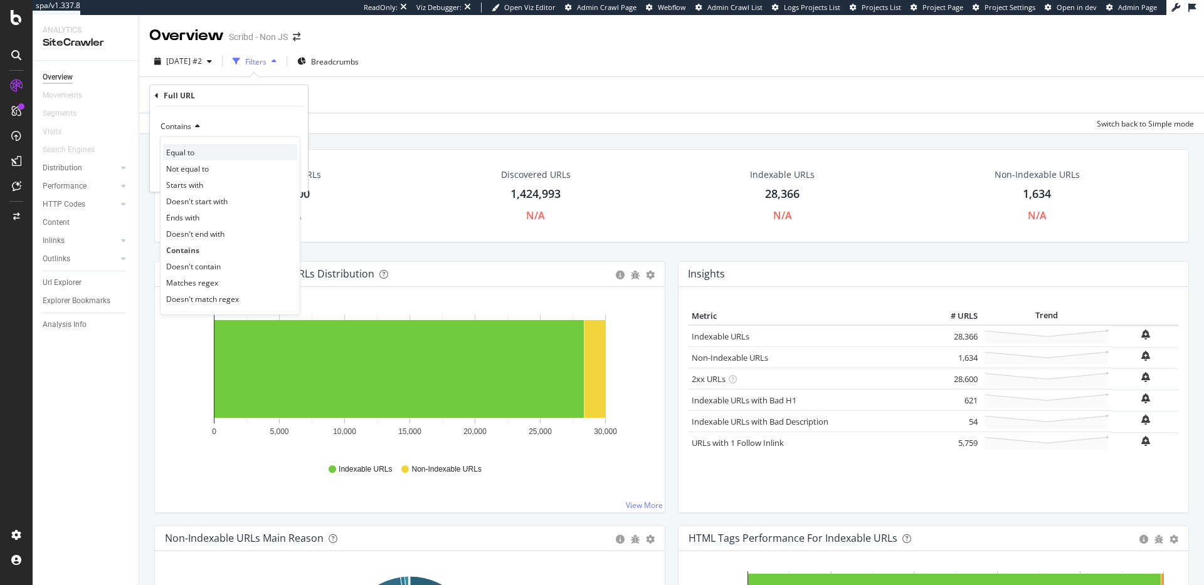
click at [207, 152] on div "Equal to" at bounding box center [230, 152] width 134 height 16
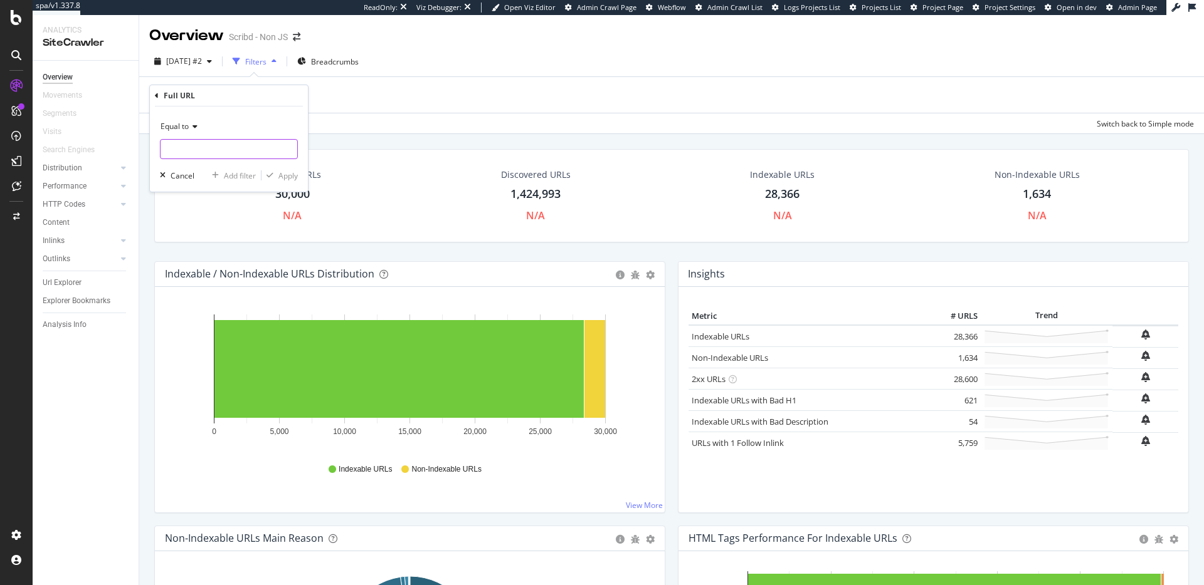
click at [221, 153] on input "text" at bounding box center [228, 149] width 137 height 20
type input "[URL][DOMAIN_NAME]"
click at [293, 174] on div "Apply" at bounding box center [287, 176] width 19 height 11
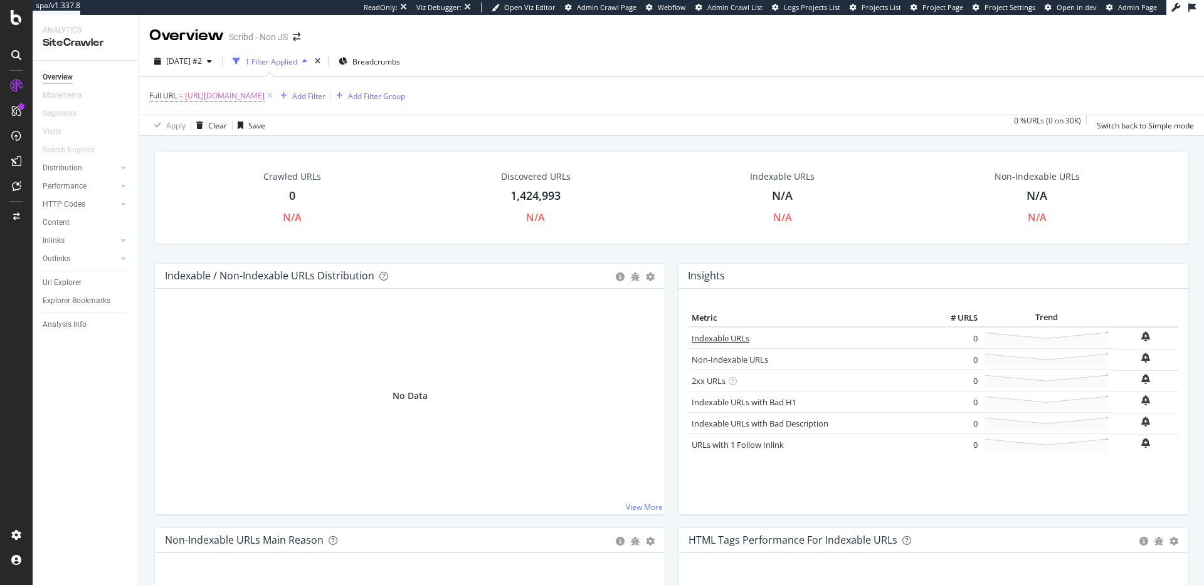
click at [727, 344] on link "Indexable URLs" at bounding box center [720, 338] width 58 height 11
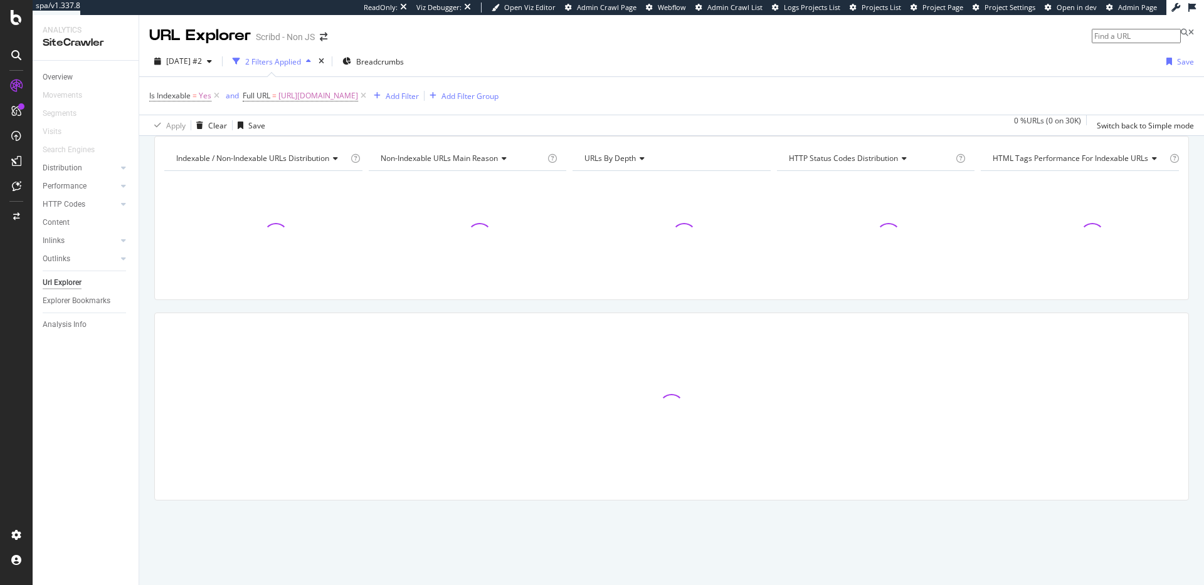
click at [369, 93] on icon at bounding box center [363, 96] width 11 height 13
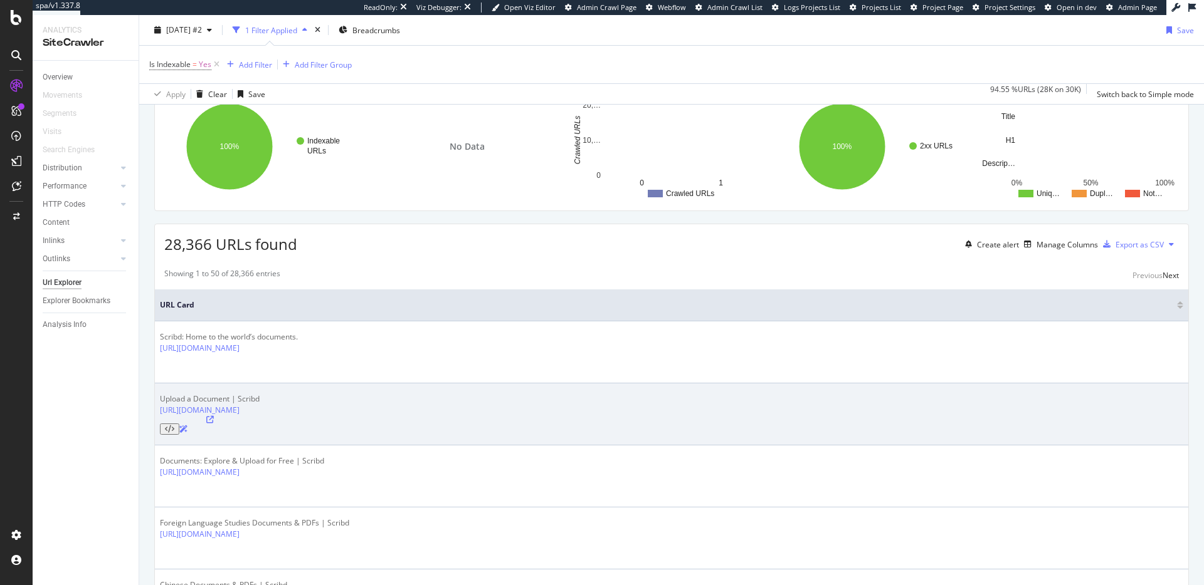
scroll to position [90, 0]
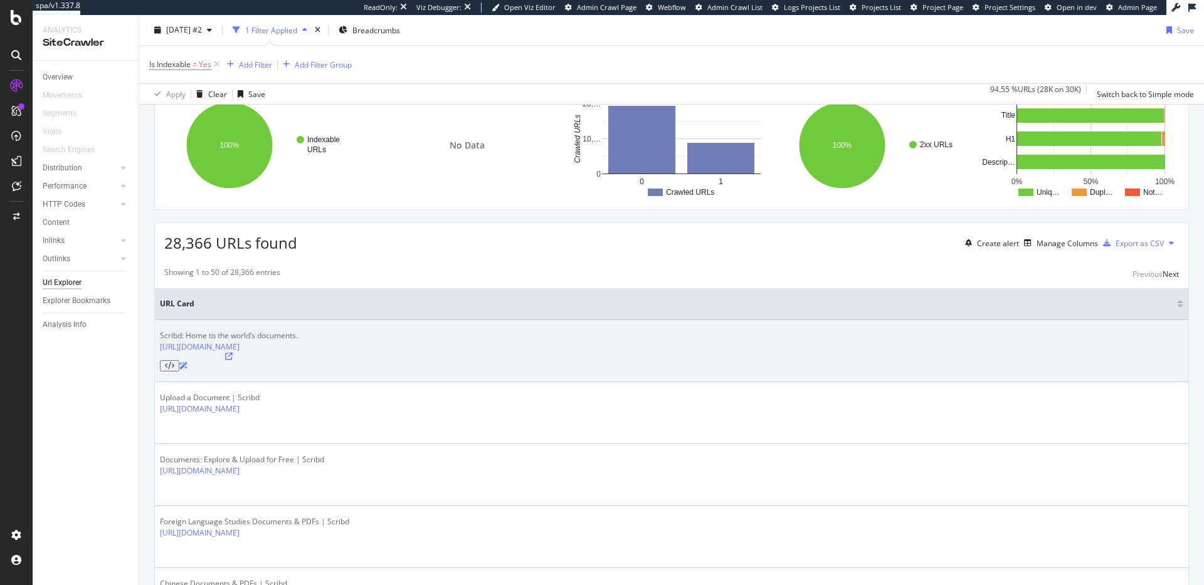
click at [174, 364] on icon at bounding box center [169, 366] width 9 height 8
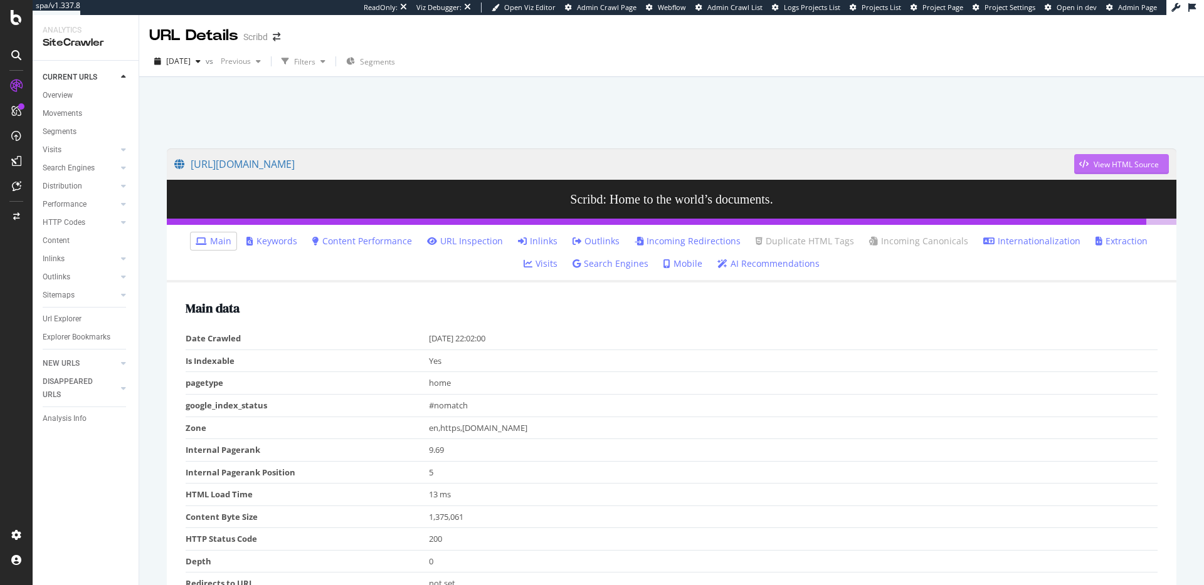
click at [1134, 164] on div "View HTML Source" at bounding box center [1125, 164] width 65 height 11
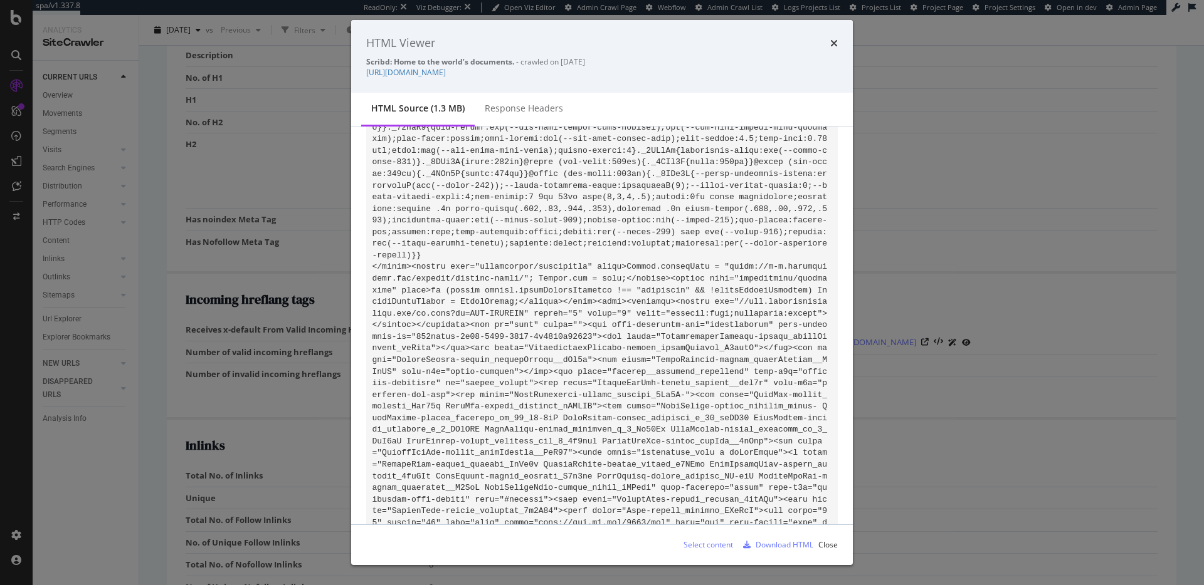
scroll to position [160351, 0]
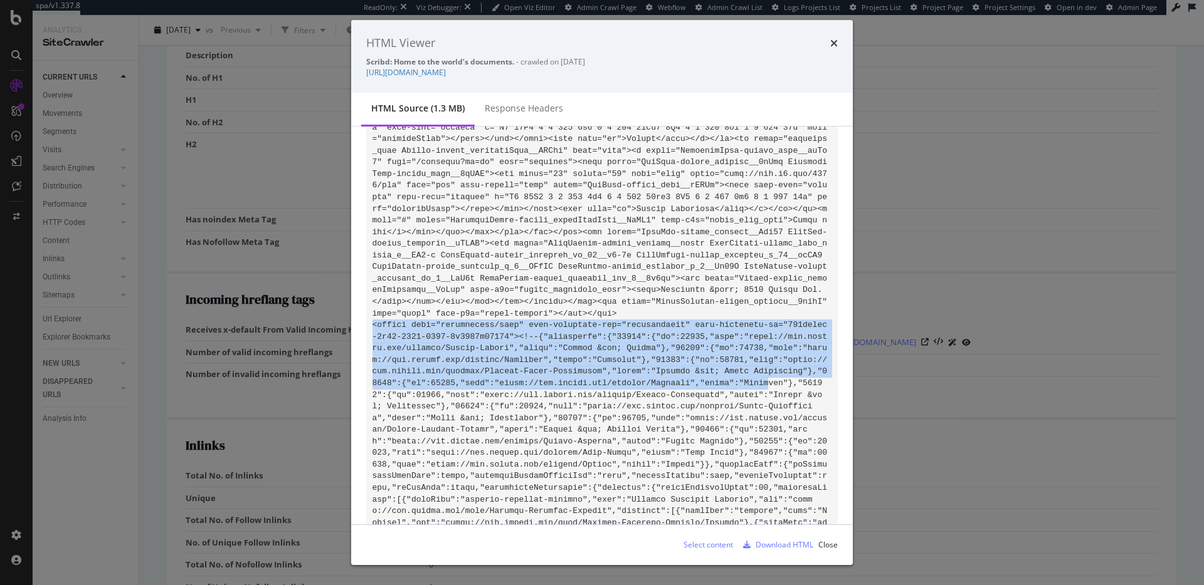
drag, startPoint x: 412, startPoint y: 328, endPoint x: 779, endPoint y: 327, distance: 366.7
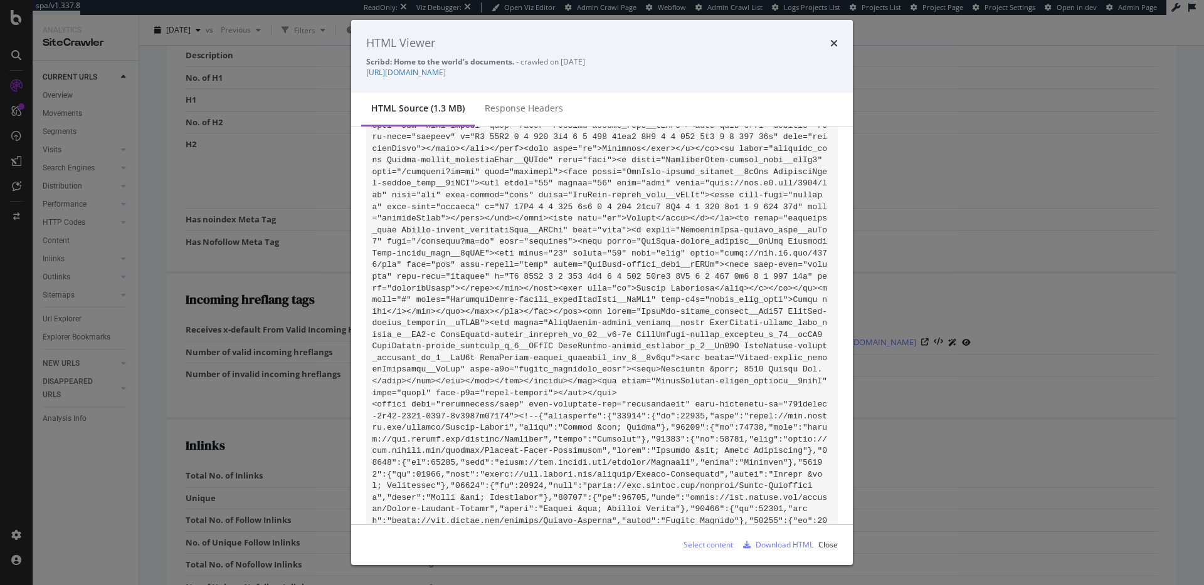
scroll to position [160311, 0]
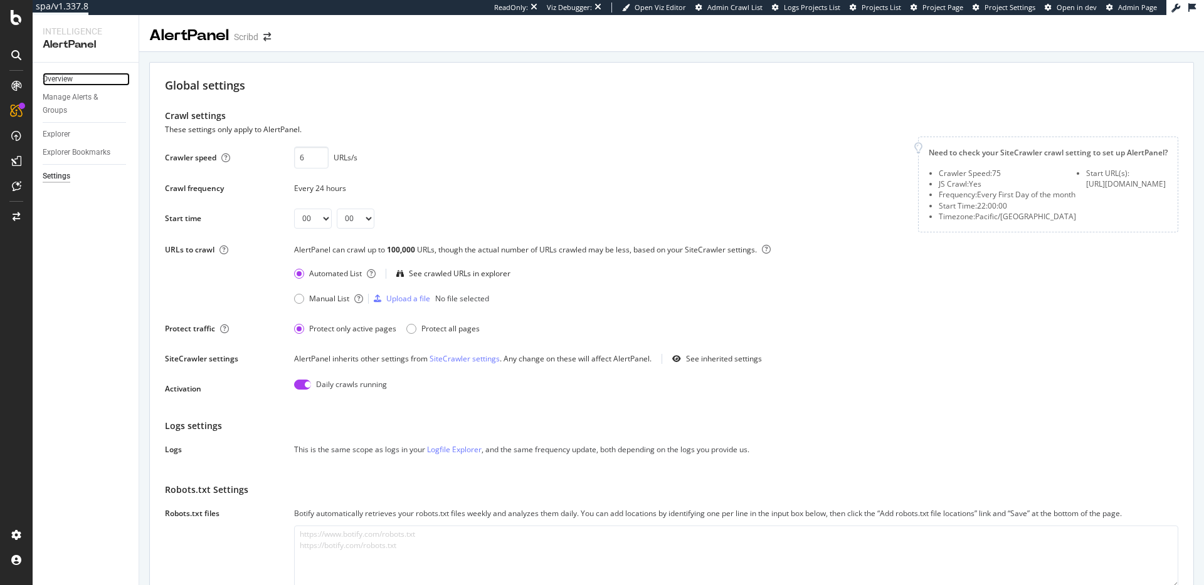
click at [81, 78] on link "Overview" at bounding box center [86, 79] width 87 height 13
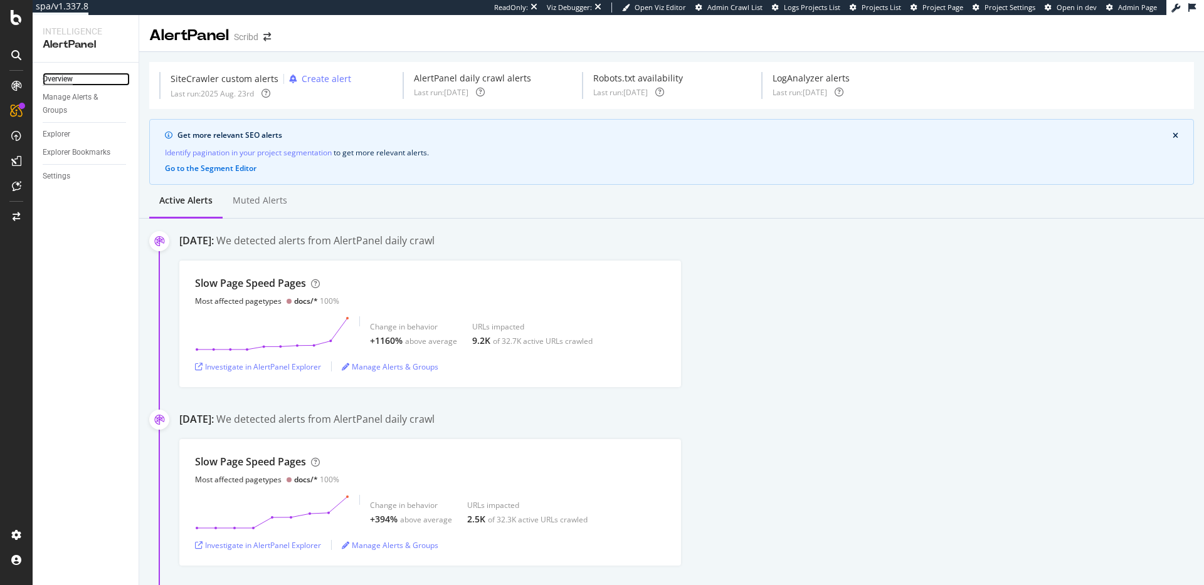
click at [66, 82] on div "Overview" at bounding box center [58, 79] width 30 height 13
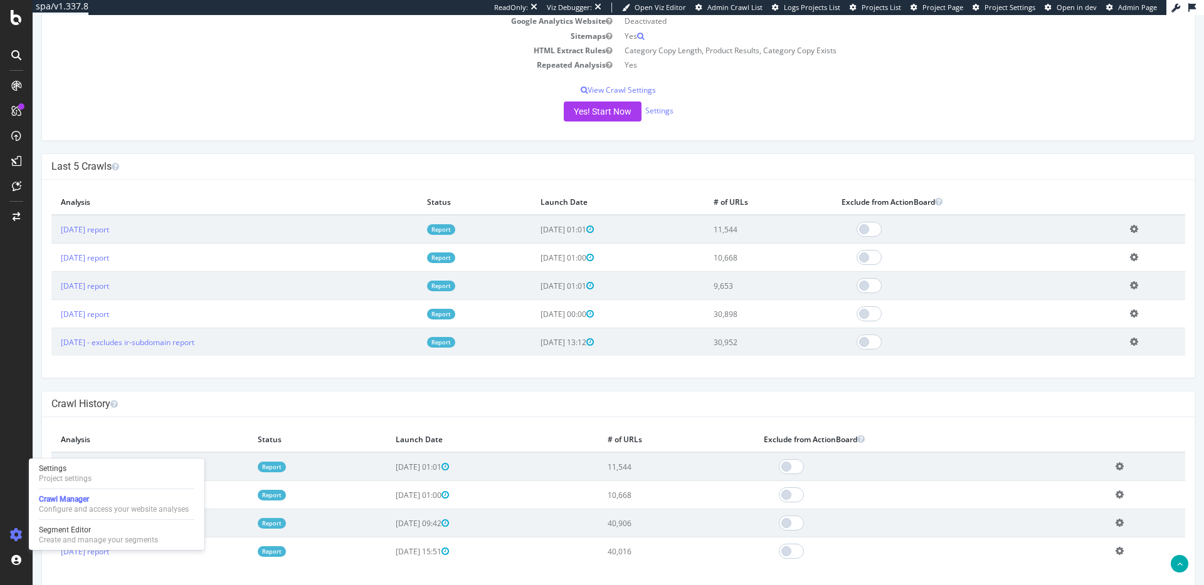
scroll to position [257, 0]
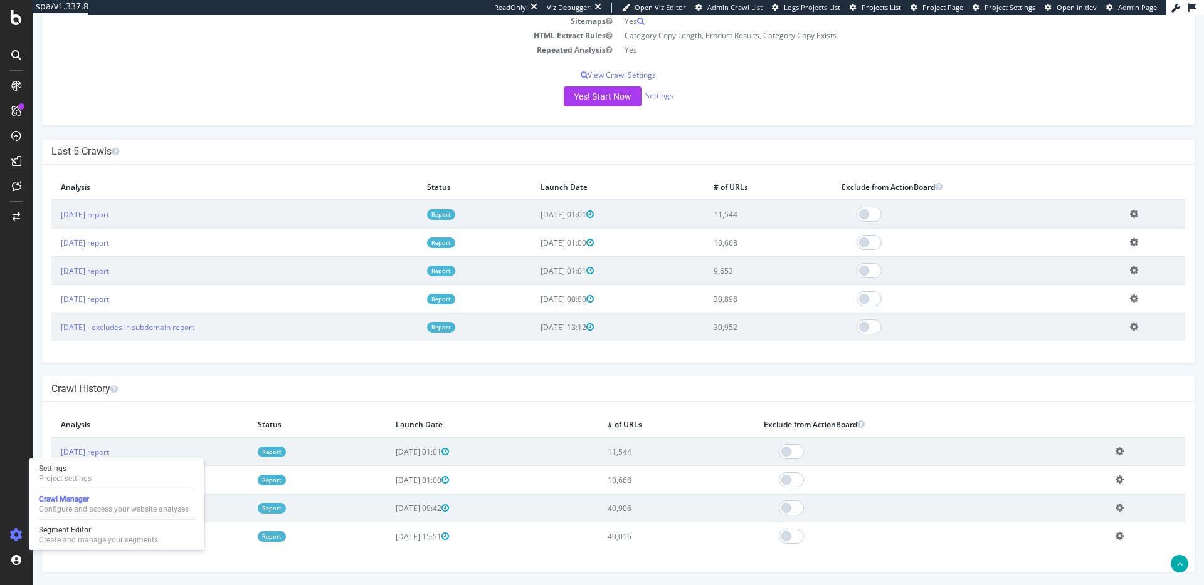
click at [197, 420] on th "Analysis" at bounding box center [149, 425] width 197 height 26
click at [16, 533] on icon at bounding box center [16, 535] width 13 height 13
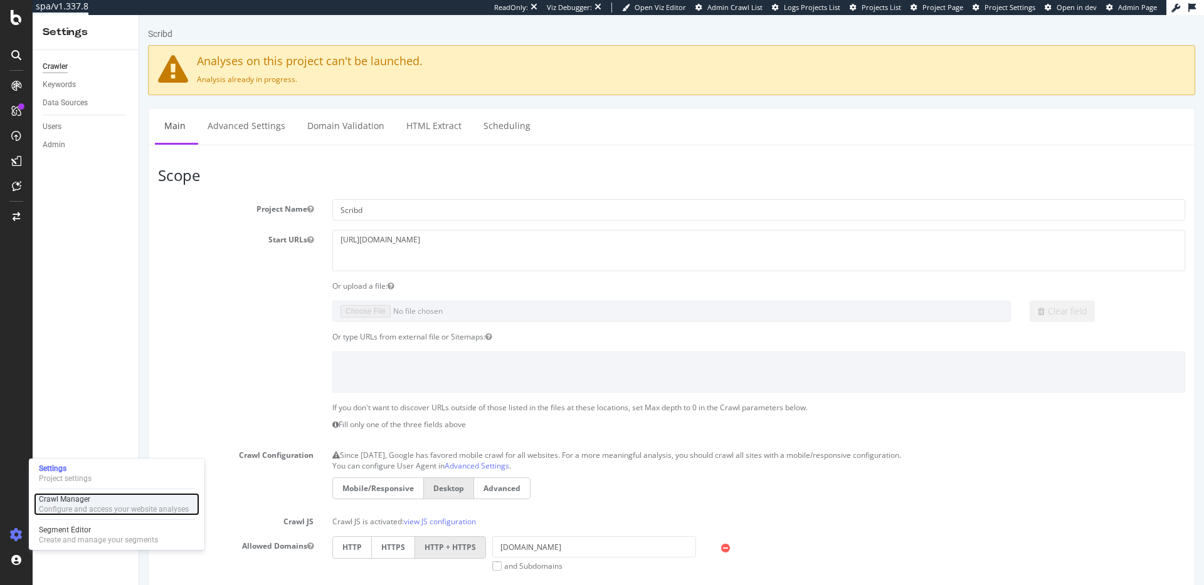
click at [56, 506] on div "Configure and access your website analyses" at bounding box center [114, 510] width 150 height 10
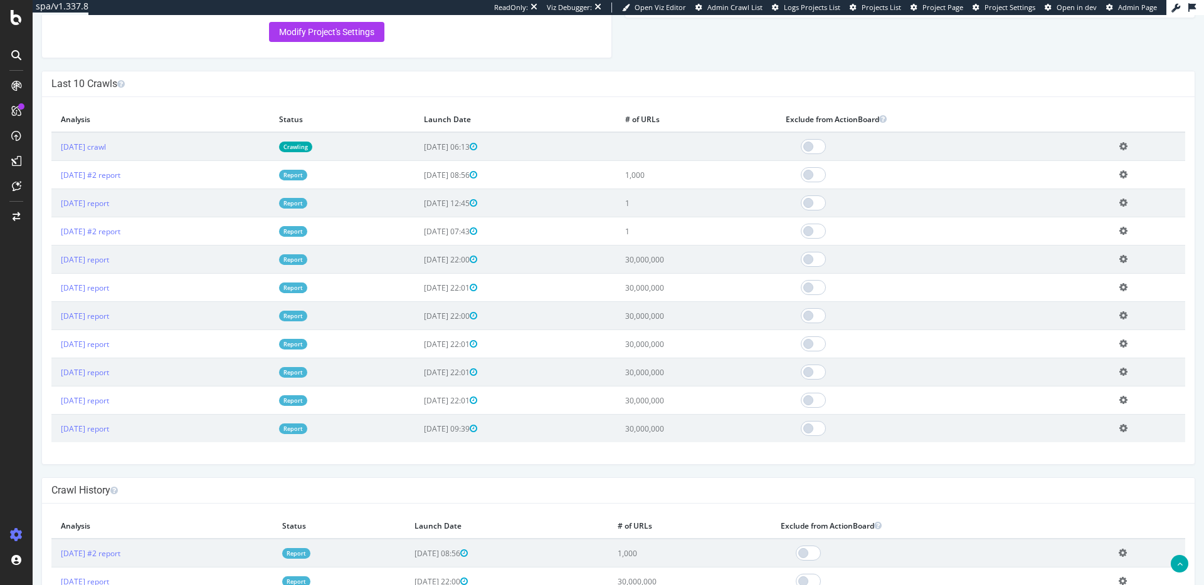
scroll to position [333, 0]
click at [701, 254] on td "30,000,000" at bounding box center [696, 259] width 160 height 28
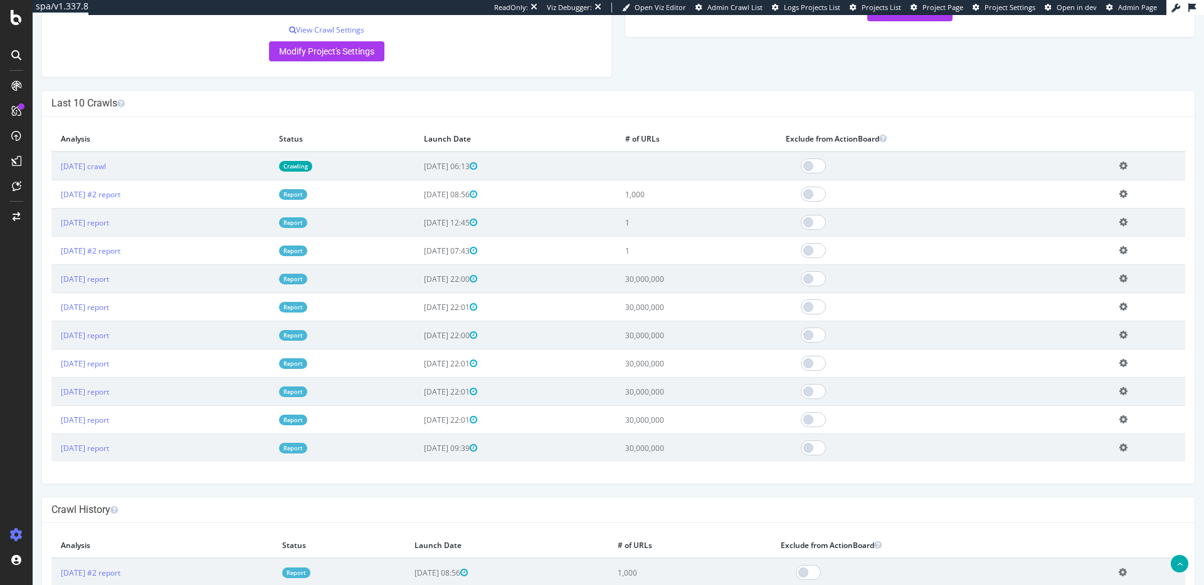
scroll to position [0, 0]
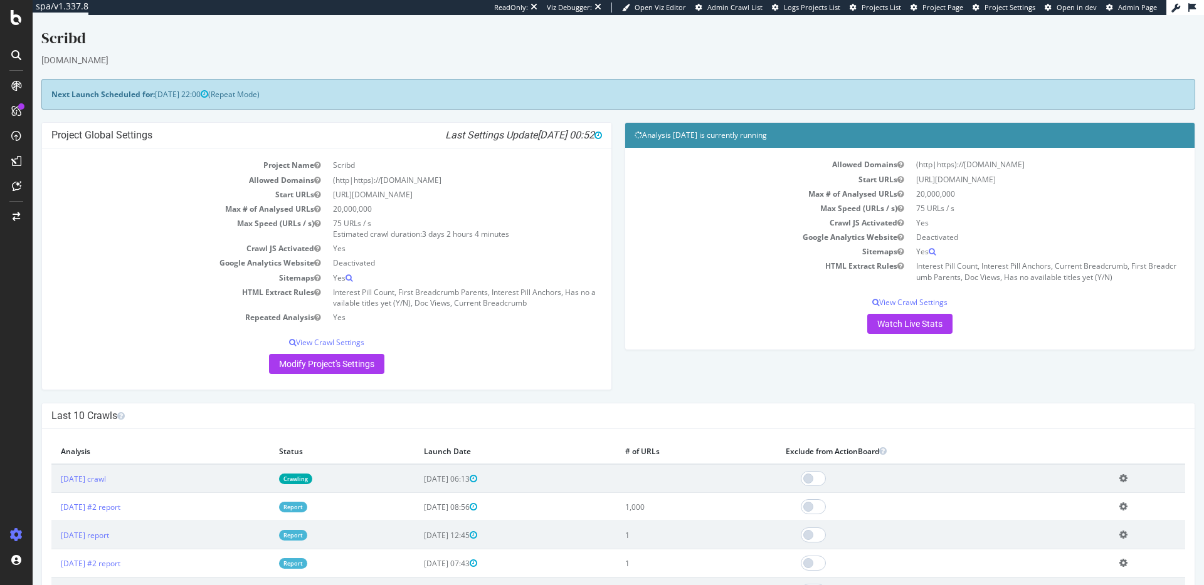
click at [360, 208] on td "20,000,000" at bounding box center [464, 209] width 275 height 14
click at [361, 208] on td "20,000,000" at bounding box center [464, 209] width 275 height 14
click at [360, 208] on td "20,000,000" at bounding box center [464, 209] width 275 height 14
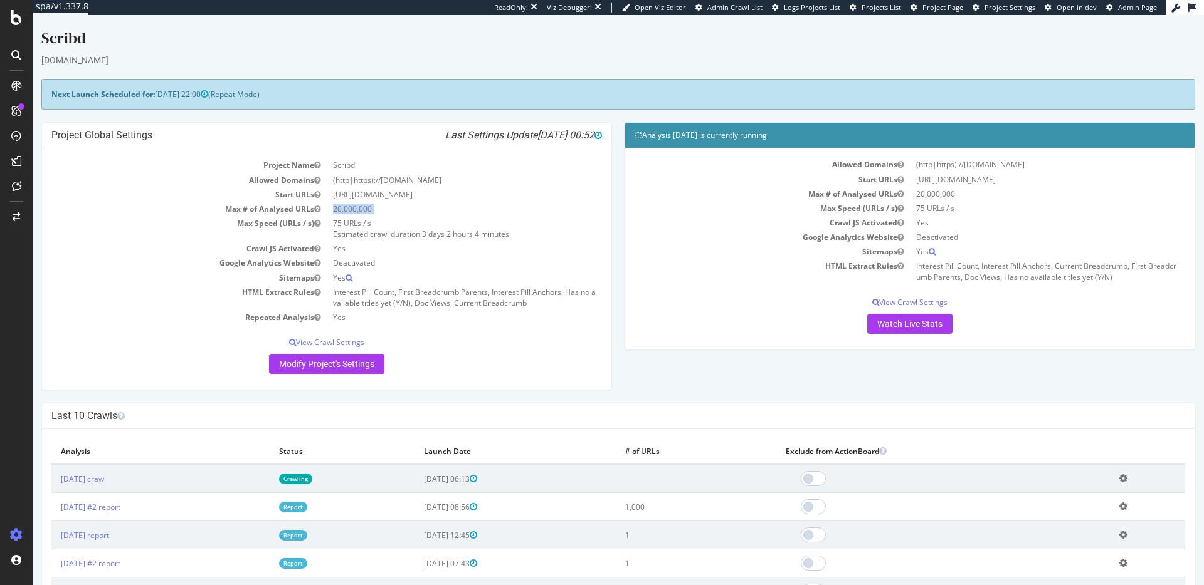
click at [360, 208] on td "20,000,000" at bounding box center [464, 209] width 275 height 14
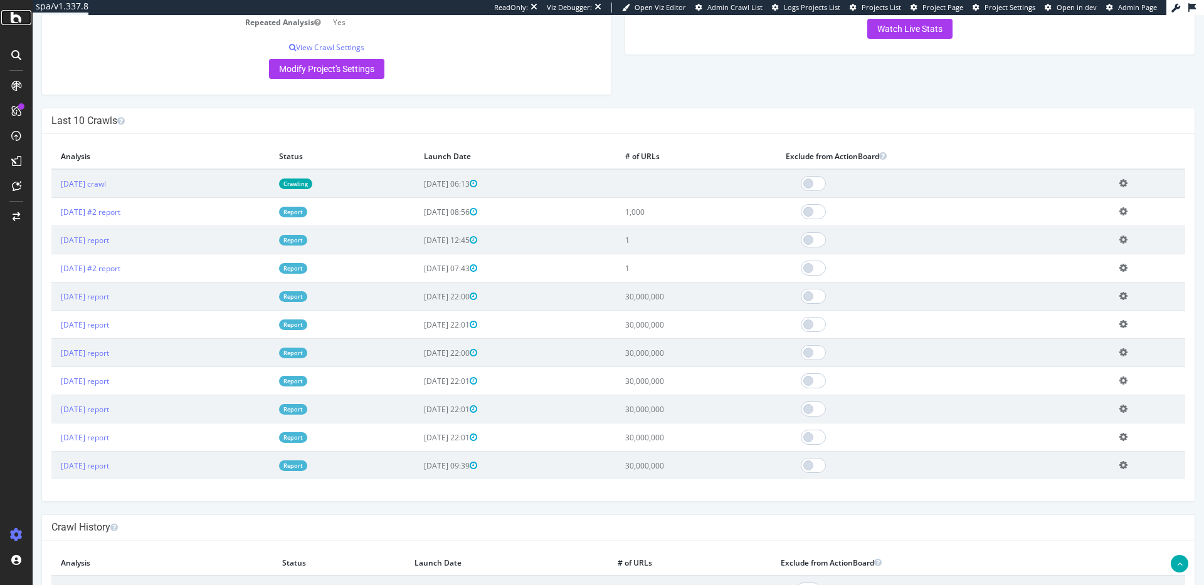
scroll to position [295, 0]
click at [691, 130] on div "Last 10 Crawls" at bounding box center [618, 122] width 1152 height 26
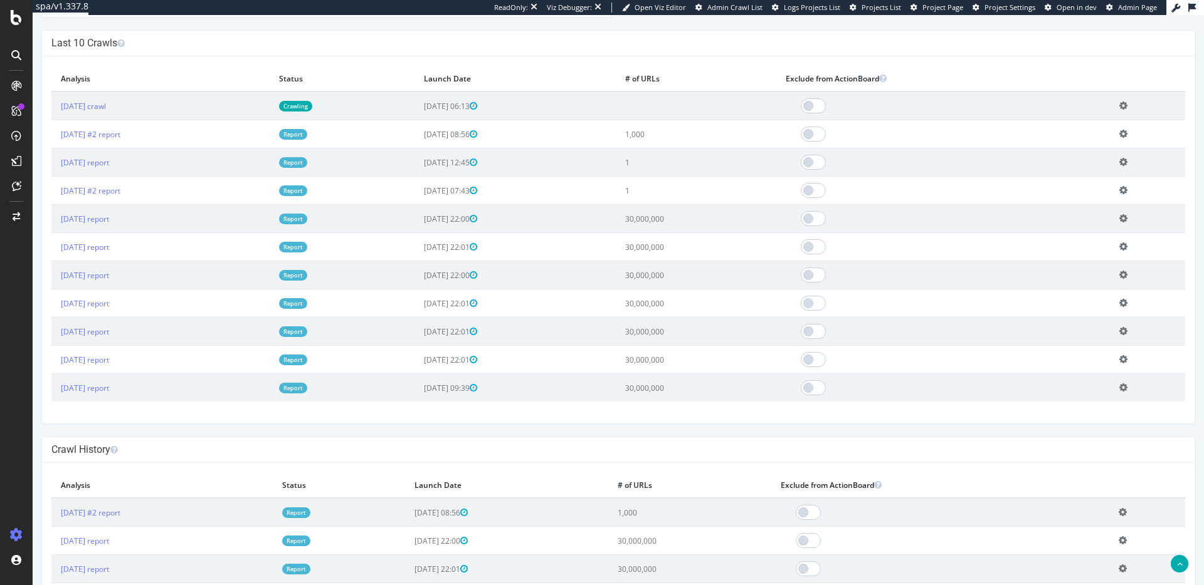
scroll to position [374, 0]
click at [690, 223] on td "30,000,000" at bounding box center [696, 218] width 160 height 28
click at [691, 221] on td "30,000,000" at bounding box center [696, 218] width 160 height 28
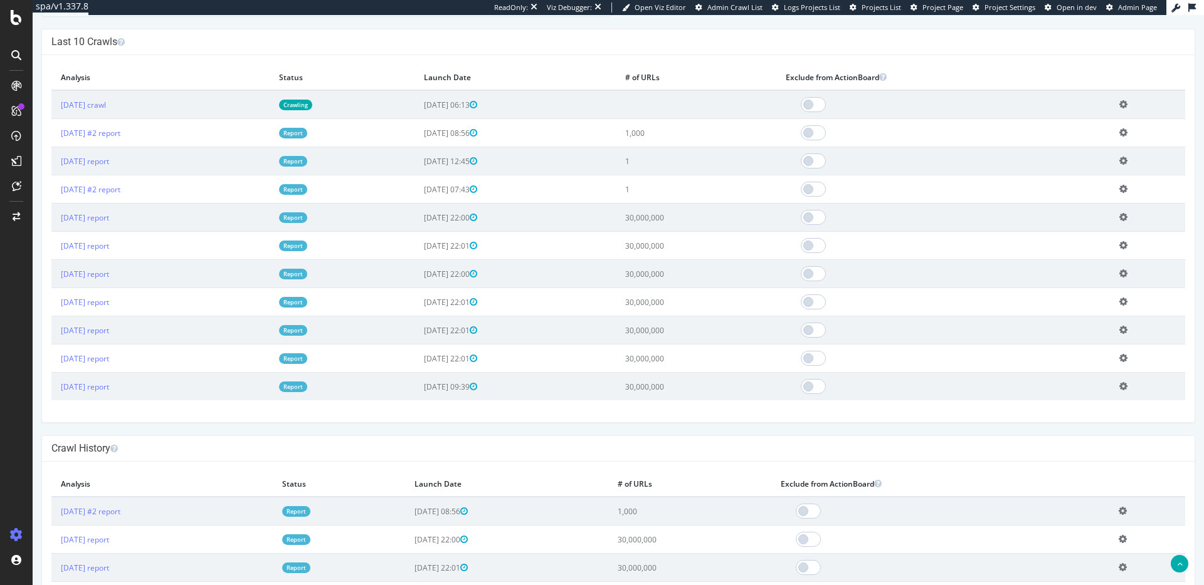
click at [691, 221] on td "30,000,000" at bounding box center [696, 218] width 160 height 28
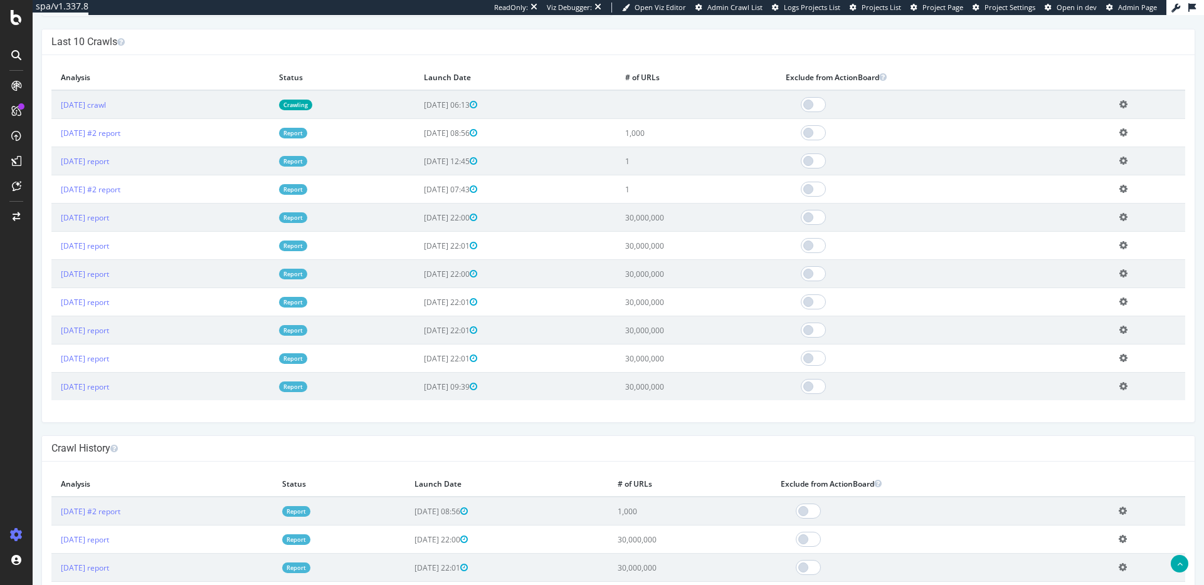
click at [691, 221] on td "30,000,000" at bounding box center [696, 218] width 160 height 28
click at [12, 19] on icon at bounding box center [16, 17] width 11 height 15
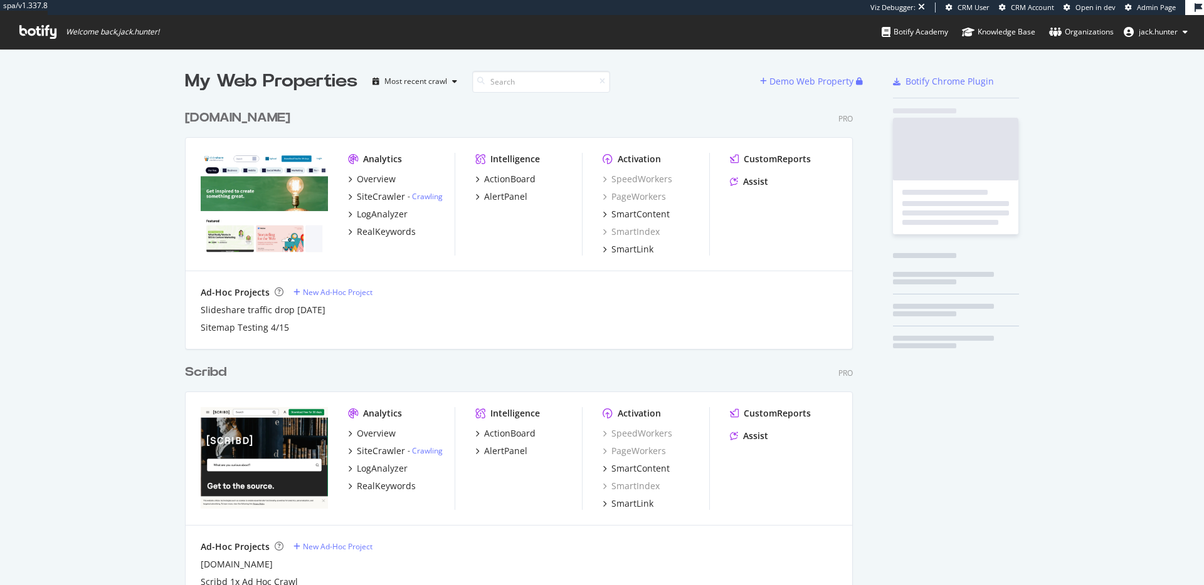
scroll to position [746, 678]
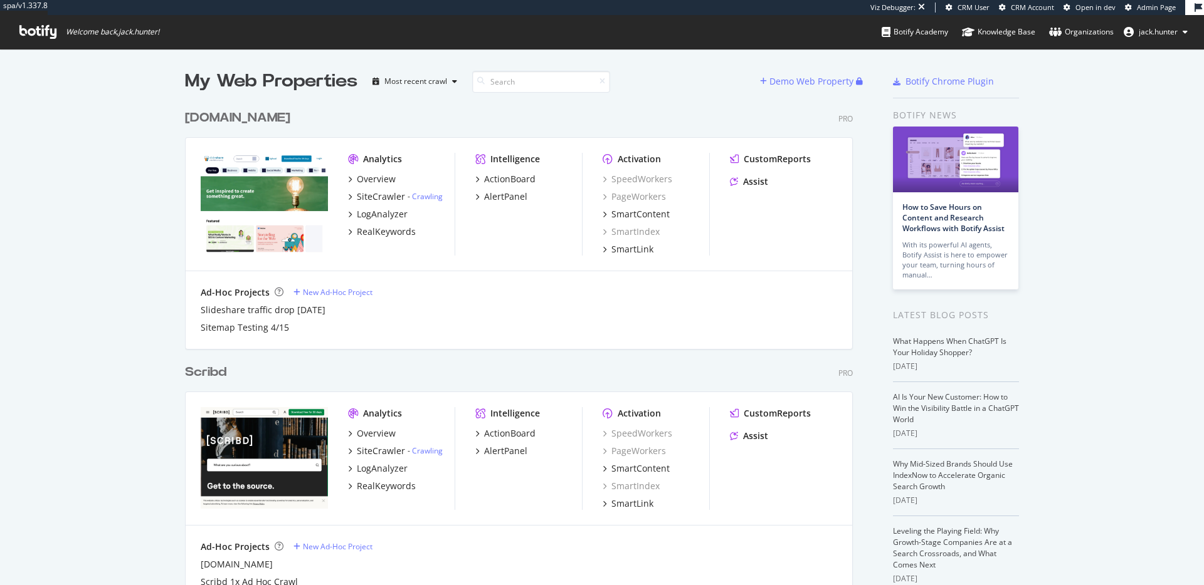
click at [236, 119] on div "[DOMAIN_NAME]" at bounding box center [237, 118] width 105 height 18
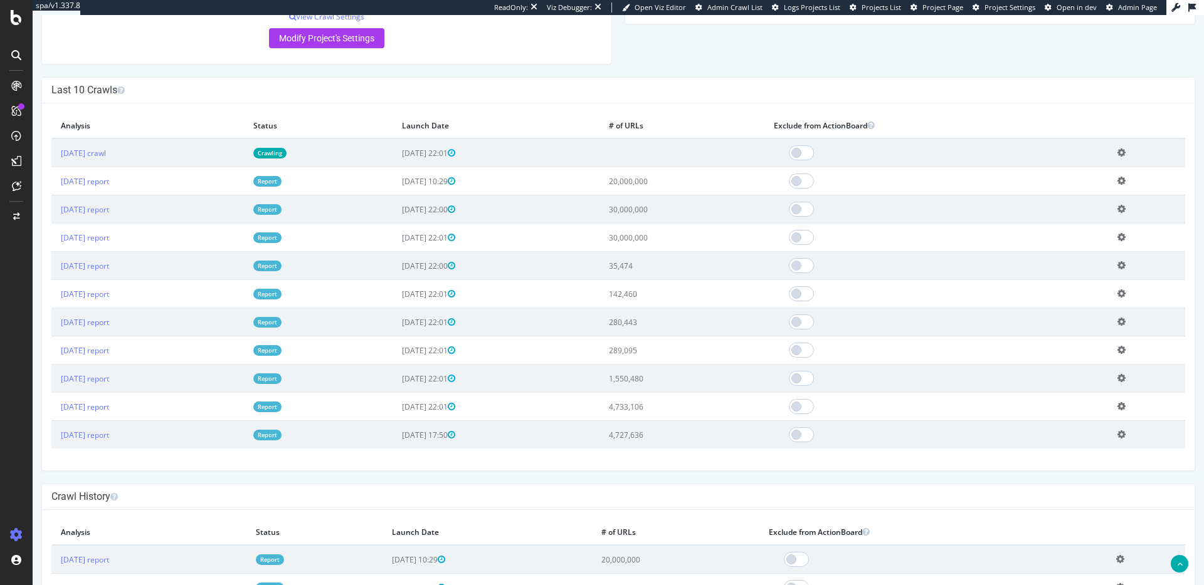
scroll to position [324, 0]
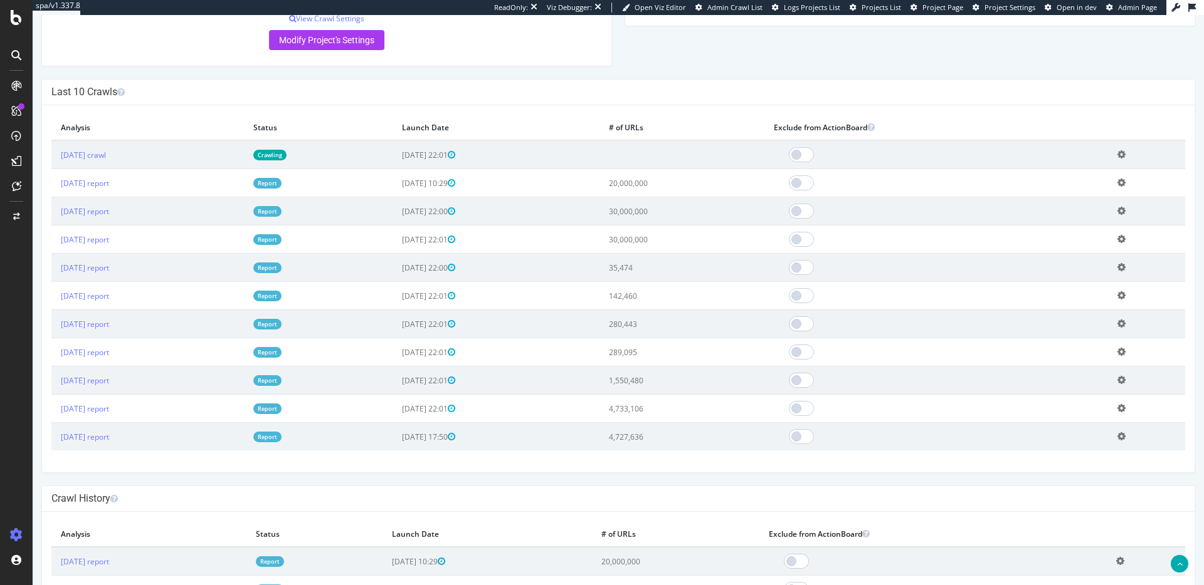
click at [681, 216] on td "30,000,000" at bounding box center [681, 211] width 165 height 28
click at [676, 243] on td "30,000,000" at bounding box center [681, 240] width 165 height 28
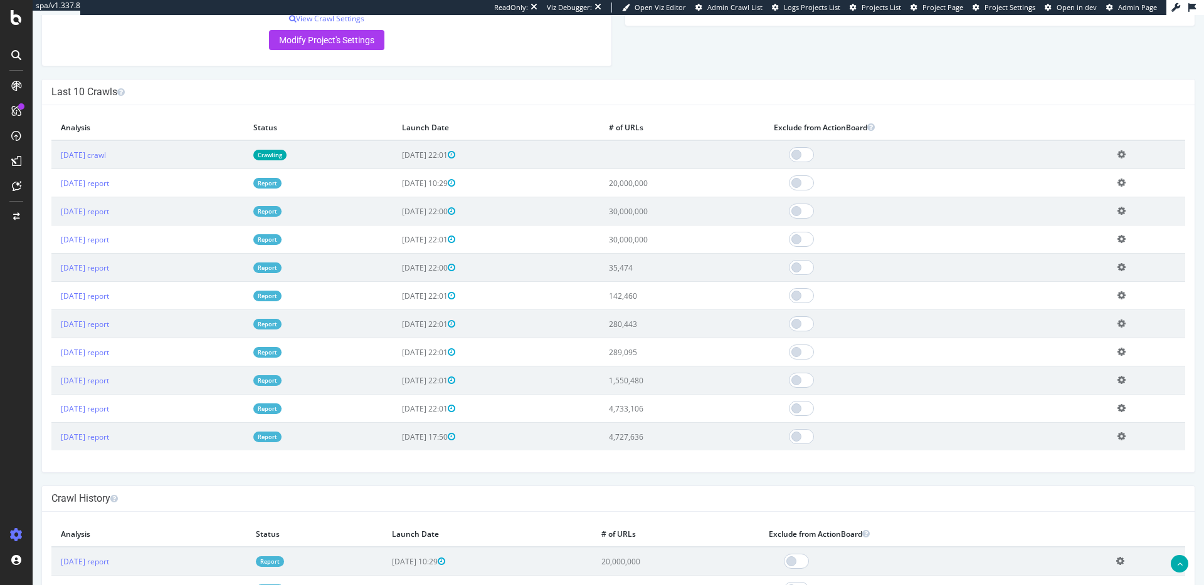
click at [676, 243] on td "30,000,000" at bounding box center [681, 240] width 165 height 28
click at [679, 211] on td "30,000,000" at bounding box center [681, 211] width 165 height 28
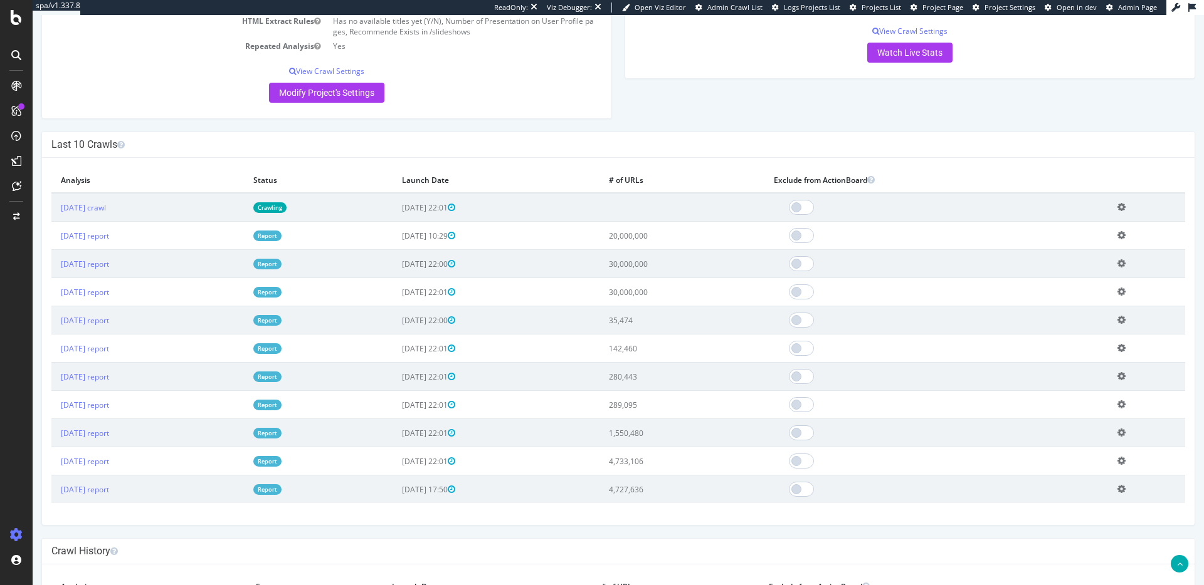
scroll to position [272, 0]
click at [678, 268] on td "30,000,000" at bounding box center [681, 263] width 165 height 28
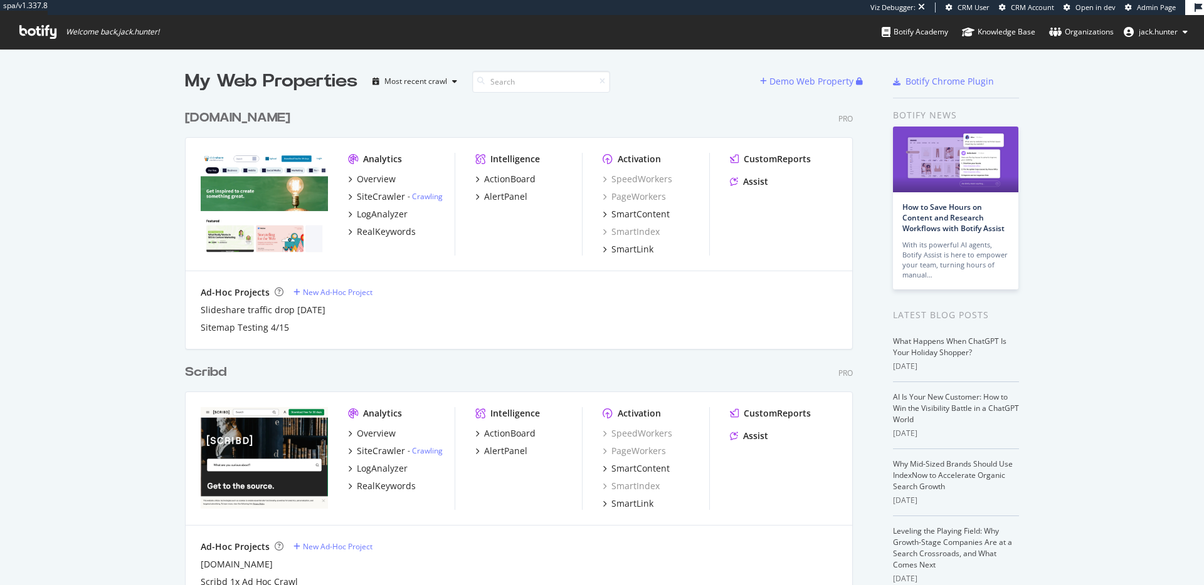
scroll to position [275, 0]
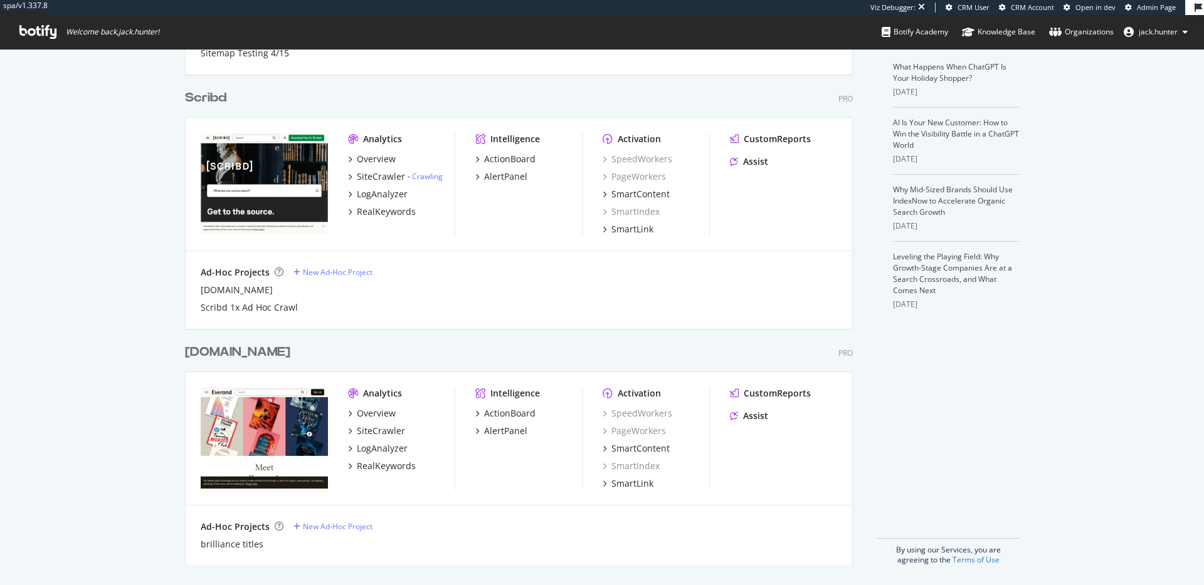
click at [238, 354] on div "[DOMAIN_NAME]" at bounding box center [237, 353] width 105 height 18
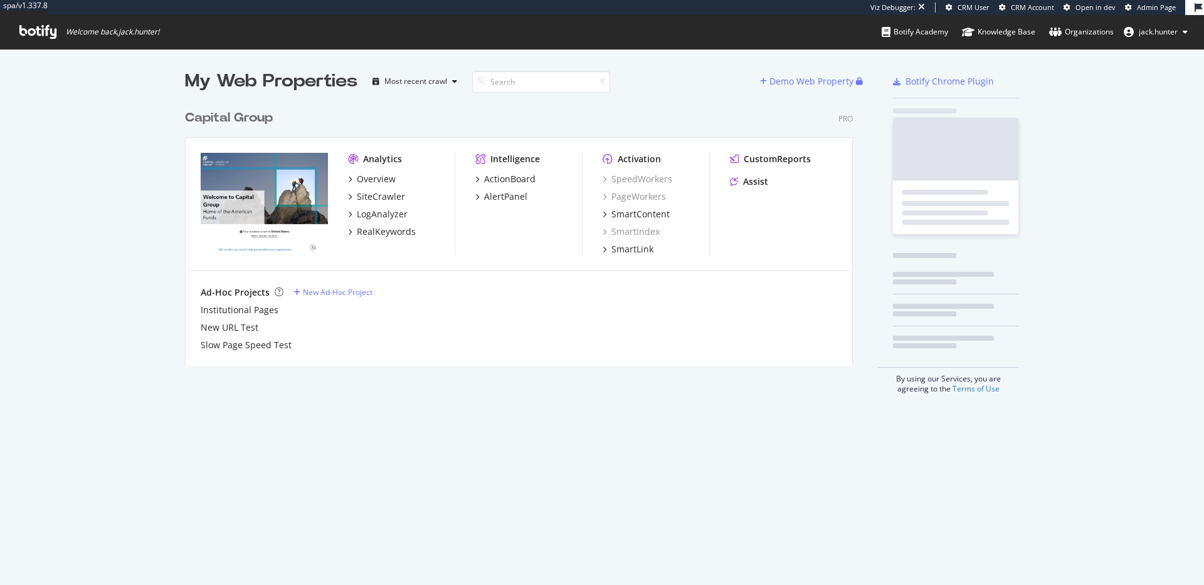
scroll to position [272, 678]
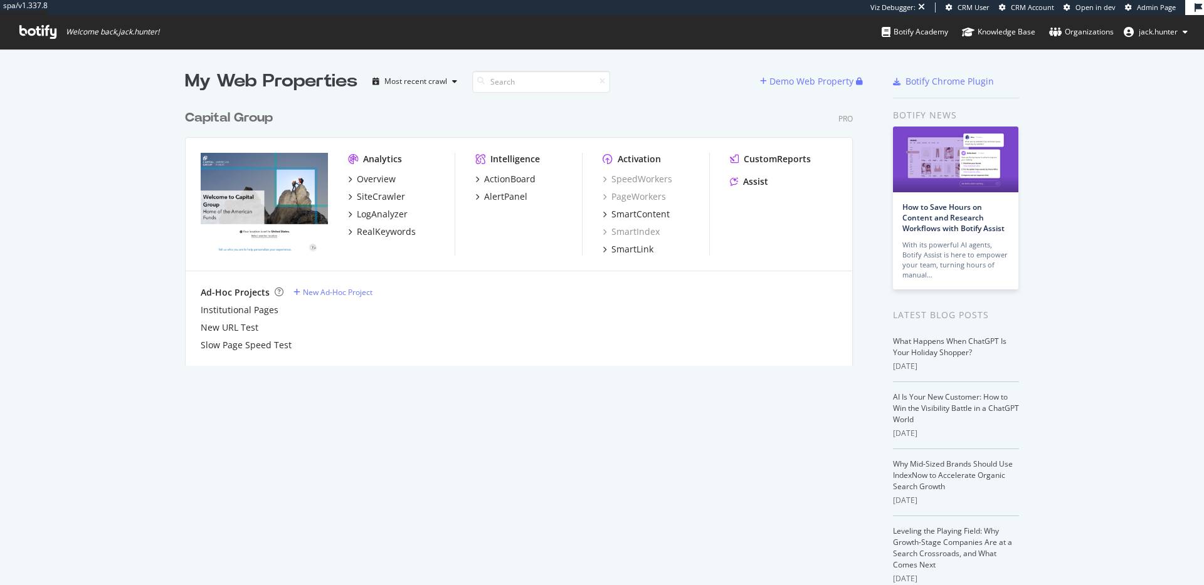
click at [244, 119] on div "Capital Group" at bounding box center [229, 118] width 88 height 18
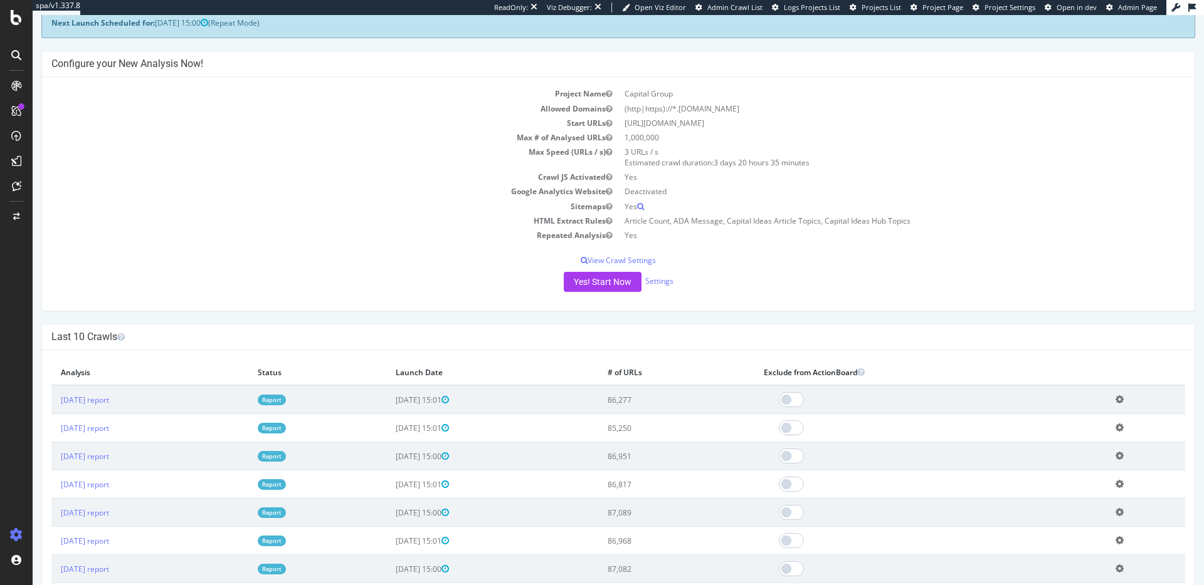
scroll to position [73, 0]
click at [10, 80] on div at bounding box center [16, 86] width 20 height 20
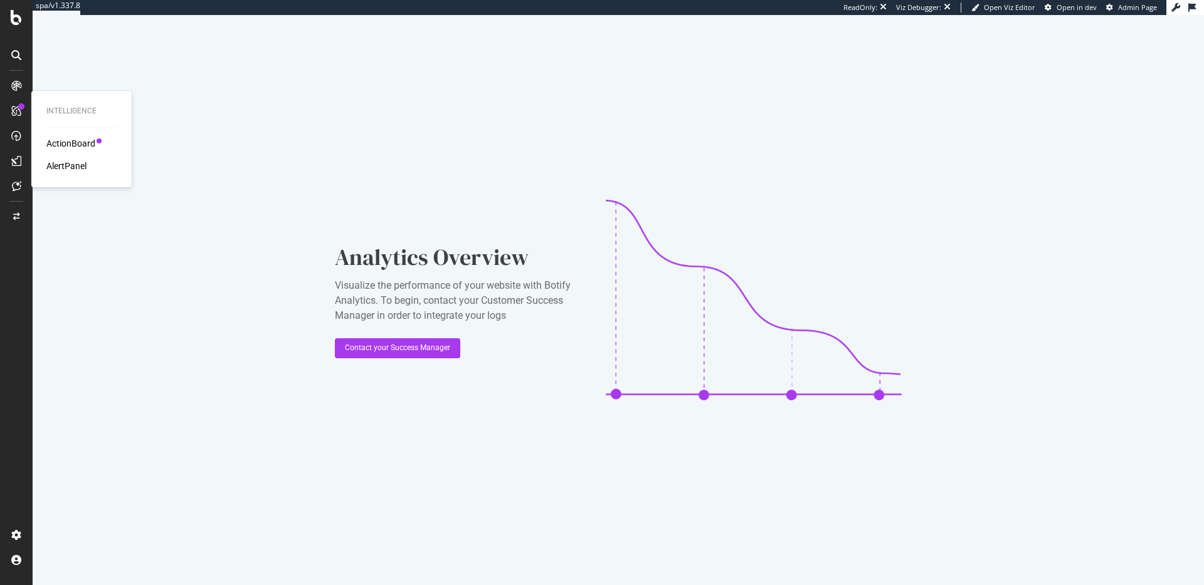
click at [66, 139] on div "ActionBoard" at bounding box center [70, 143] width 49 height 13
